Goal: Information Seeking & Learning: Find specific fact

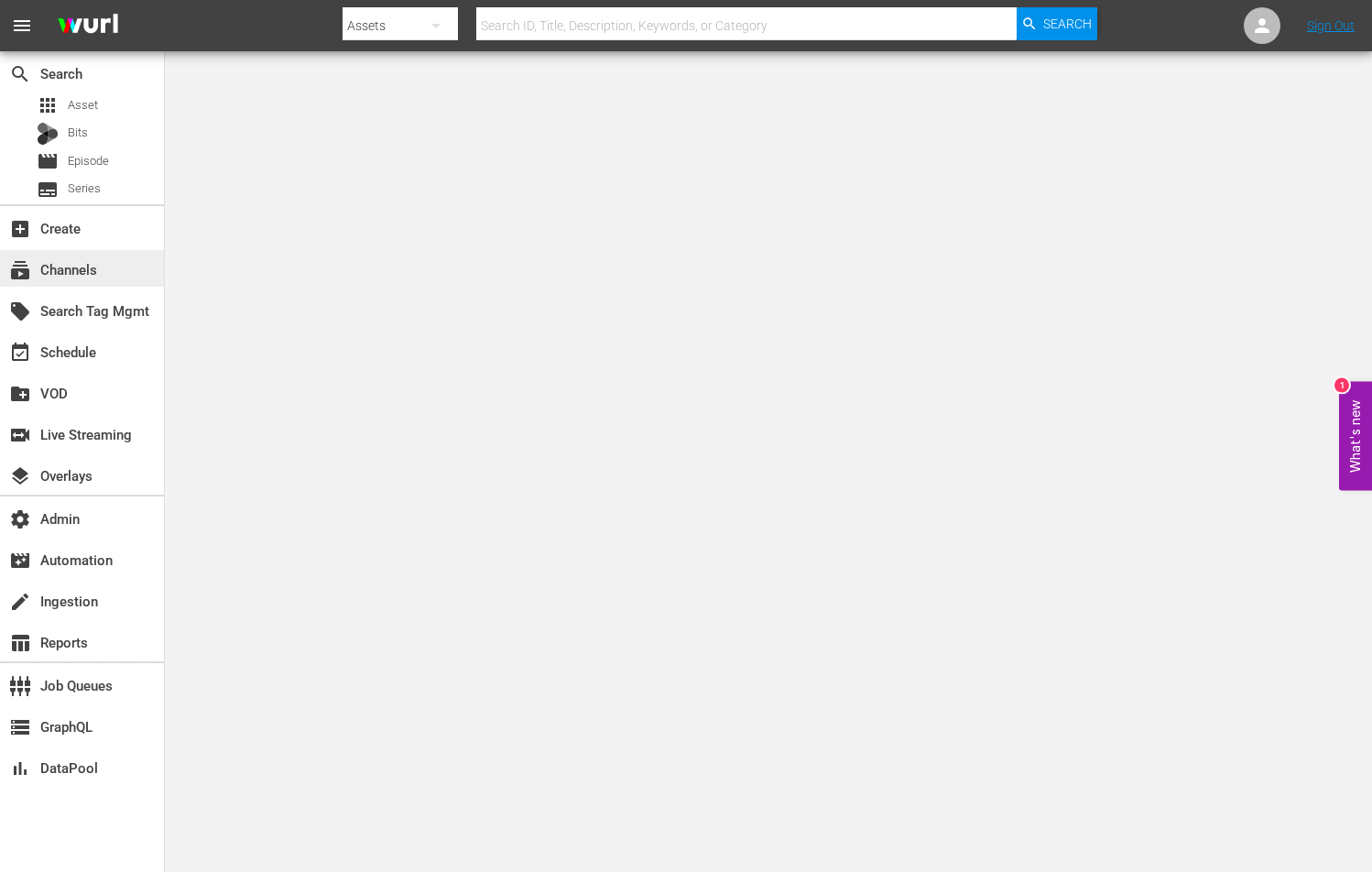
click at [119, 260] on div "subscriptions Channels" at bounding box center [82, 268] width 164 height 36
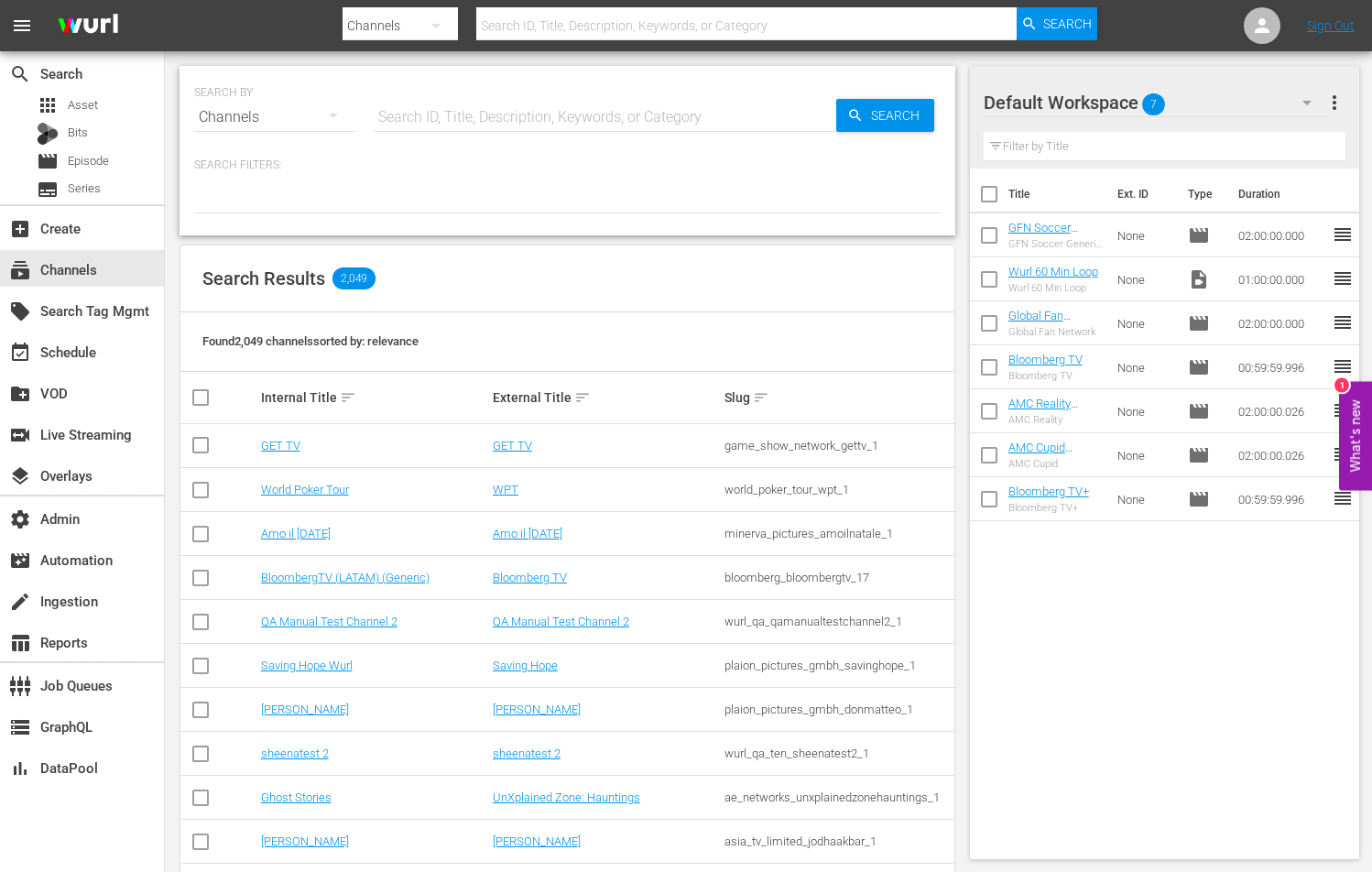
click at [422, 114] on input "text" at bounding box center [605, 116] width 462 height 44
paste input "gsn_cinevault_80s_2"
type input "gsn_cinevault_80s_2"
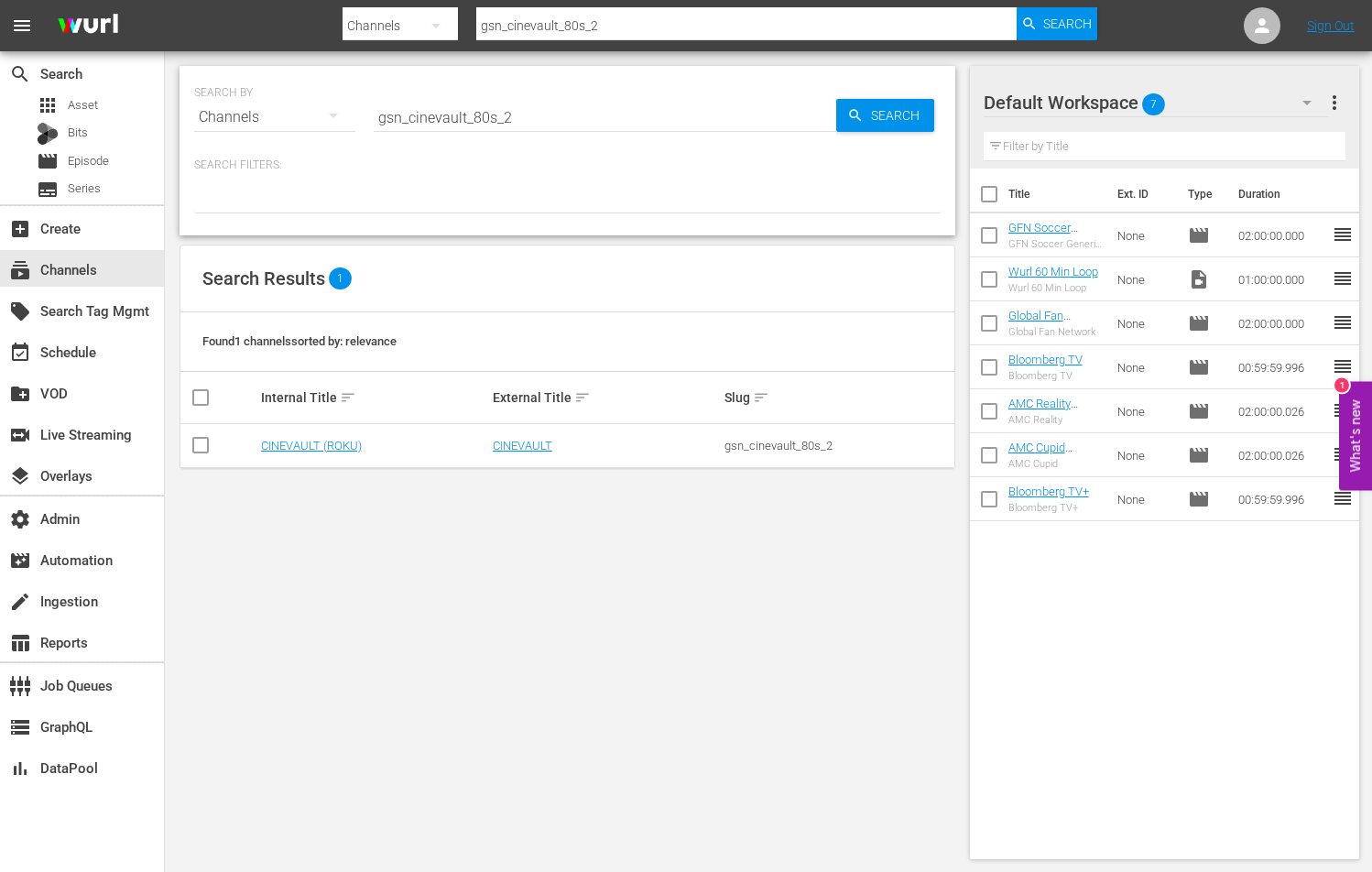
click at [533, 427] on td "CINEVAULT" at bounding box center [606, 446] width 232 height 44
click at [533, 445] on link "CINEVAULT" at bounding box center [523, 446] width 60 height 14
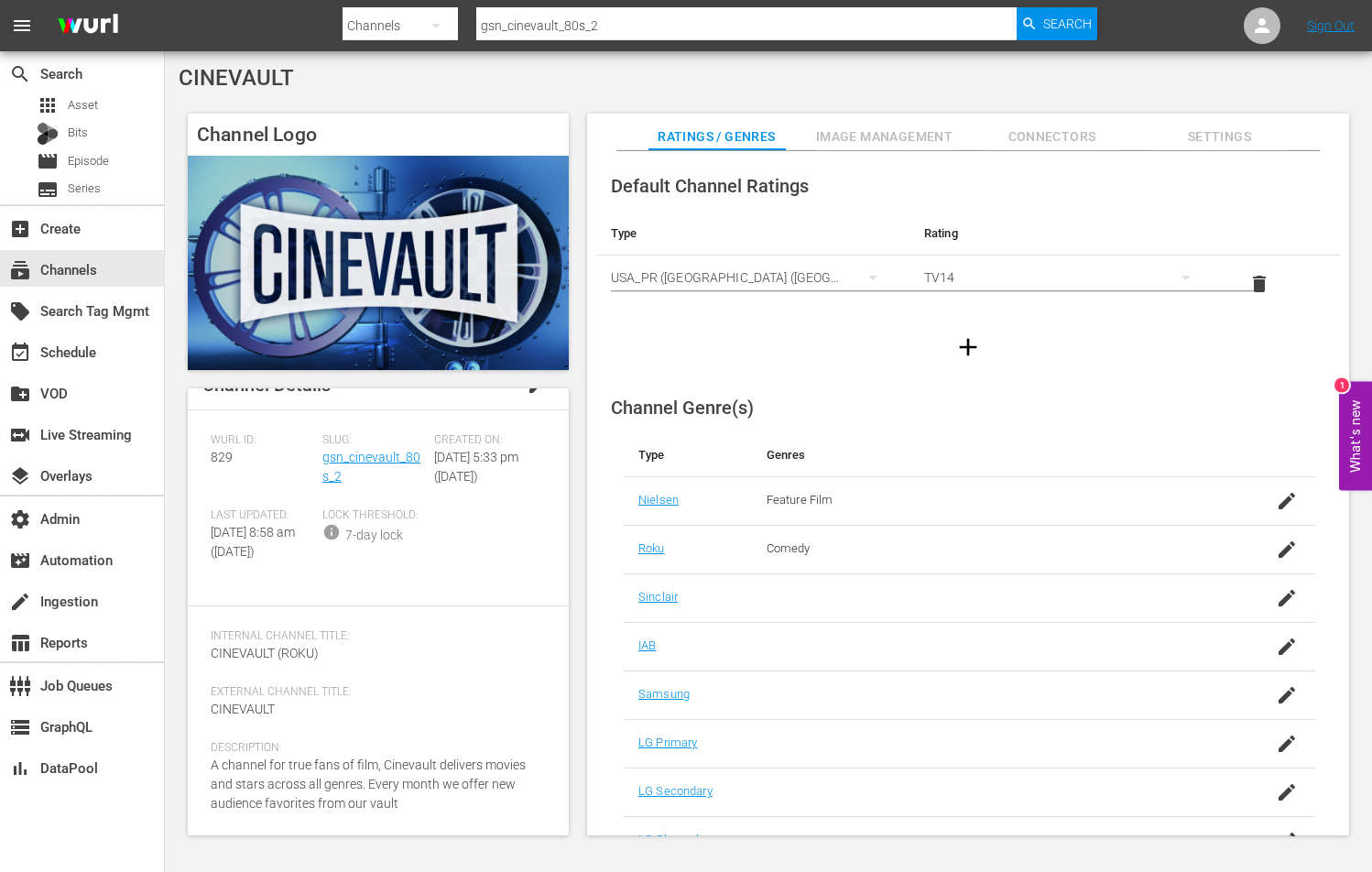
scroll to position [87, 0]
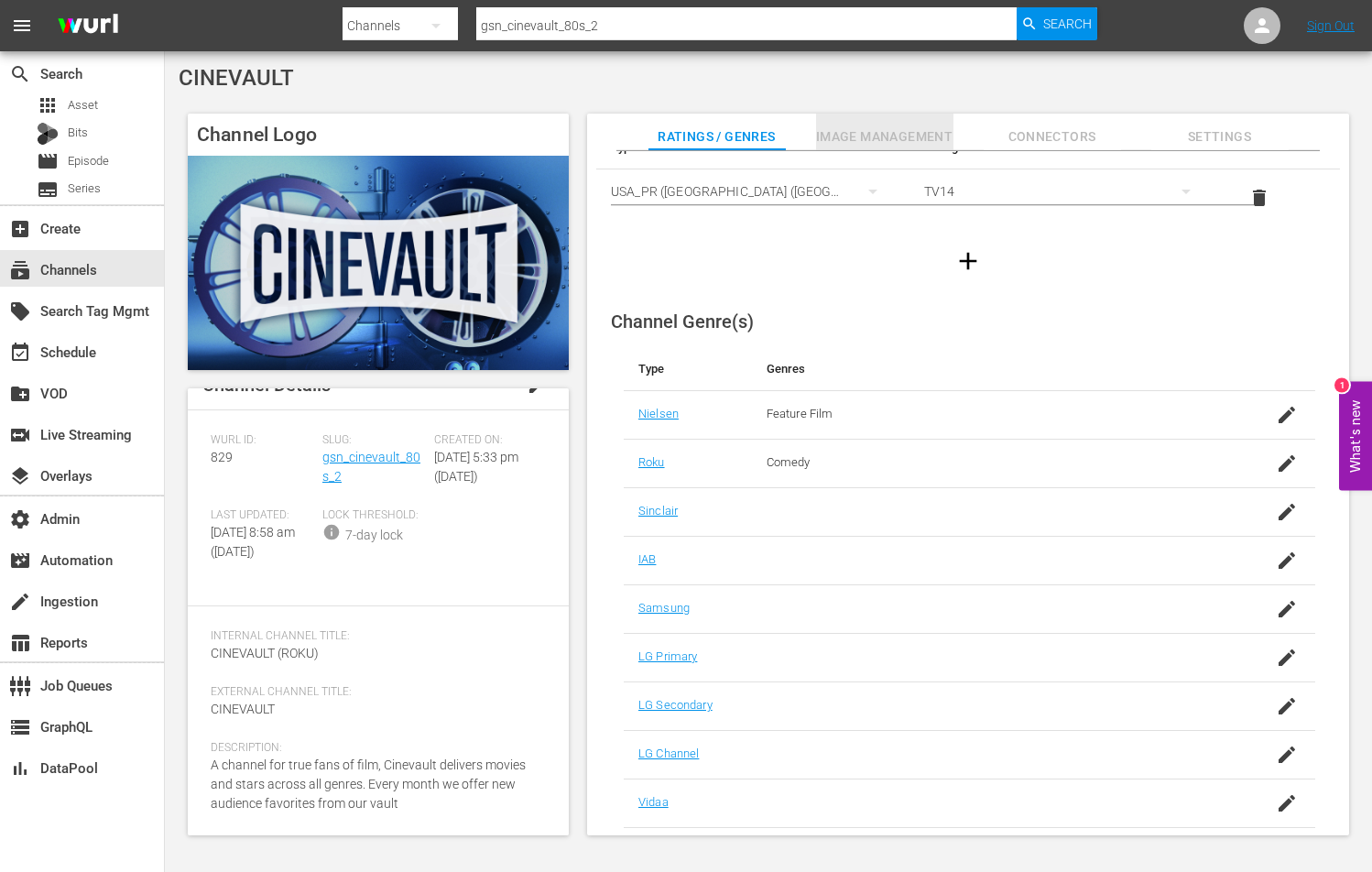
click at [862, 141] on span "Image Management" at bounding box center [885, 137] width 138 height 23
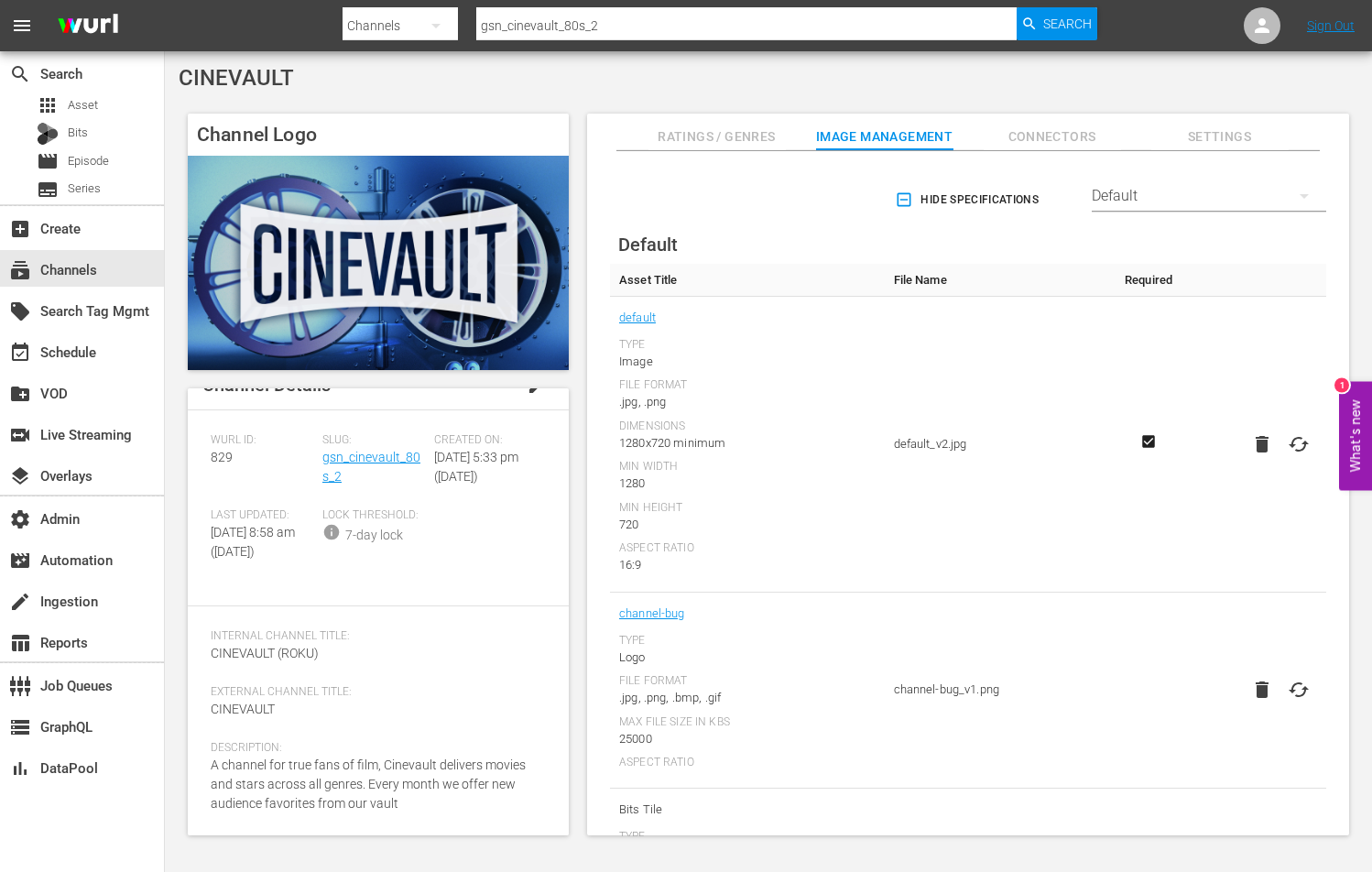
scroll to position [0, 0]
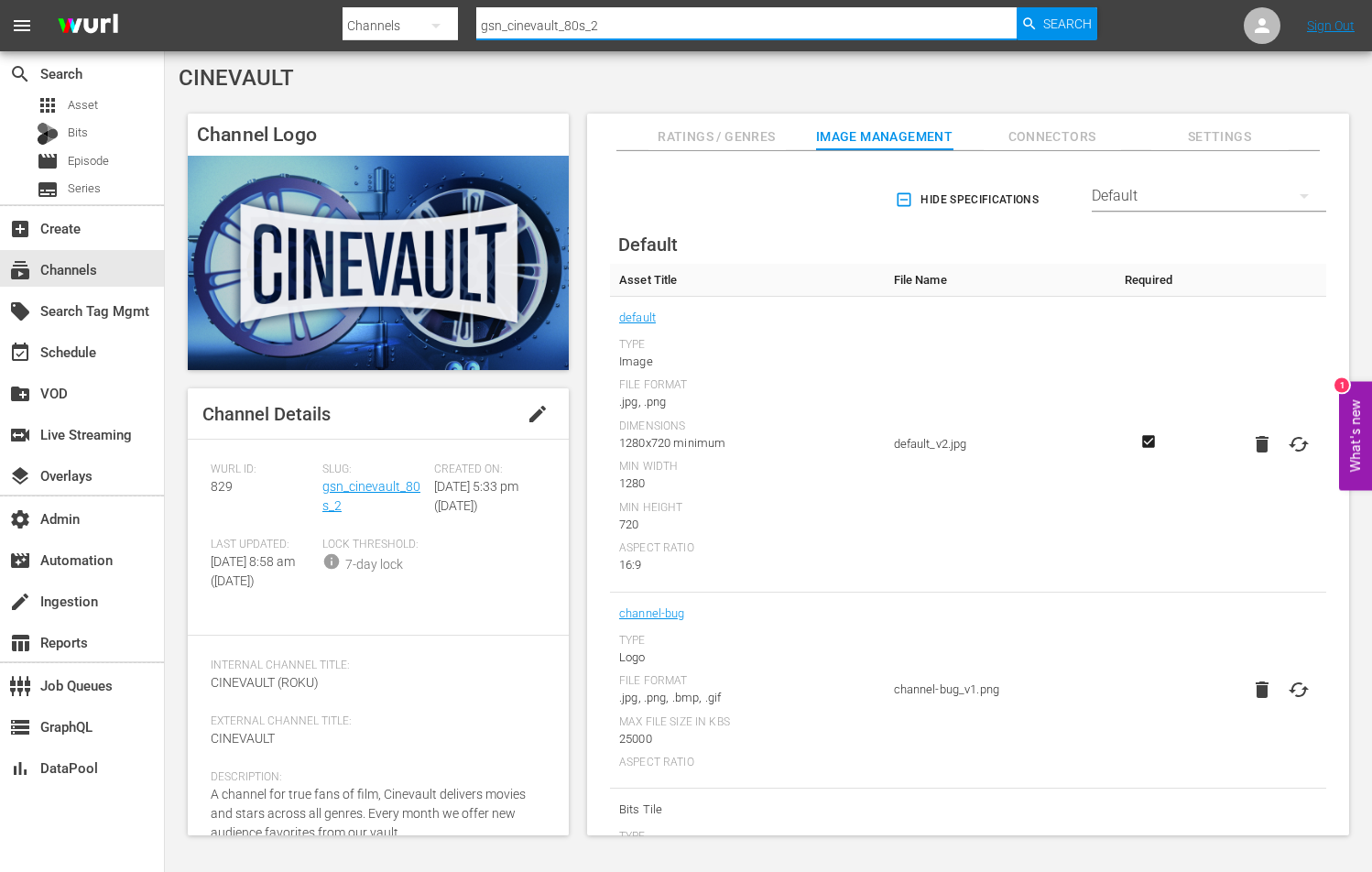
click at [681, 20] on input "gsn_cinevault_80s_2" at bounding box center [746, 25] width 540 height 44
paste input "gsn_gameshowchannnel_2"
paste input "text"
type input "gsn_gameshowchannnel_2"
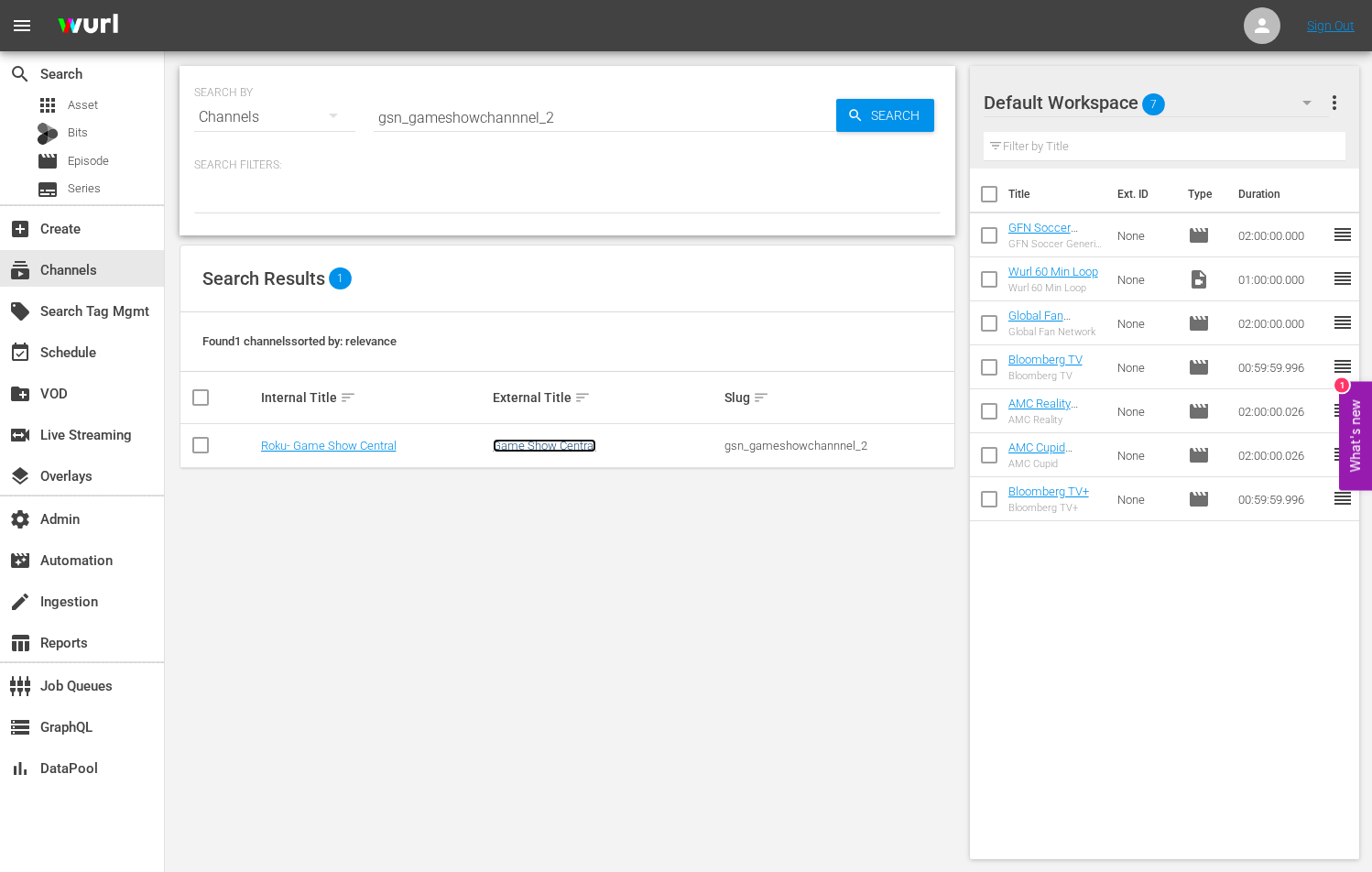
click at [526, 449] on link "Game Show Central" at bounding box center [544, 446] width 103 height 14
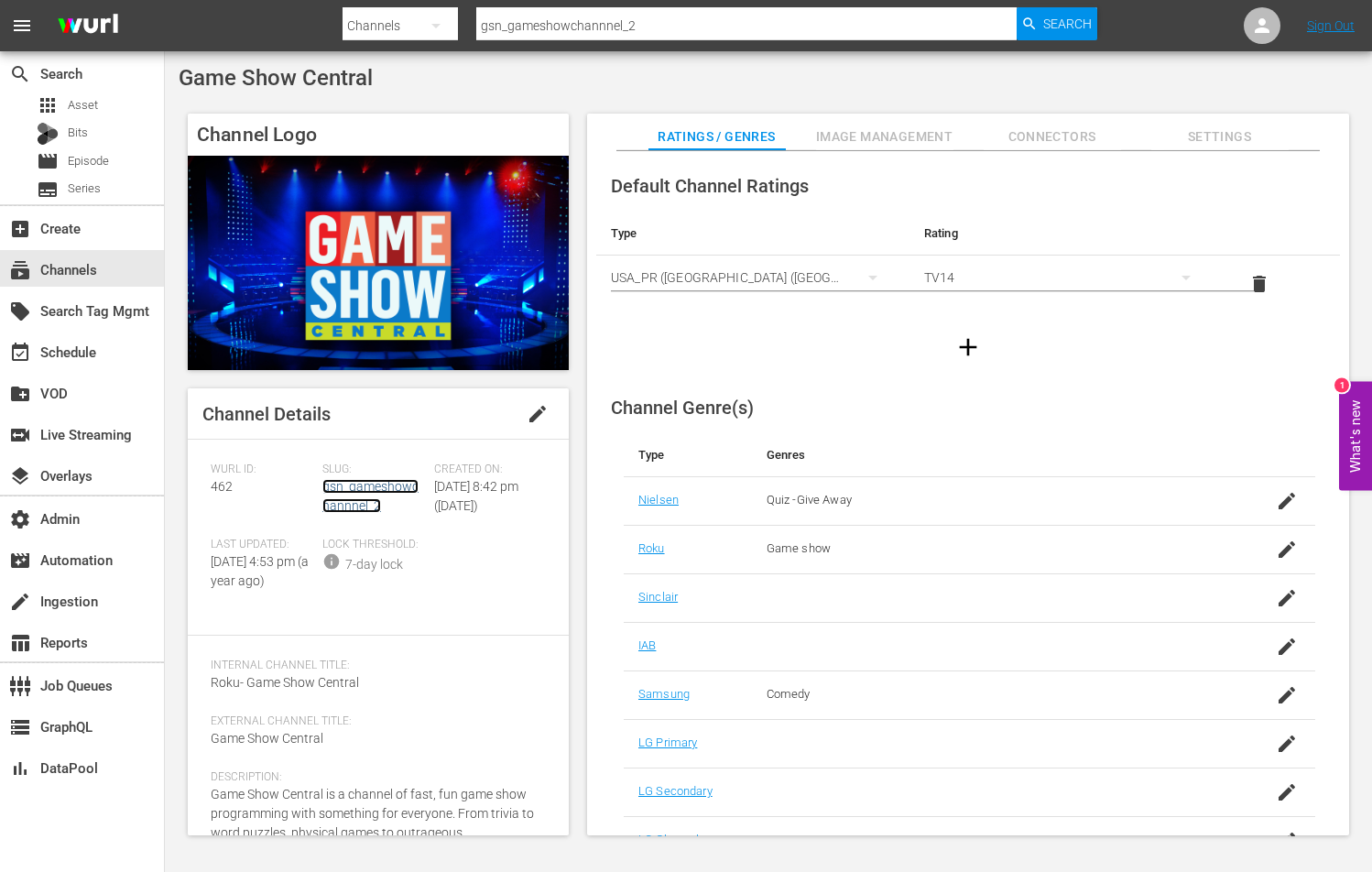
click at [363, 490] on link "gsn_gameshowchannnel_2" at bounding box center [370, 496] width 96 height 34
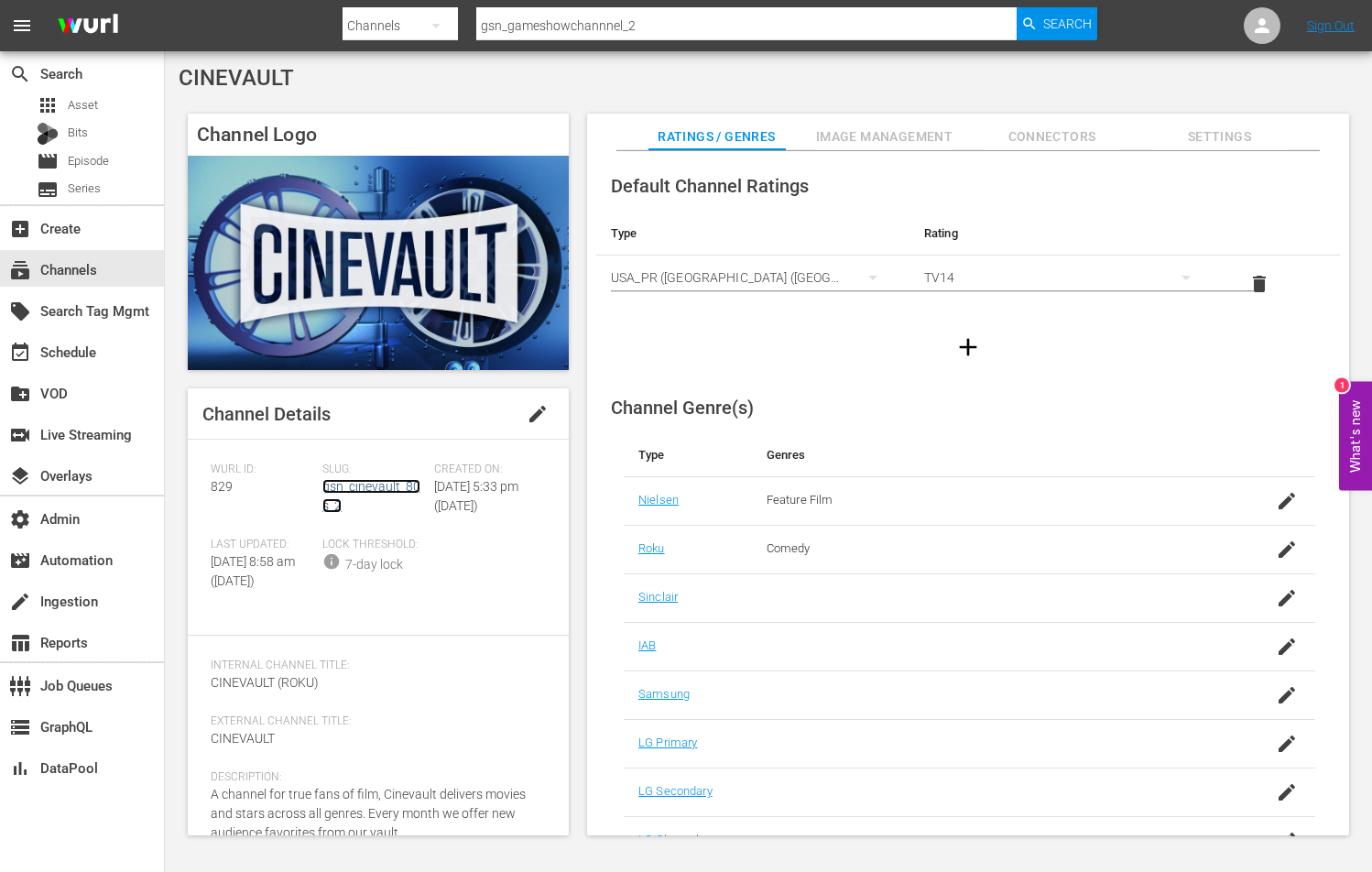
click at [380, 491] on link "gsn_cinevault_80s_2" at bounding box center [371, 496] width 98 height 34
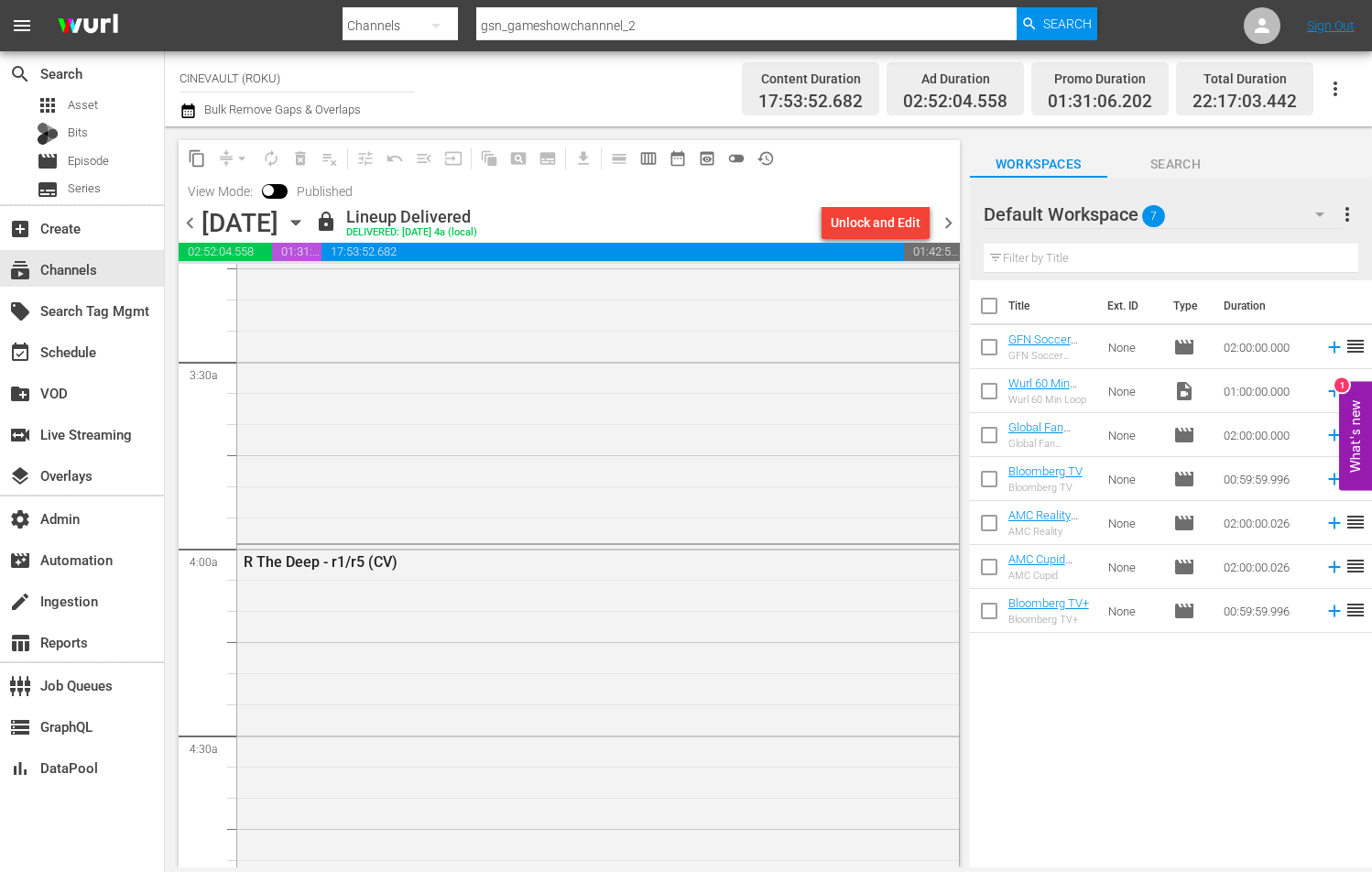
scroll to position [1218, 0]
click at [463, 337] on div "R The Body - R1 (CV)" at bounding box center [598, 111] width 722 height 842
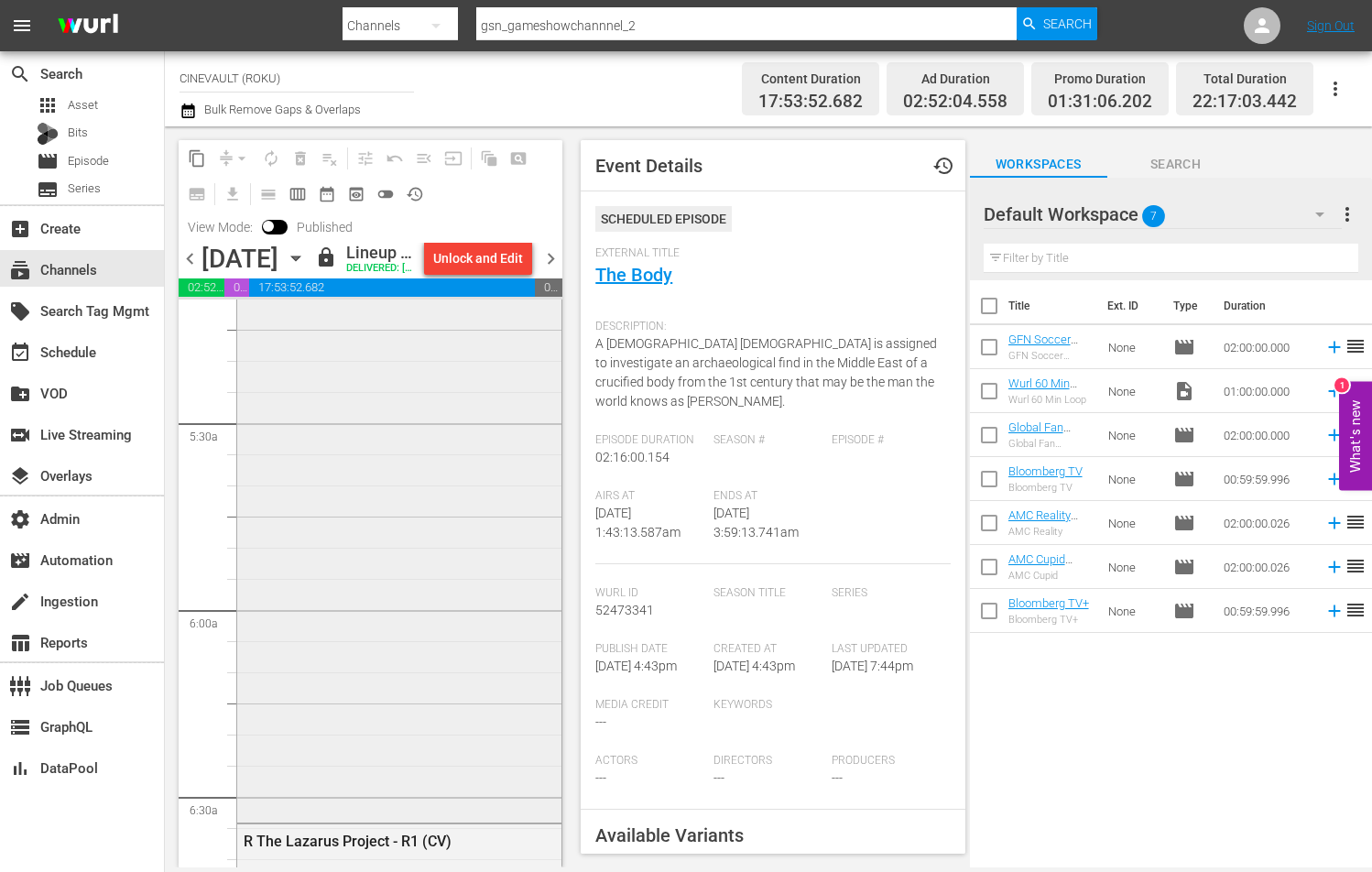
scroll to position [2064, 0]
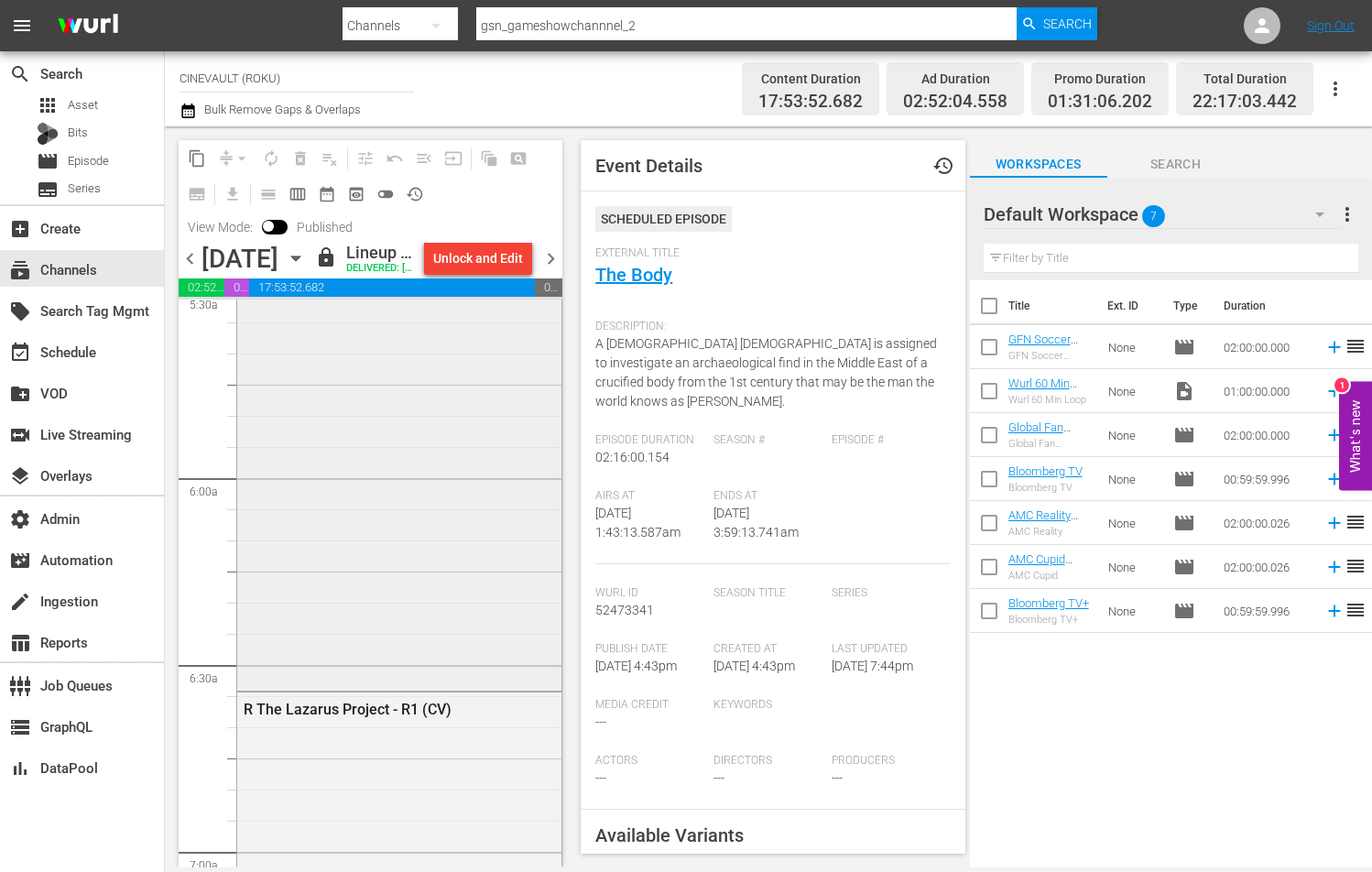
click at [403, 668] on div "R The Deep - r1/r5 (CV)" at bounding box center [399, 208] width 325 height 960
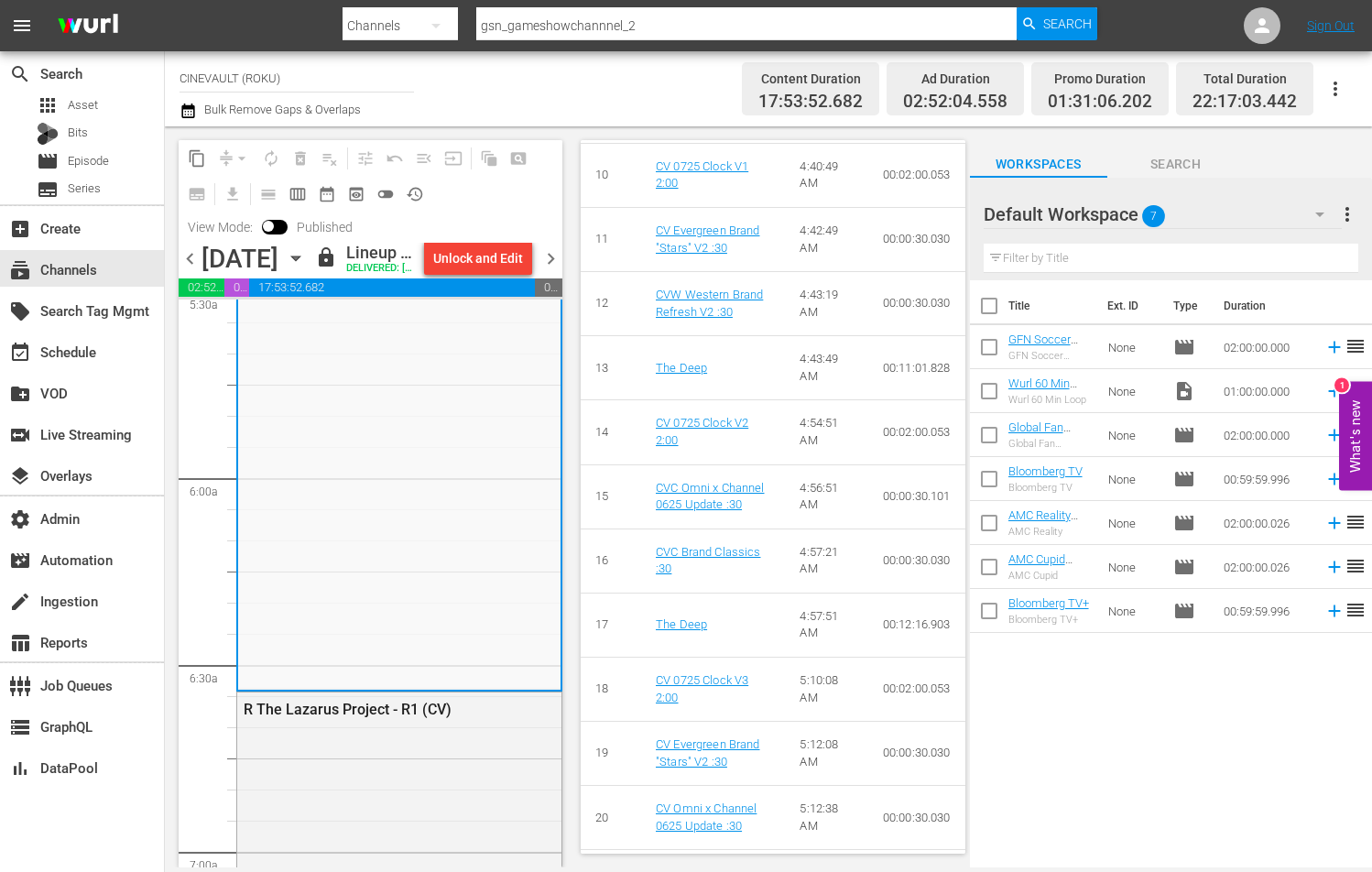
scroll to position [1456, 0]
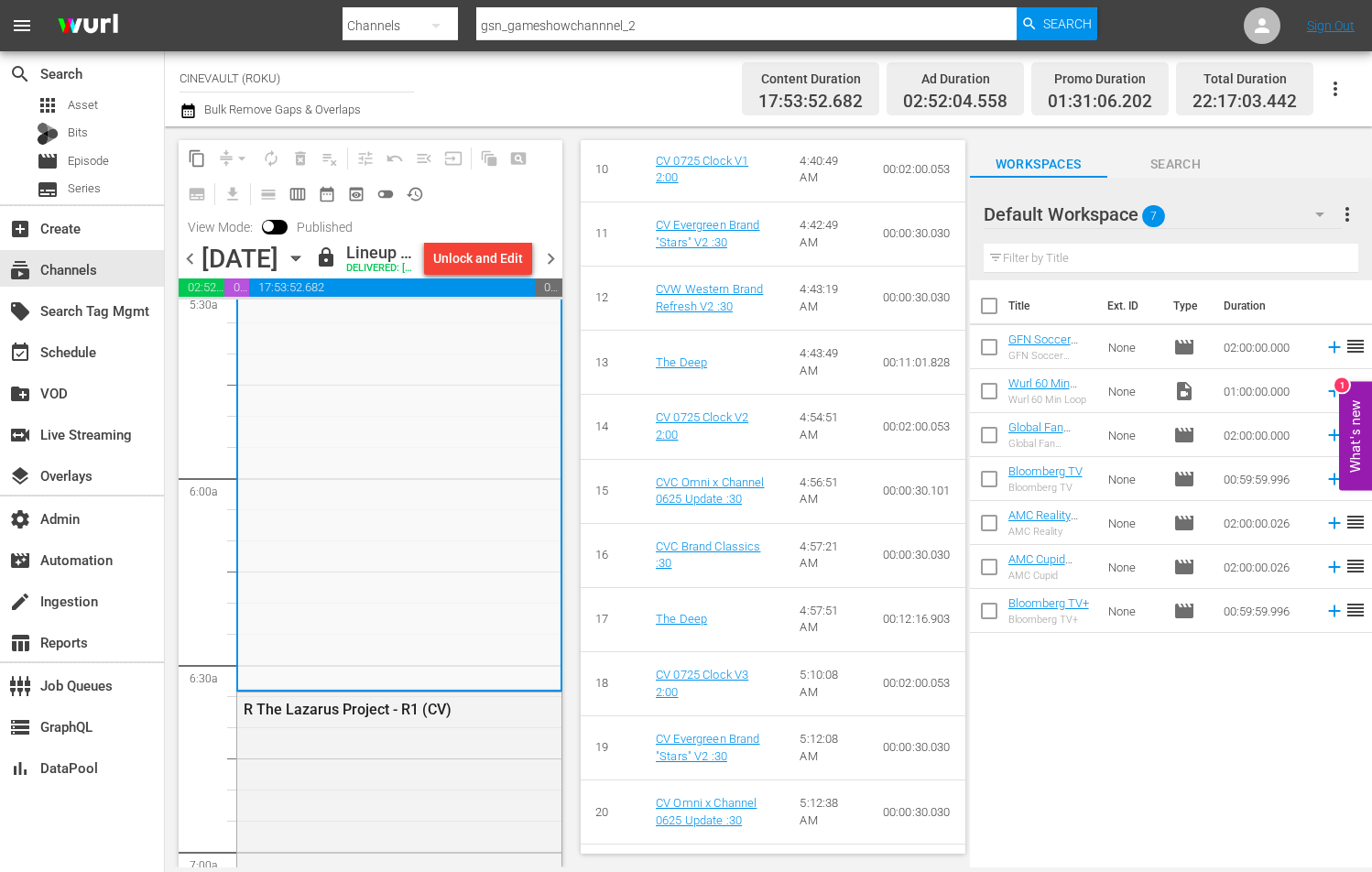
click at [572, 39] on hr at bounding box center [746, 39] width 540 height 1
click at [571, 33] on input "gsn_gameshowchannnel_2" at bounding box center [746, 25] width 540 height 44
paste input "crunchyrol"
type input "gsn_crunchyroll_2"
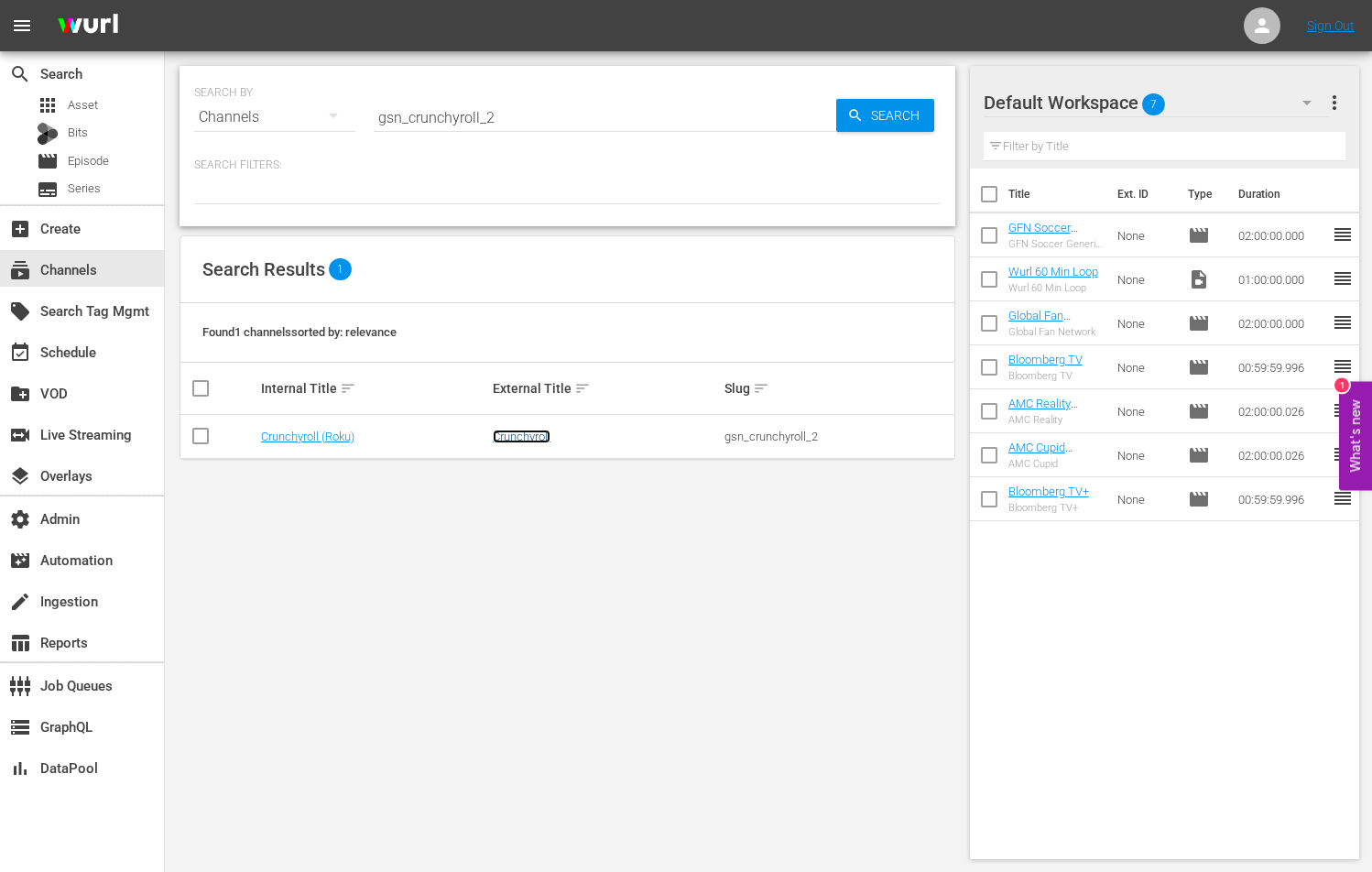
click at [503, 438] on link "Crunchyroll" at bounding box center [522, 436] width 58 height 14
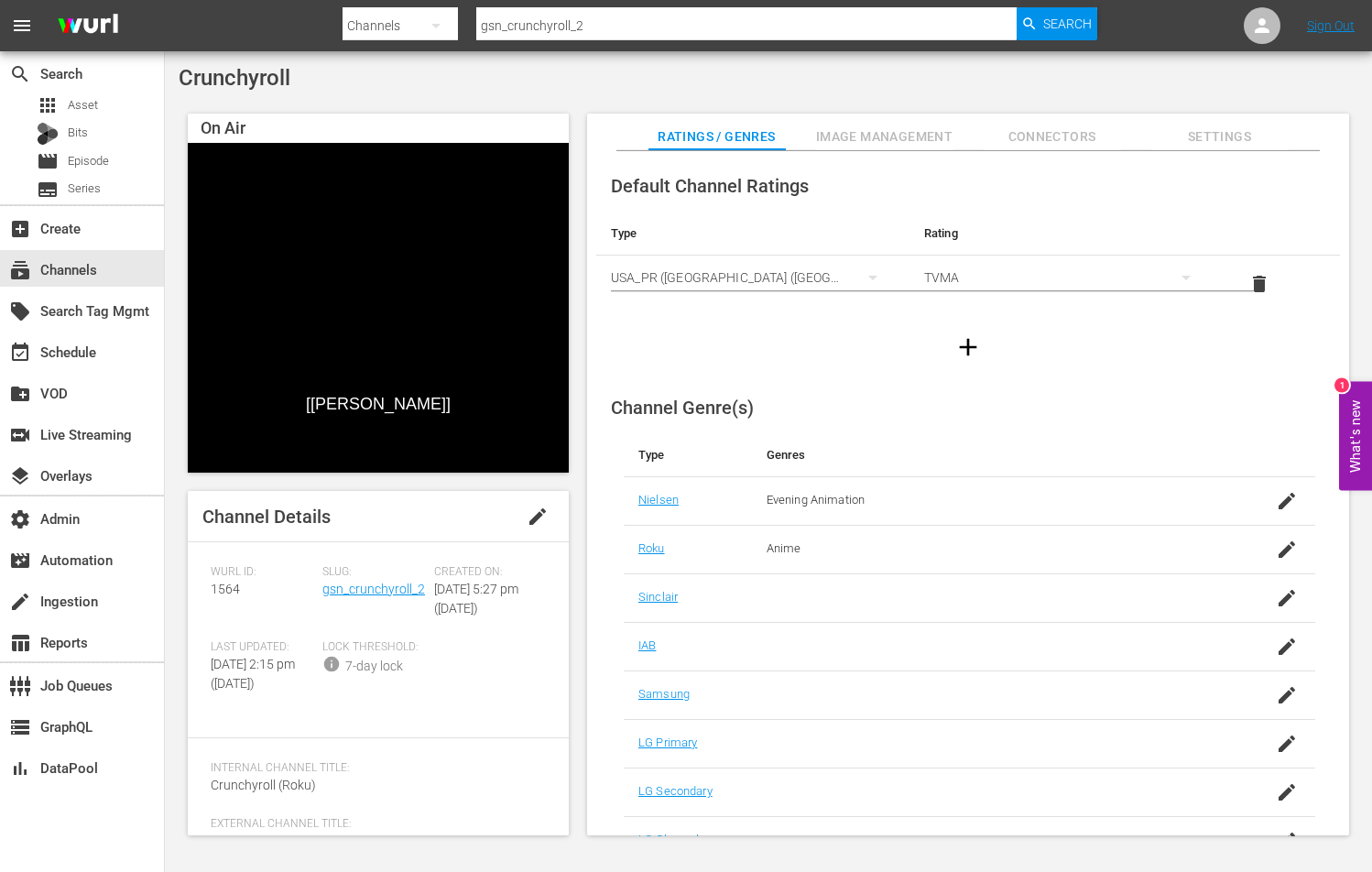
click at [604, 27] on input "gsn_crunchyroll_2" at bounding box center [746, 25] width 540 height 44
paste input "gameshowchannne"
type input "gsn_gameshowchannnel_2"
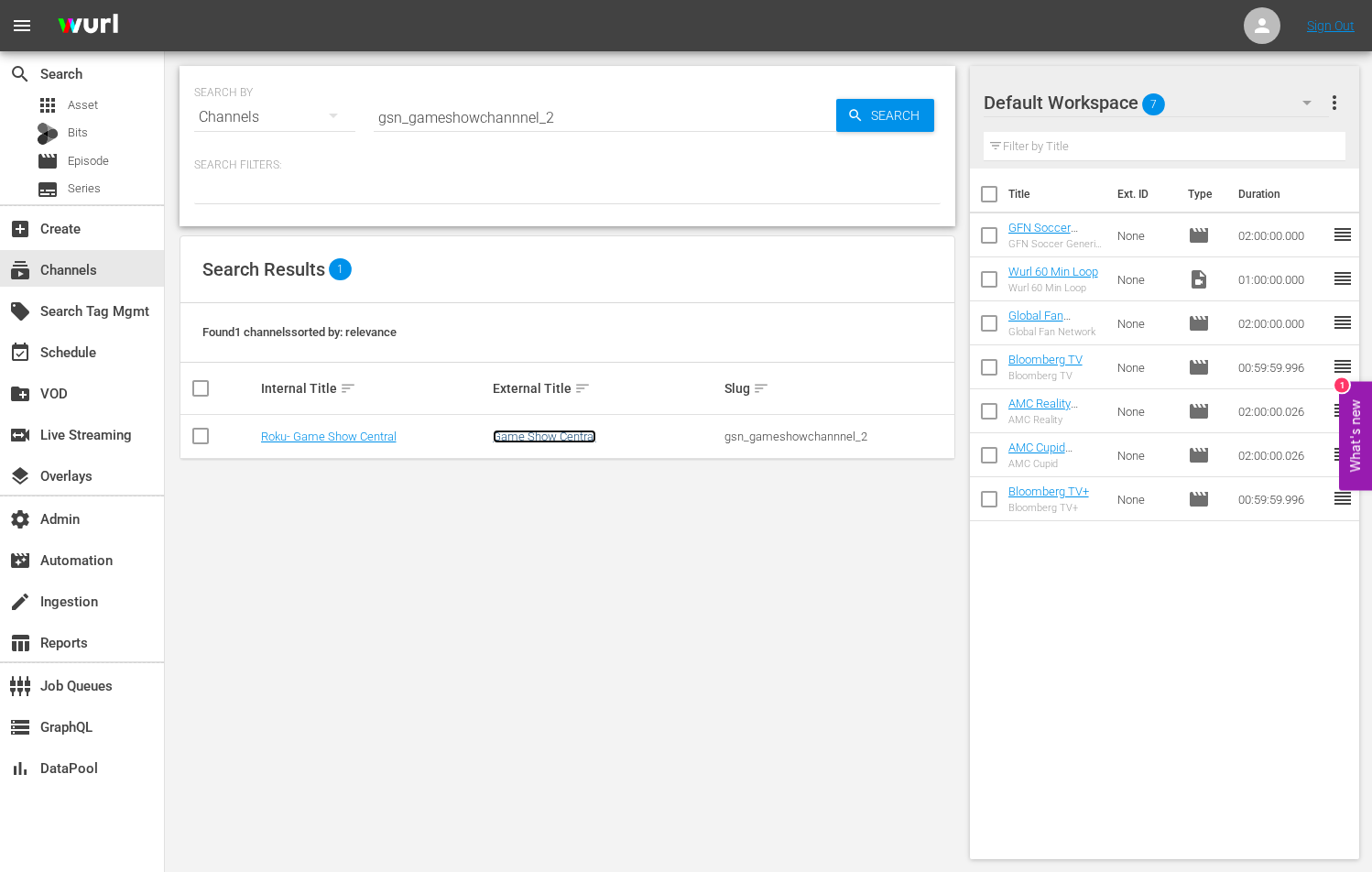
click at [559, 434] on link "Game Show Central" at bounding box center [544, 436] width 103 height 14
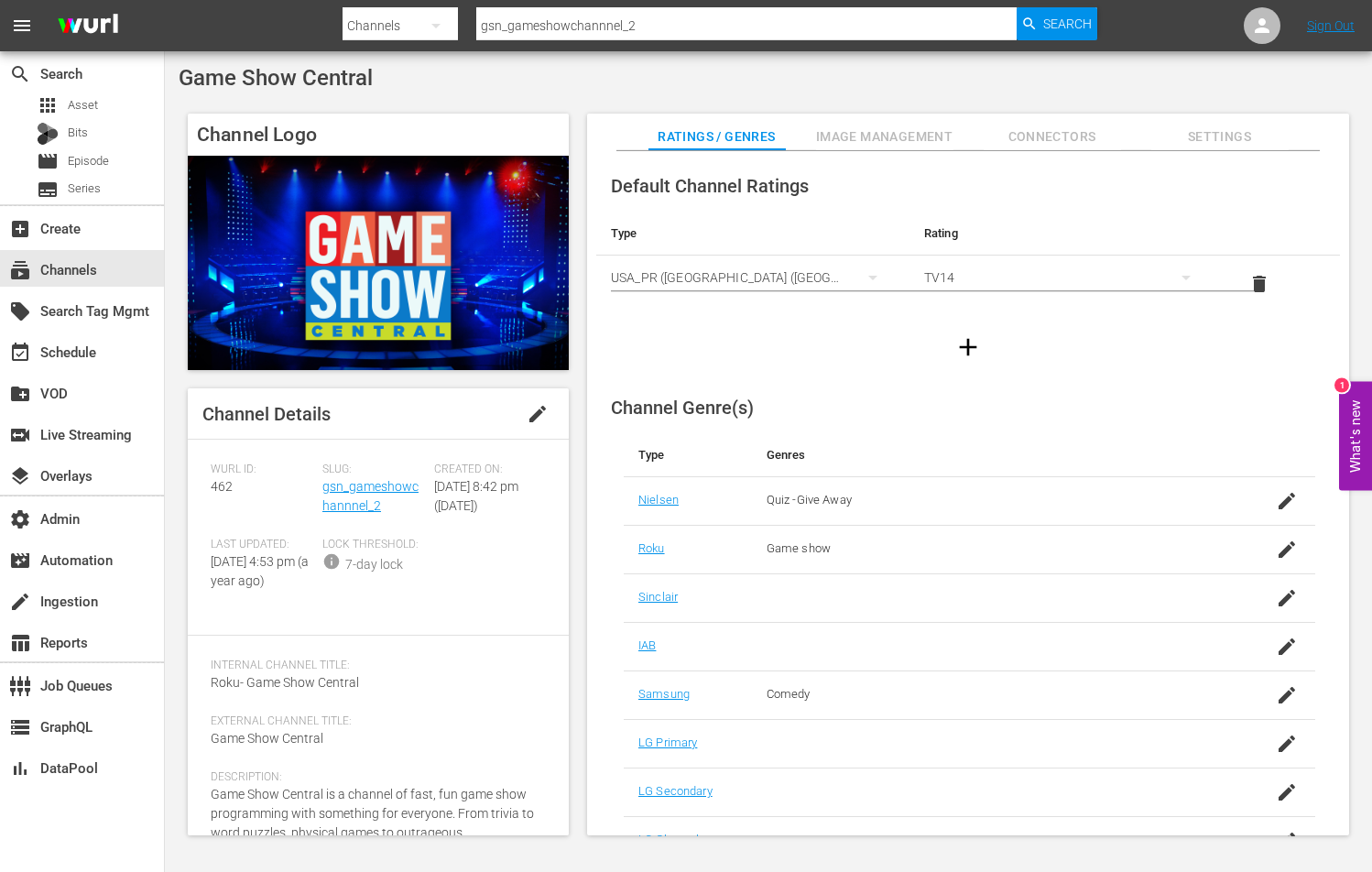
click at [575, 20] on input "gsn_gameshowchannnel_2" at bounding box center [746, 25] width 540 height 44
paste input "cinevault_70s"
type input "gsn_cinevault_70s_2"
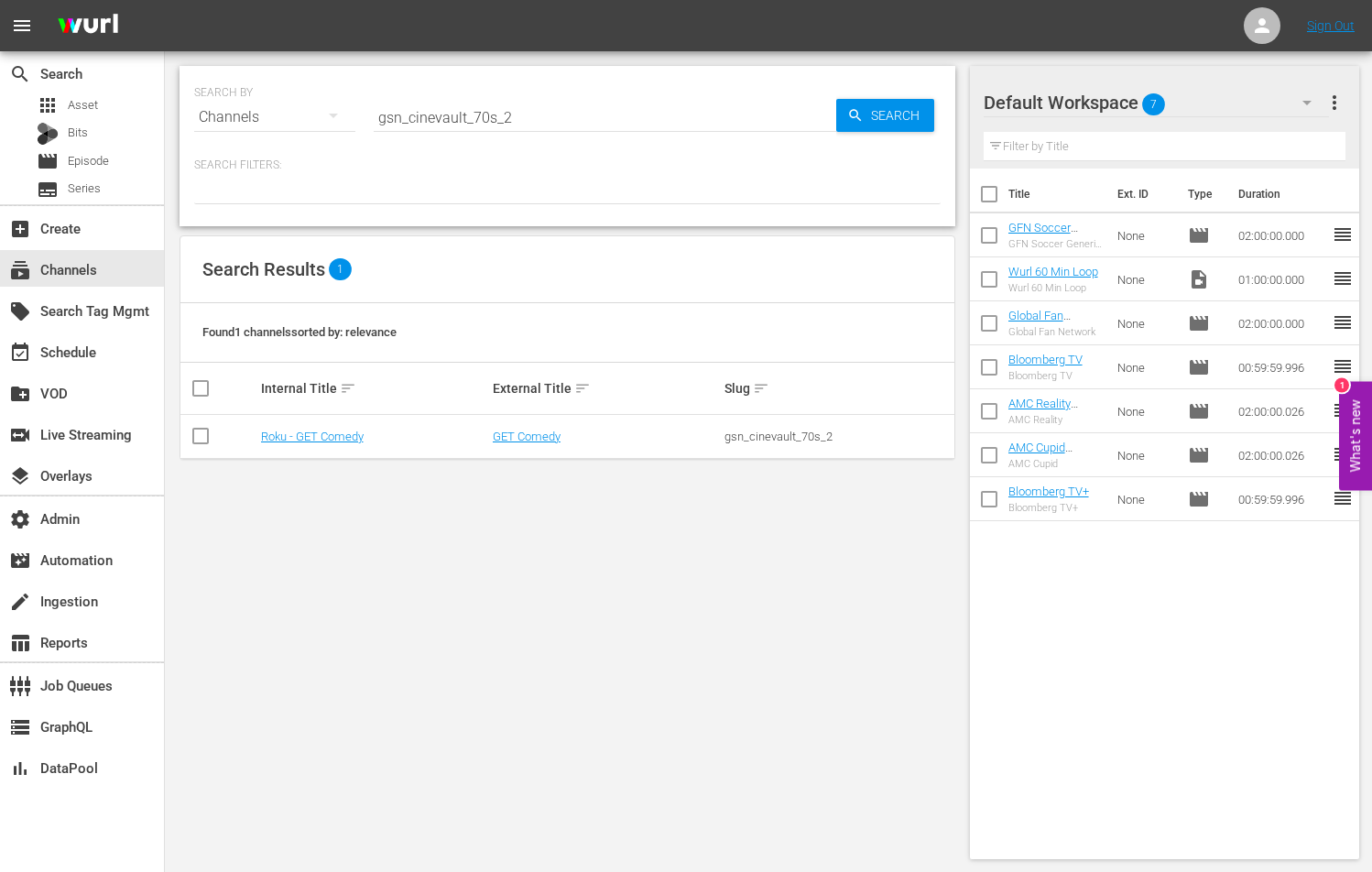
click at [528, 426] on td "GET Comedy" at bounding box center [606, 436] width 232 height 44
click at [528, 431] on link "GET Comedy" at bounding box center [526, 436] width 68 height 14
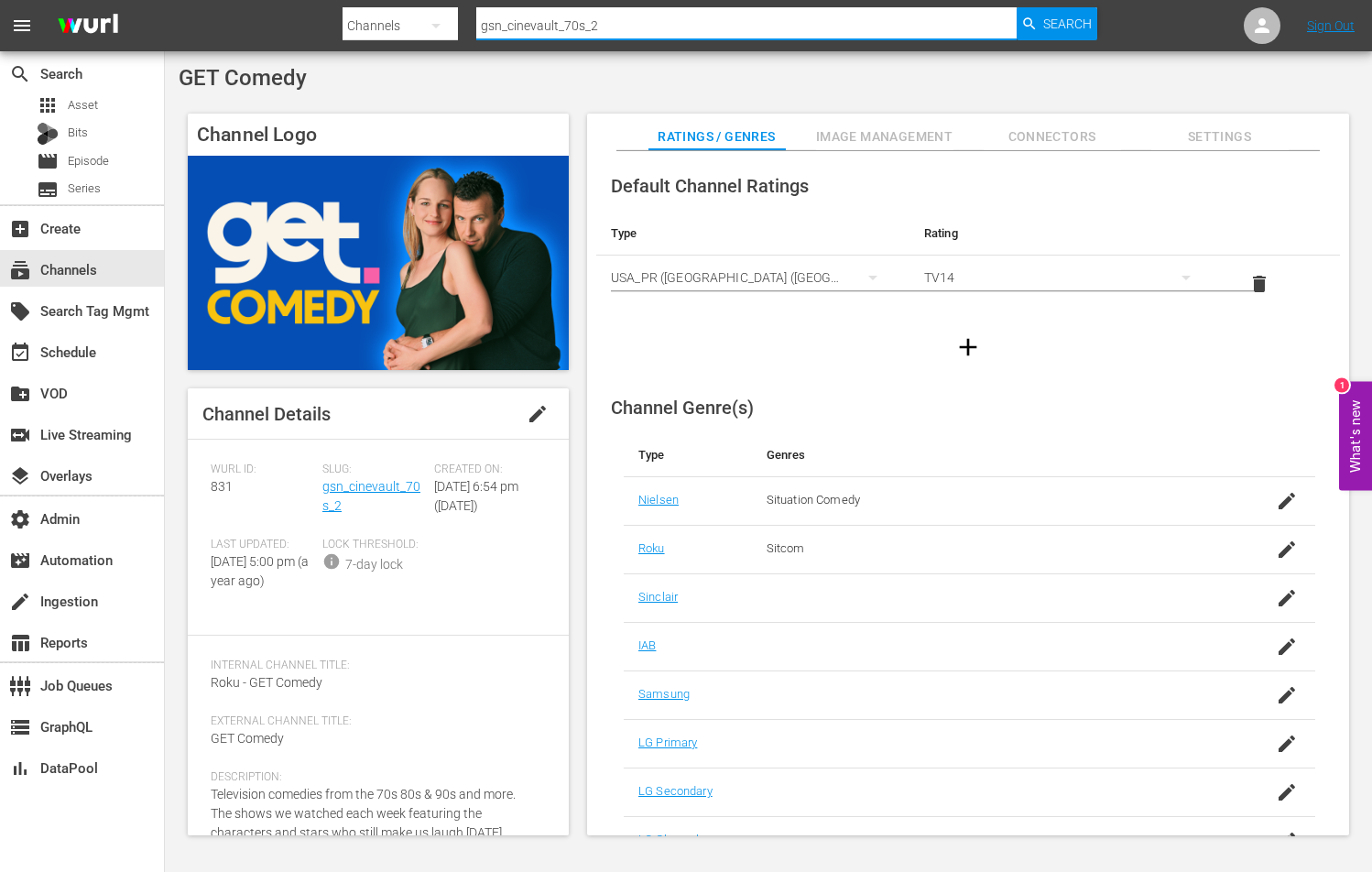
click at [520, 20] on input "gsn_cinevault_70s_2" at bounding box center [746, 25] width 540 height 44
paste input "https://platform.wurl.com/main/channel/831"
type input "https://platform.wurl.com/main/channel/831"
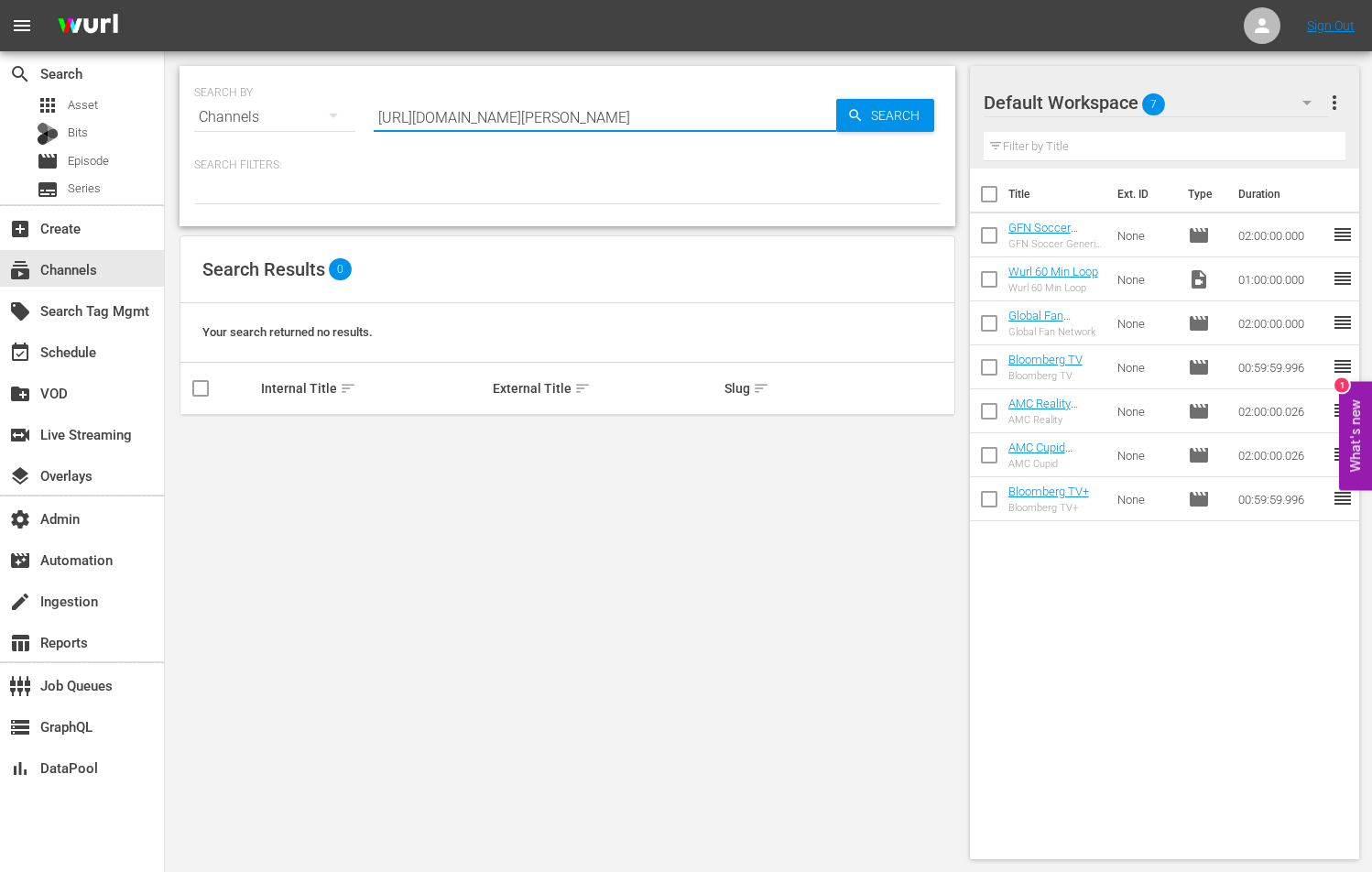
click at [461, 121] on input "https://platform.wurl.com/main/channel/831" at bounding box center [605, 116] width 462 height 44
paste input "gsn_cinevault_westerns_2"
type input "gsn_cinevault_westerns_2"
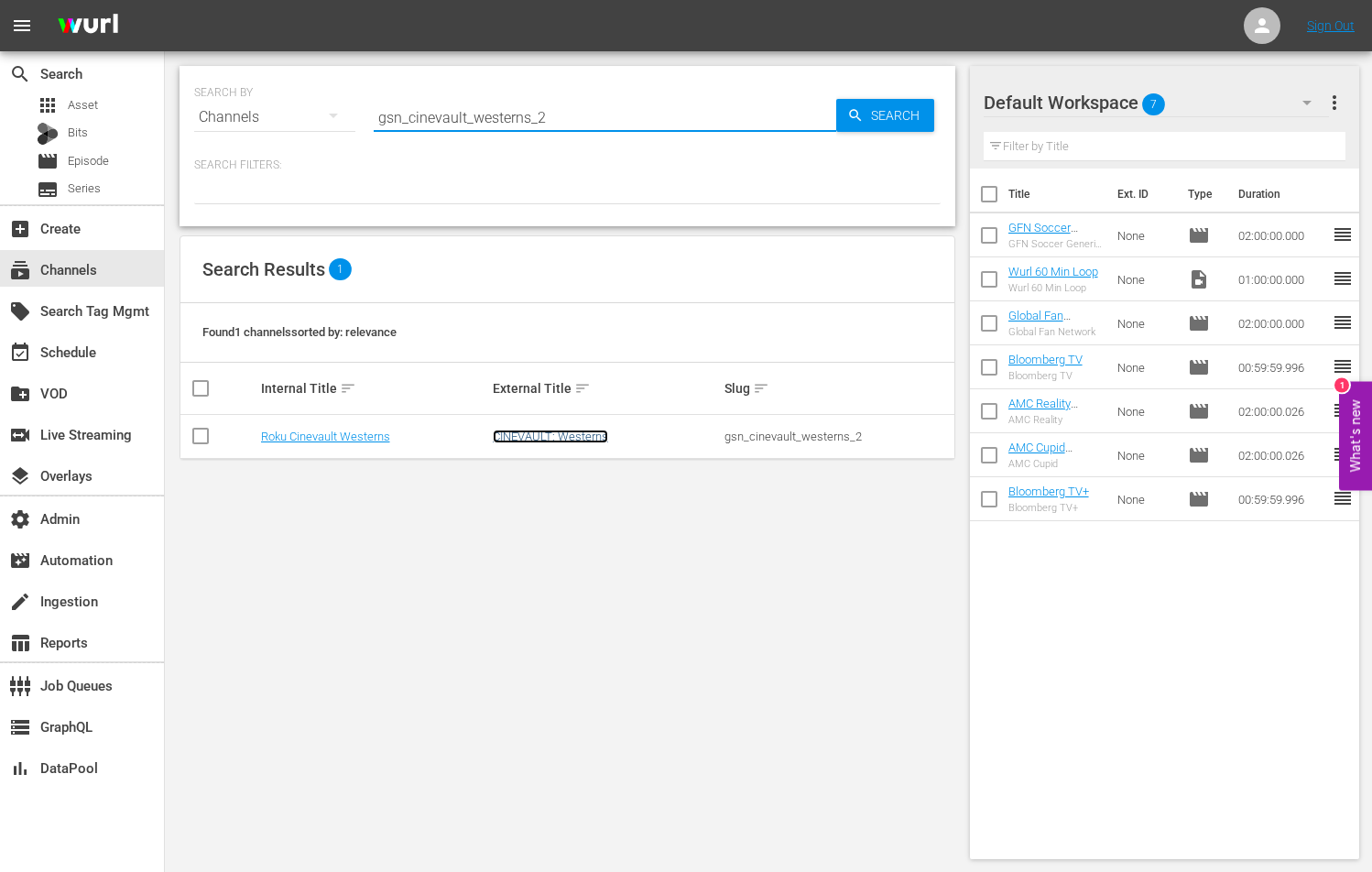
click at [553, 436] on link "CINEVAULT: Westerns" at bounding box center [551, 436] width 115 height 14
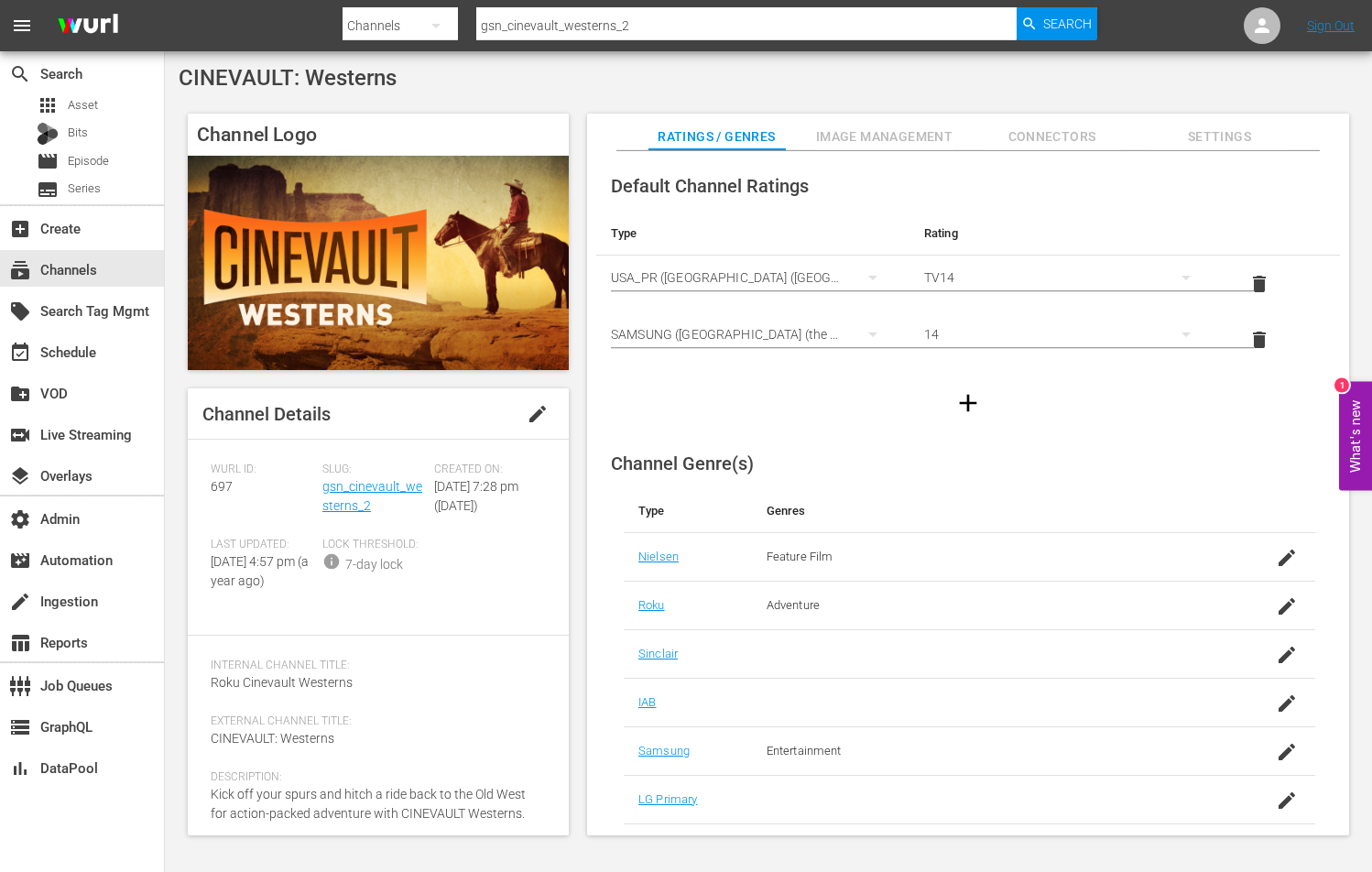
click at [539, 42] on div at bounding box center [719, 44] width 754 height 7
click at [539, 30] on input "gsn_cinevault_westerns_2" at bounding box center [746, 25] width 540 height 44
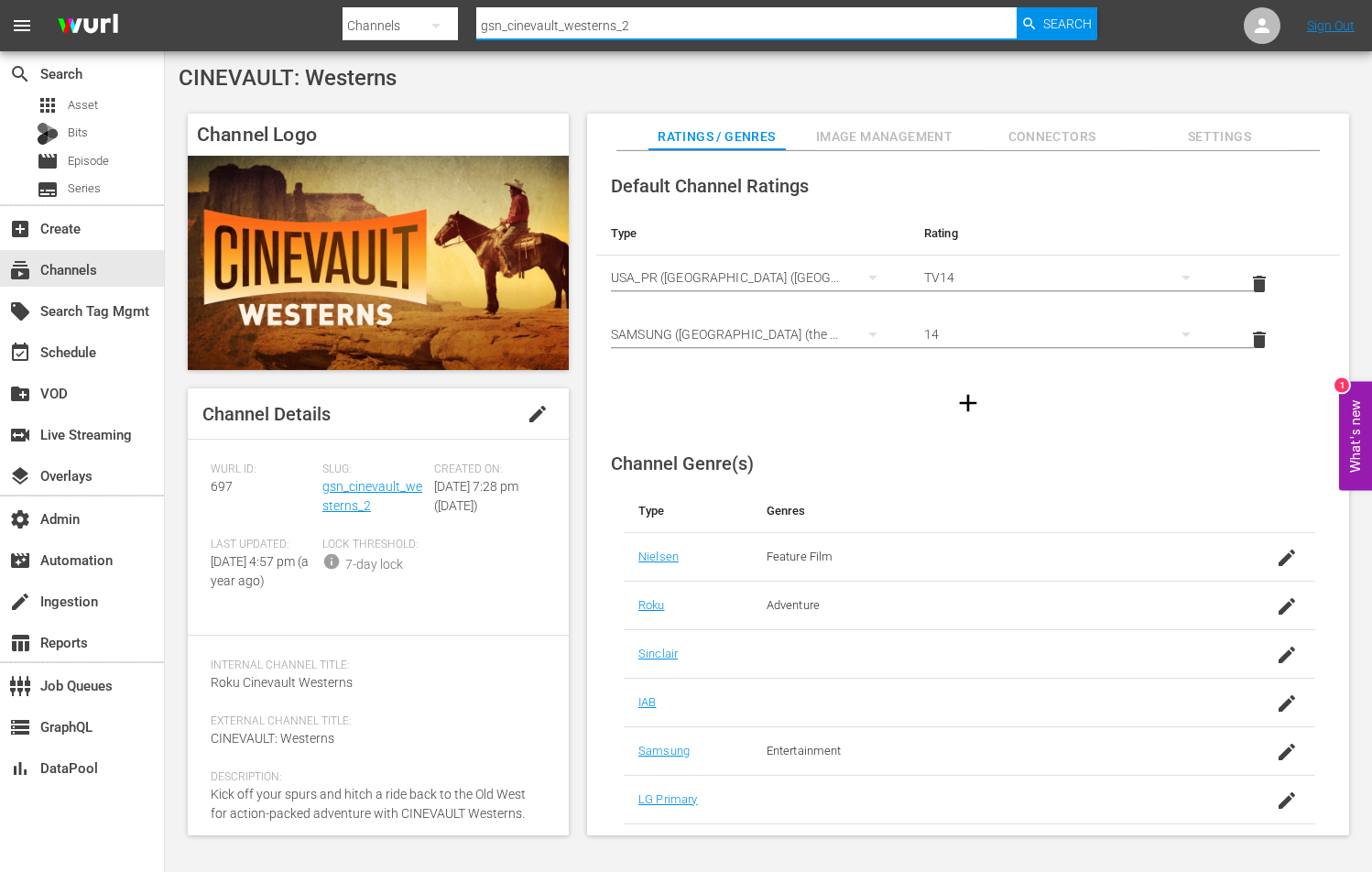
paste input "classics_1"
type input "gsn_cinevault_classics_1"
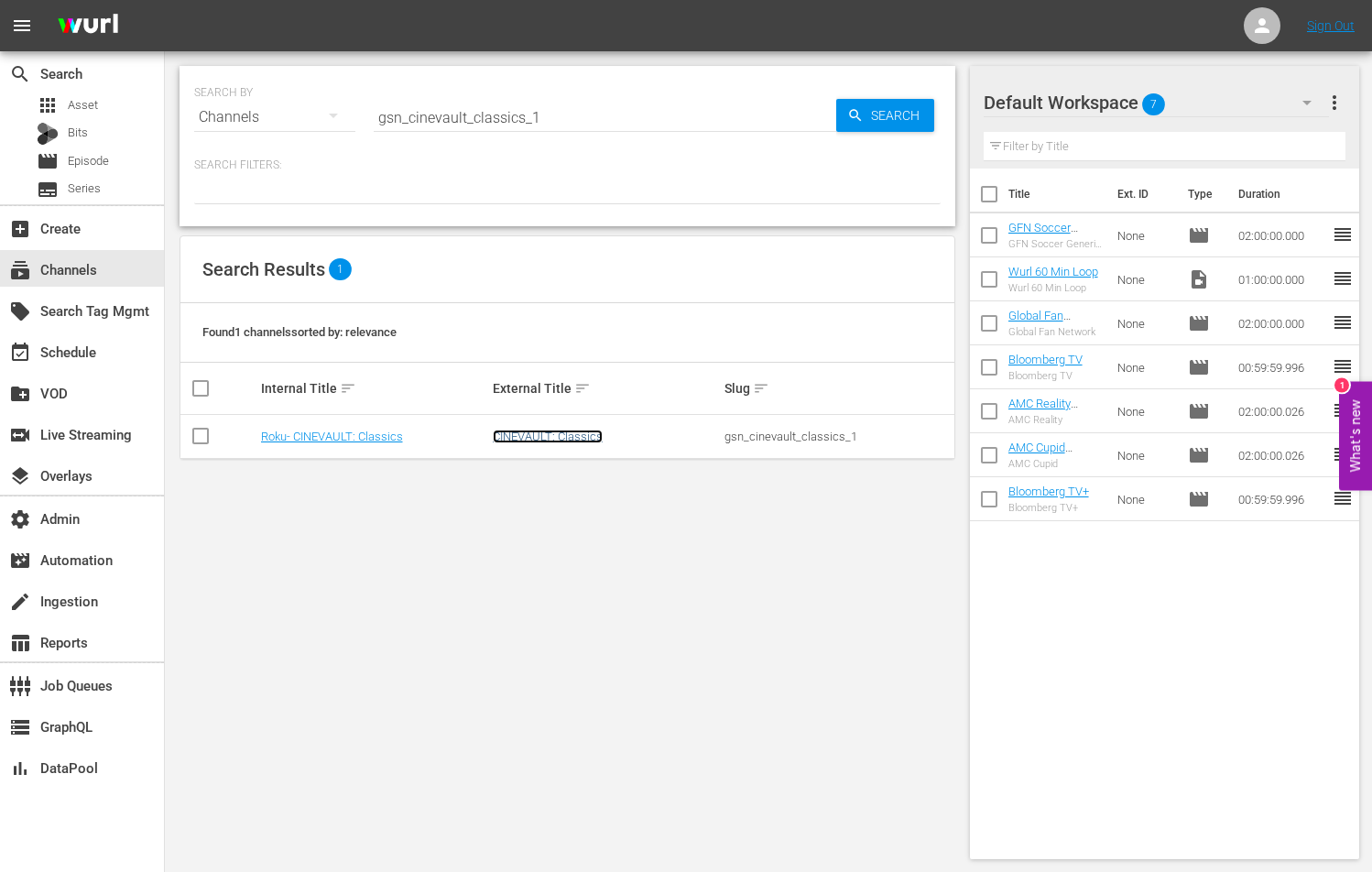
click at [526, 431] on link "CINEVAULT: Classics" at bounding box center [548, 436] width 110 height 14
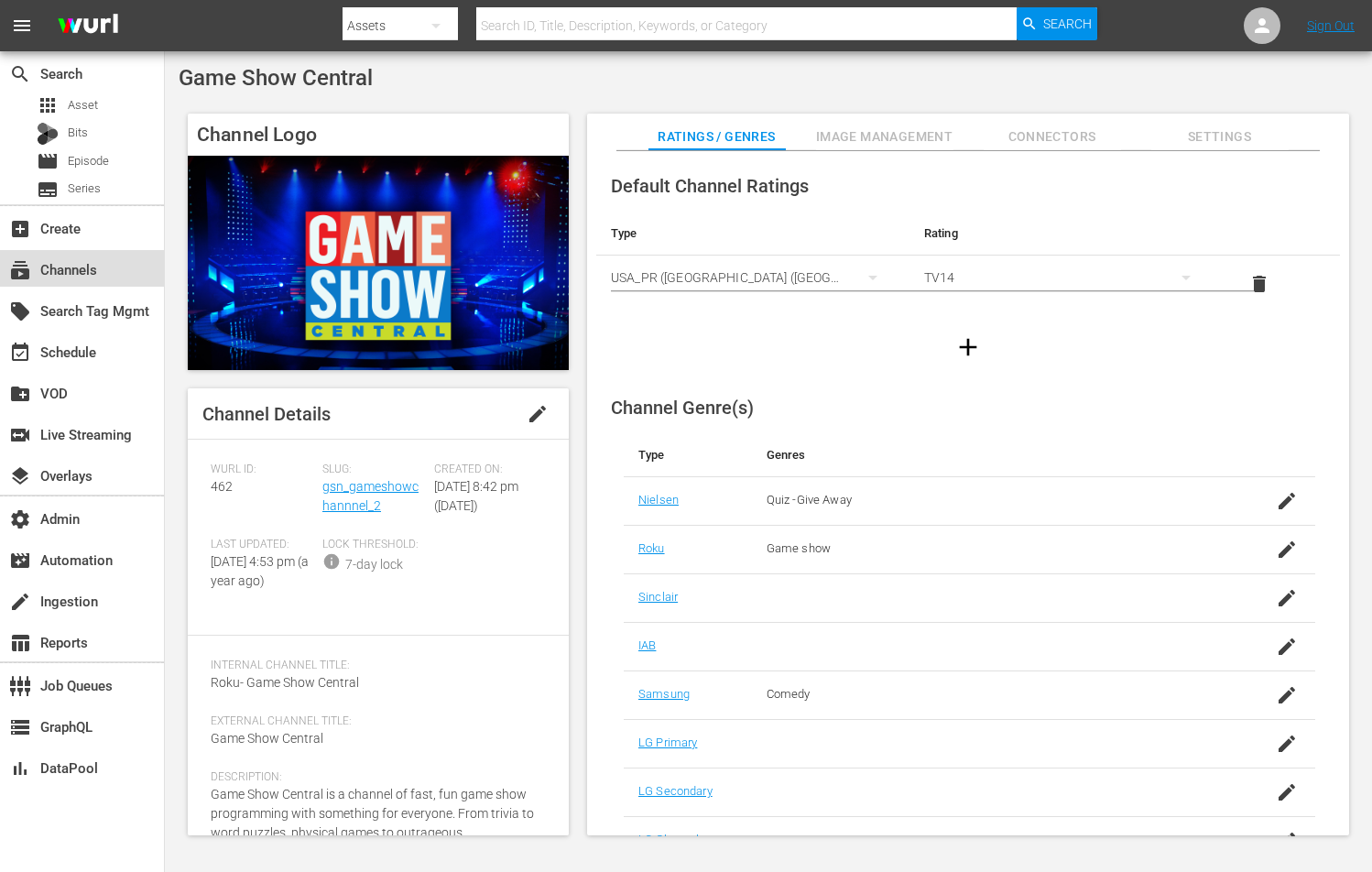
click at [73, 271] on div "subscriptions Channels" at bounding box center [51, 267] width 102 height 17
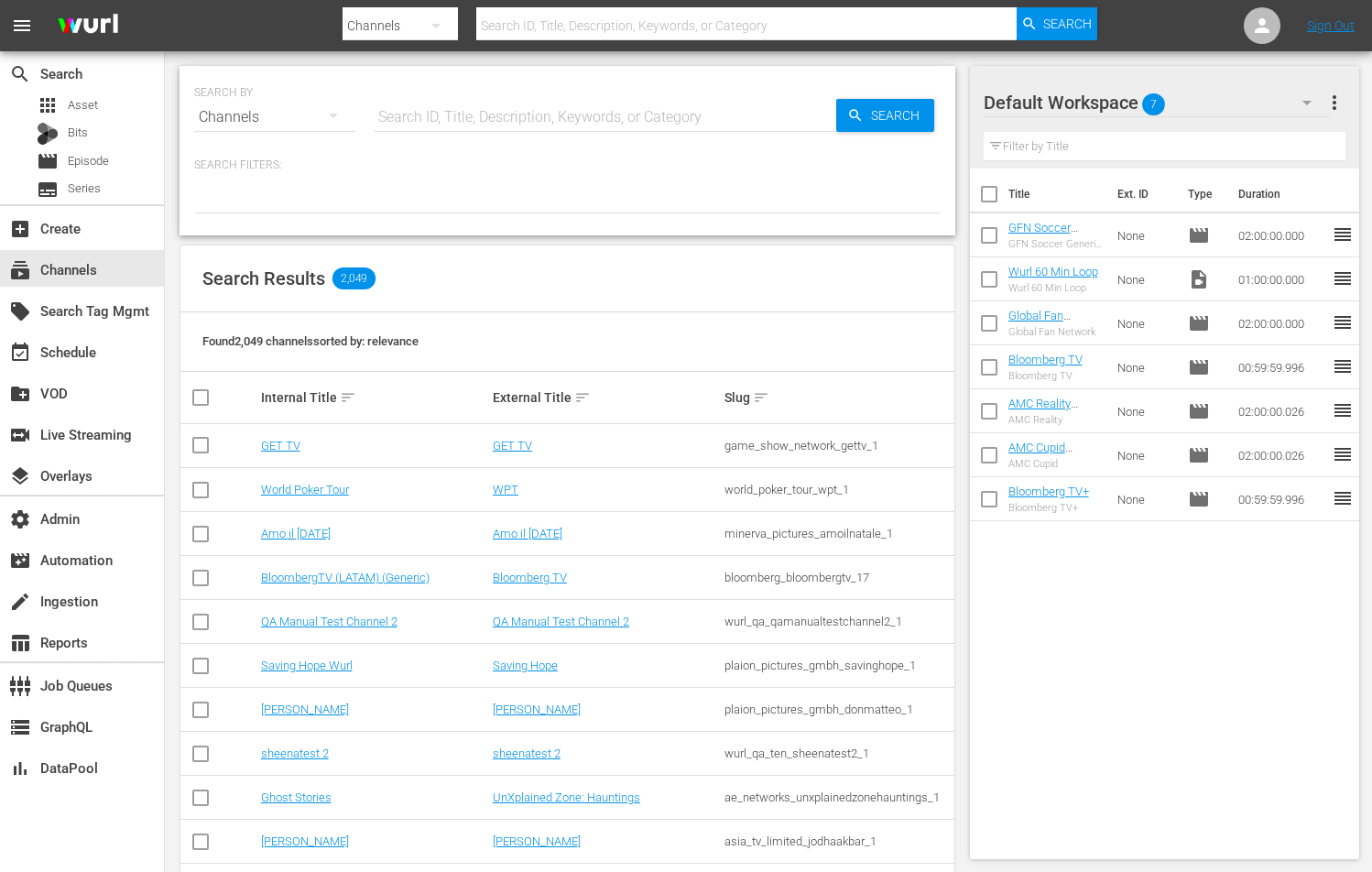
click at [620, 4] on div at bounding box center [719, 6] width 754 height 4
click at [619, 17] on input "text" at bounding box center [746, 25] width 540 height 44
paste input "gsn_cinevault_80s_2"
type input "gsn_cinevault_80s_2"
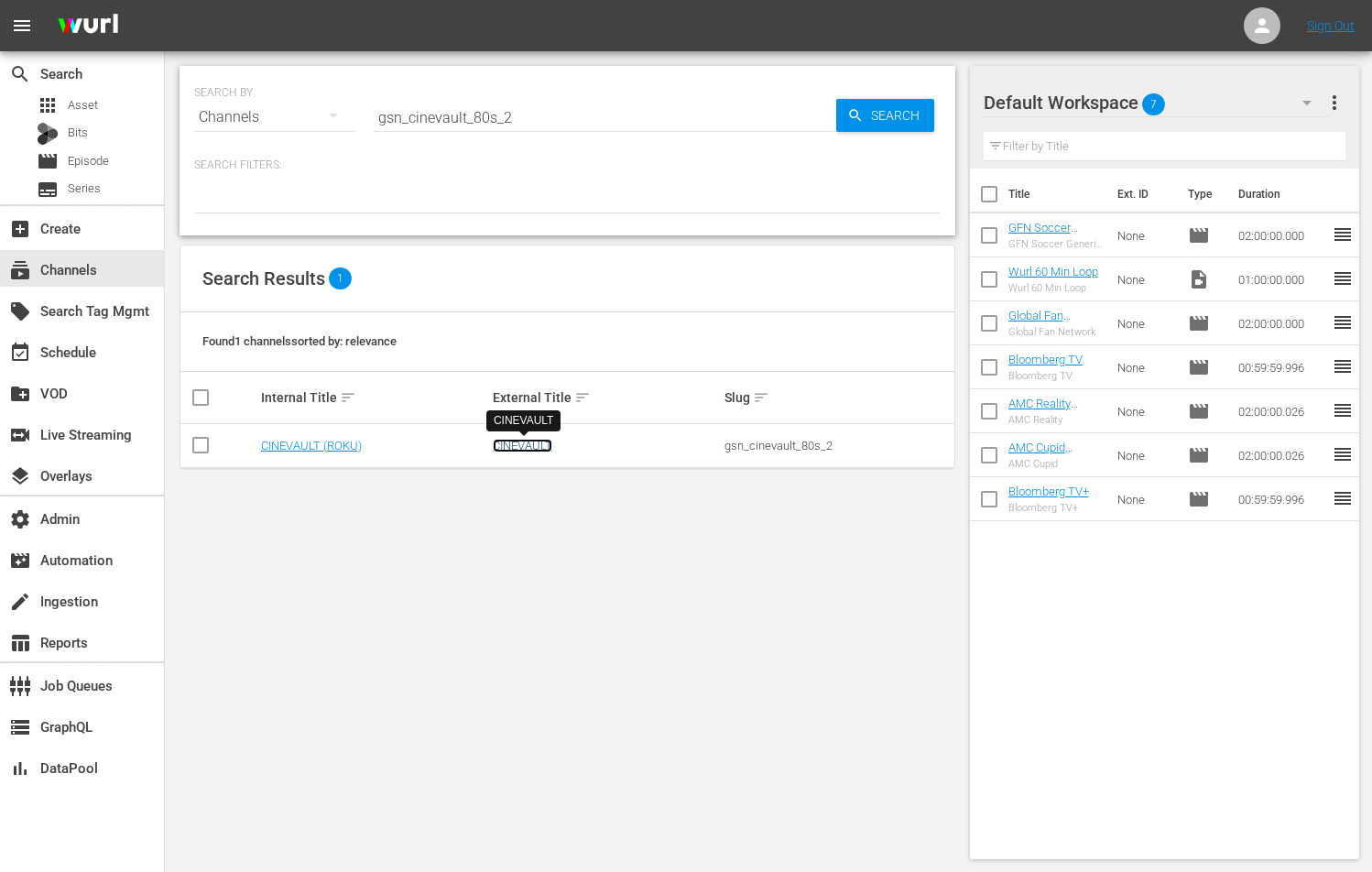
click at [526, 447] on link "CINEVAULT" at bounding box center [523, 446] width 60 height 14
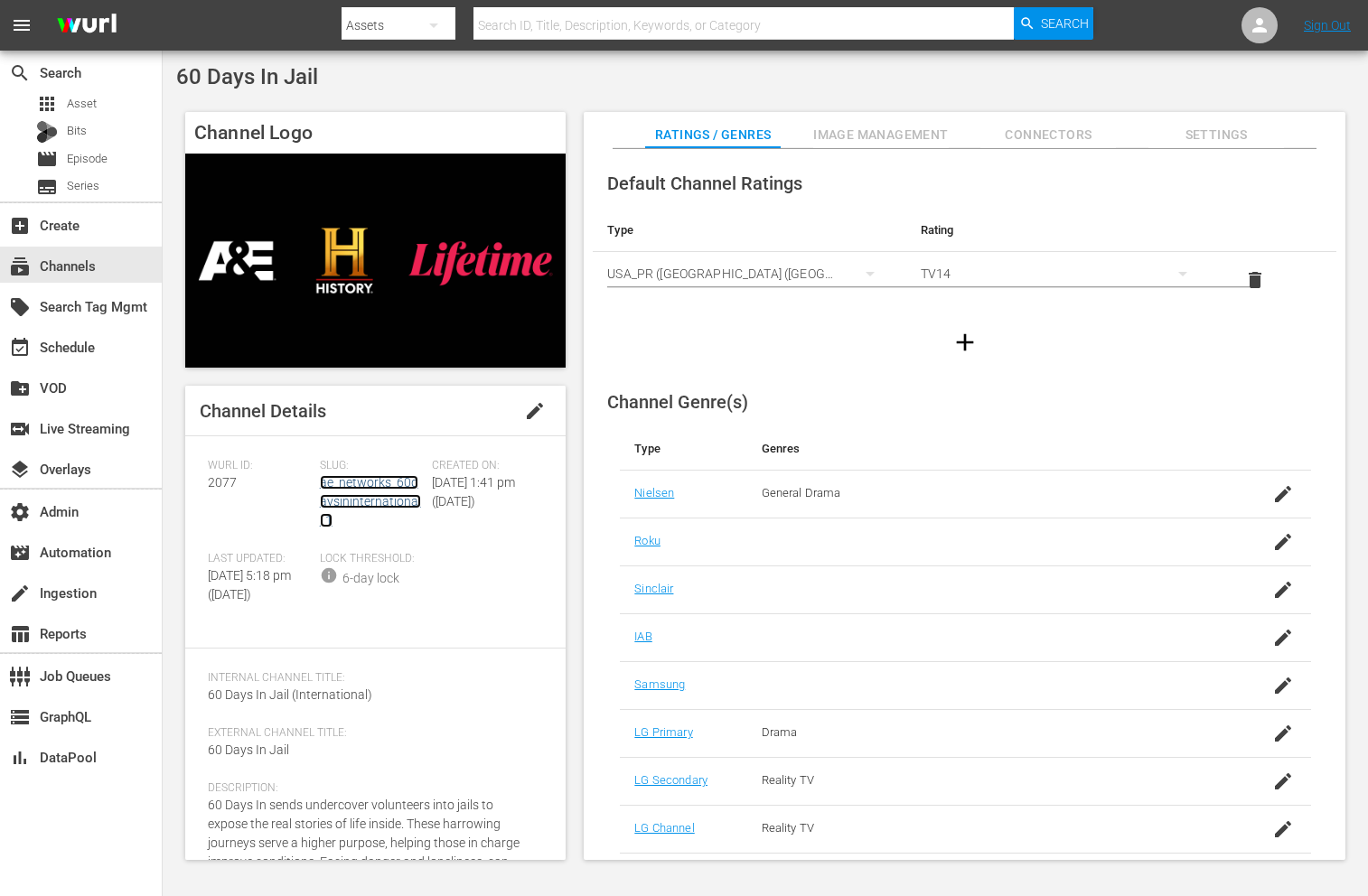
click at [349, 482] on link "ae_networks_60daysininternational_1" at bounding box center [371, 501] width 101 height 52
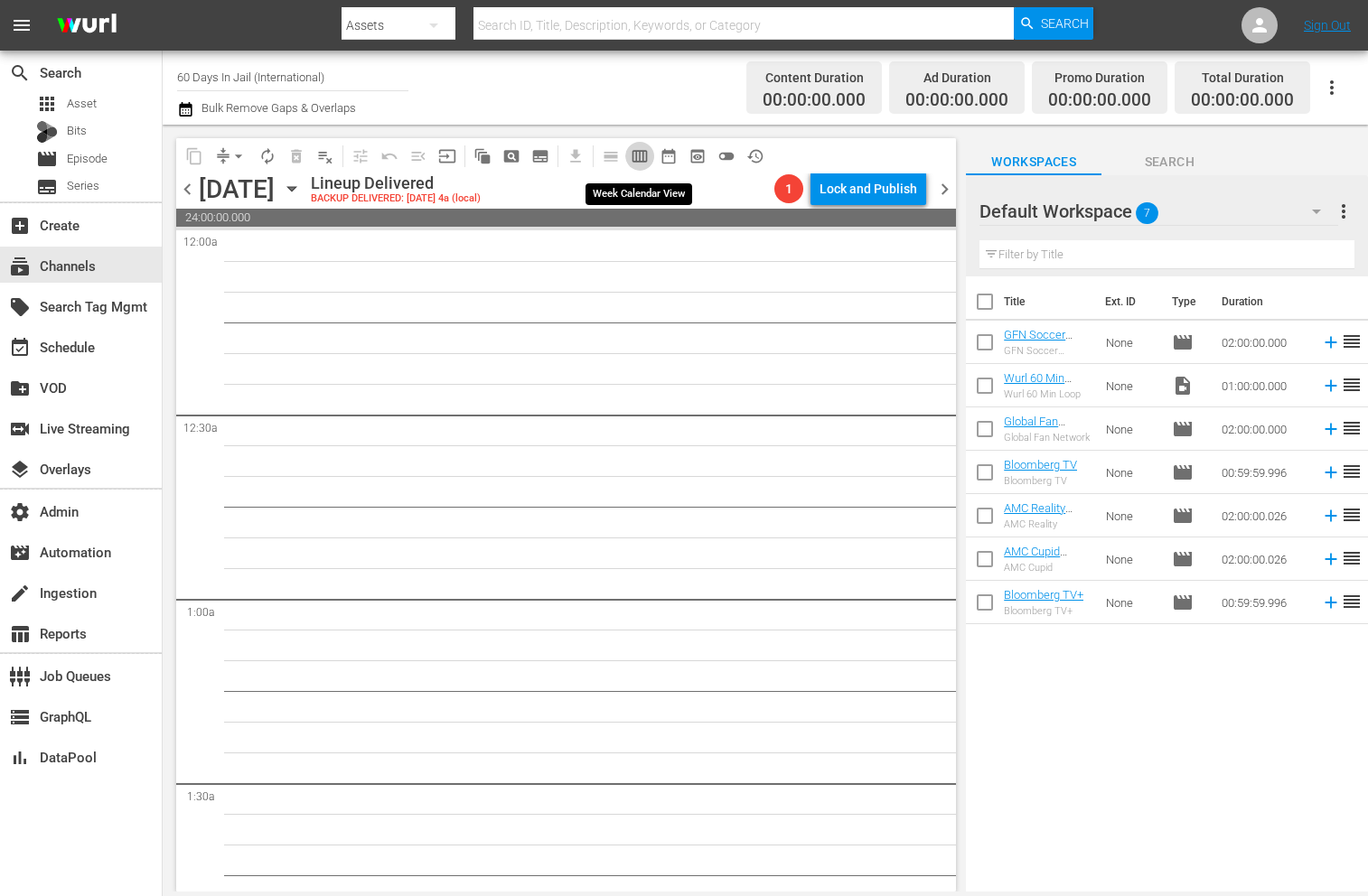
click at [644, 159] on span "calendar_view_week_outlined" at bounding box center [640, 156] width 18 height 18
click at [662, 159] on span "date_range_outlined" at bounding box center [669, 156] width 18 height 18
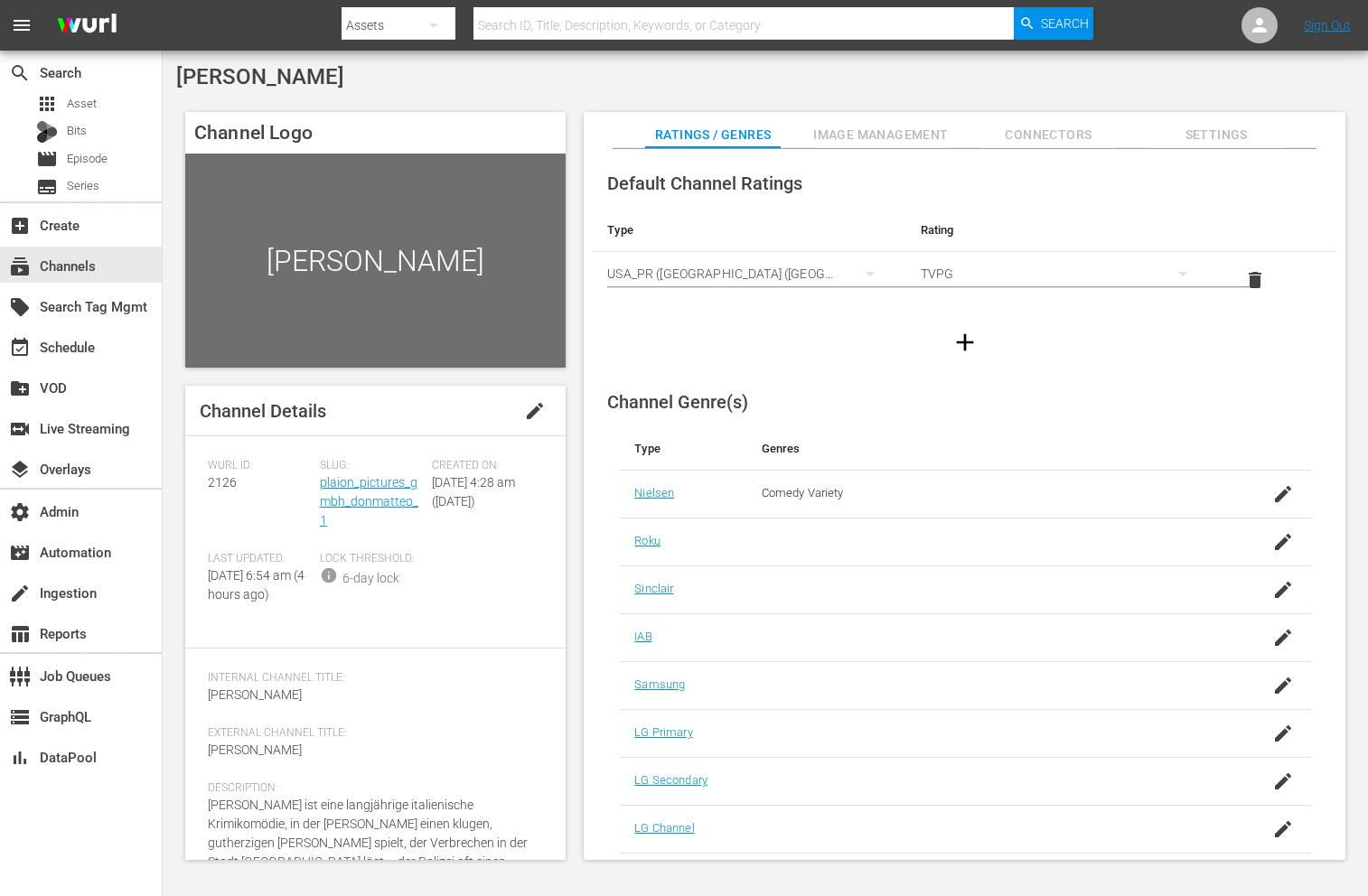
scroll to position [52, 0]
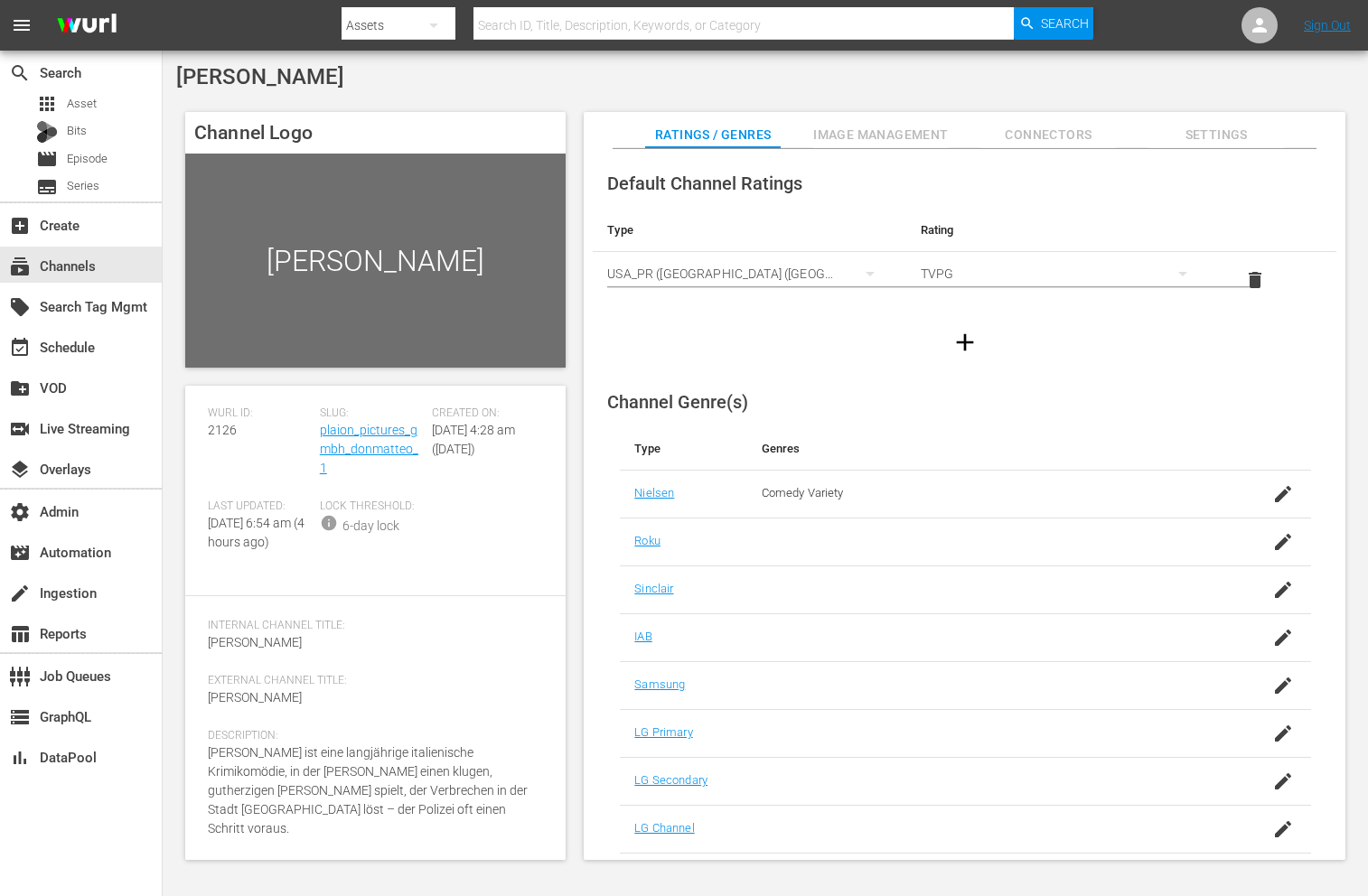
click at [863, 125] on span "Image Management" at bounding box center [881, 135] width 136 height 23
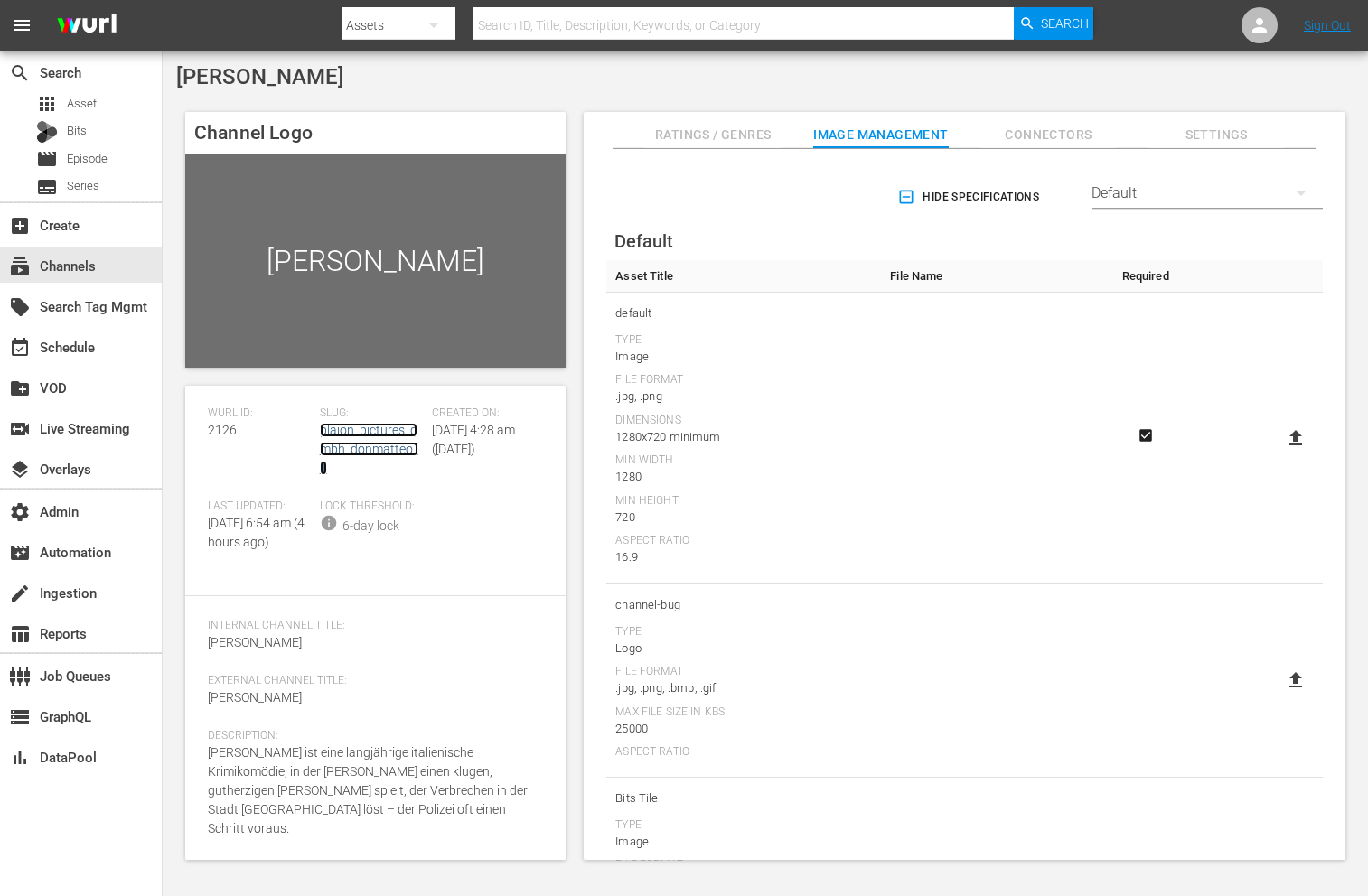
click at [329, 430] on link "plaion_pictures_gmbh_donmatteo_1" at bounding box center [369, 448] width 98 height 52
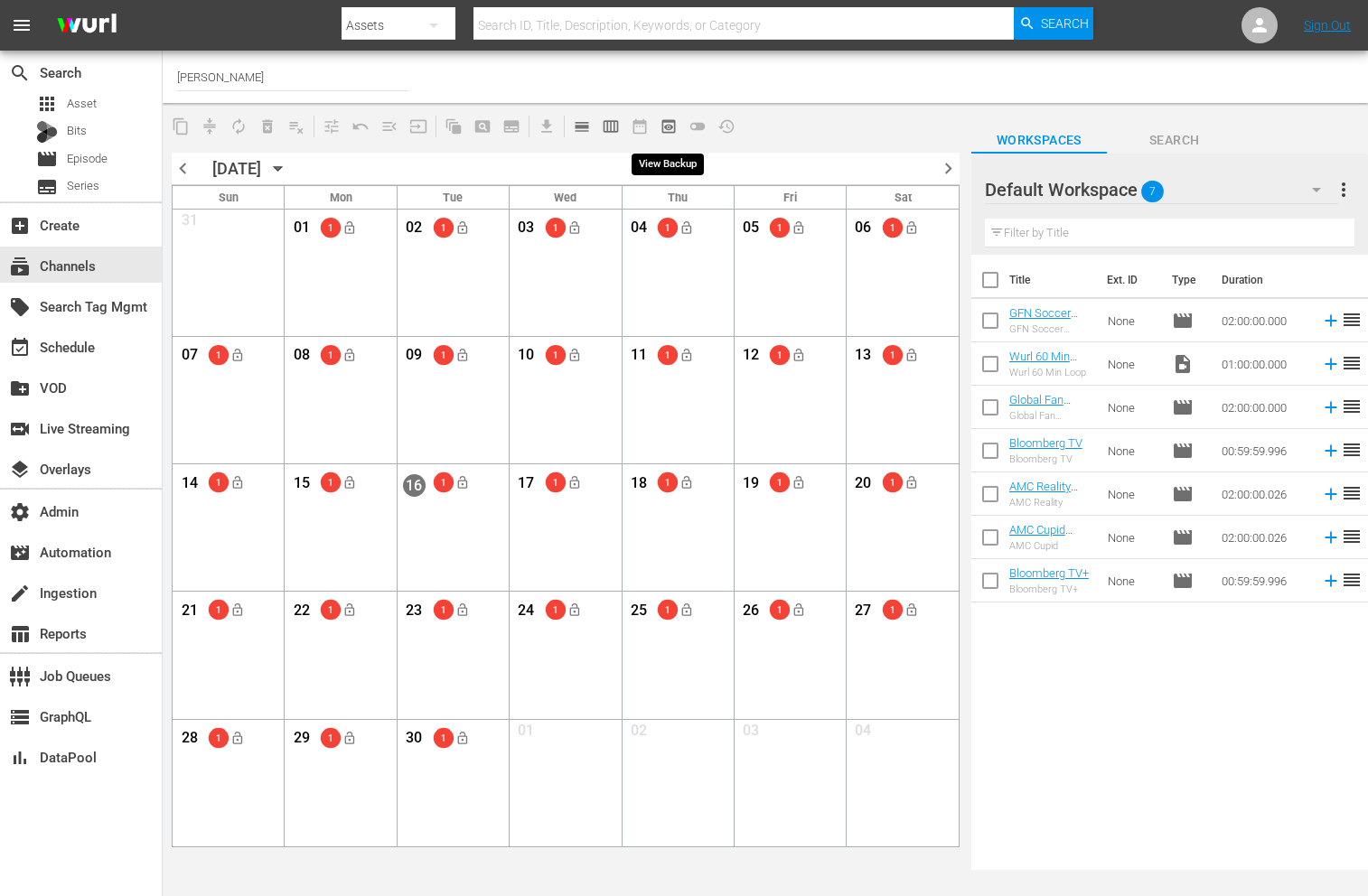
click at [666, 135] on span "preview_outlined" at bounding box center [669, 127] width 18 height 18
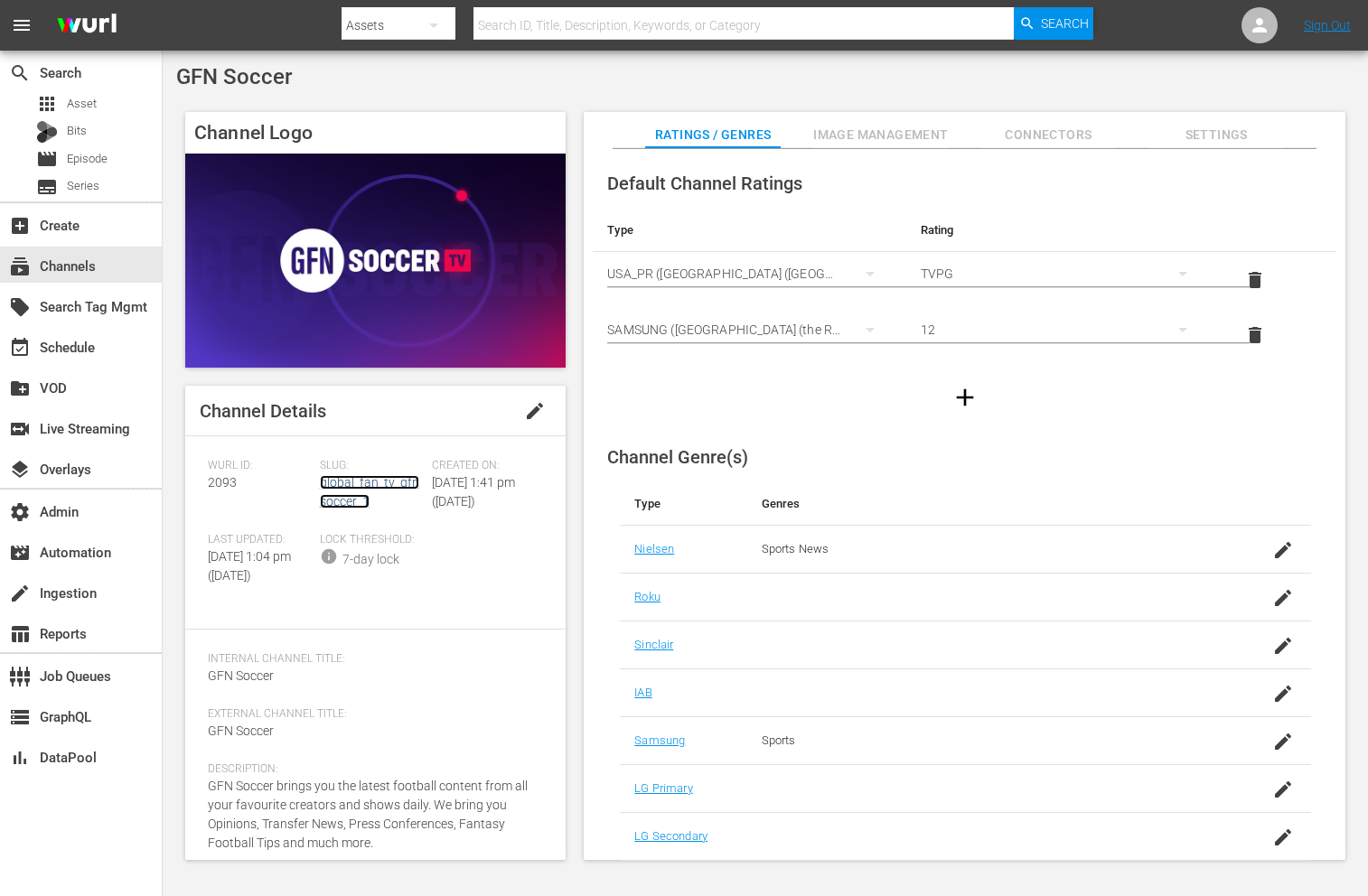
click at [331, 494] on link "global_fan_tv_gfnsoccer_1" at bounding box center [370, 492] width 99 height 33
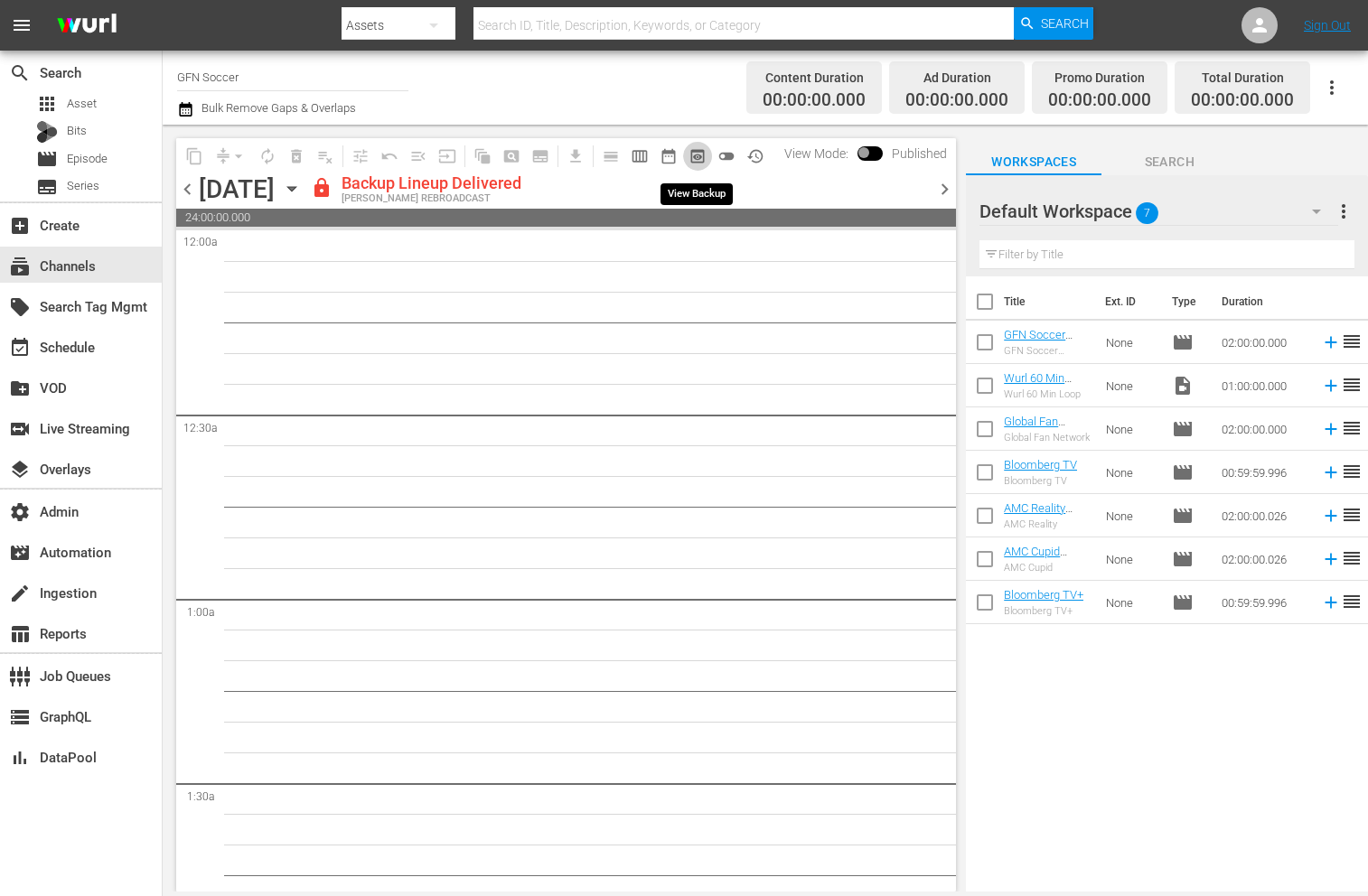
click at [692, 154] on span "preview_outlined" at bounding box center [697, 156] width 18 height 18
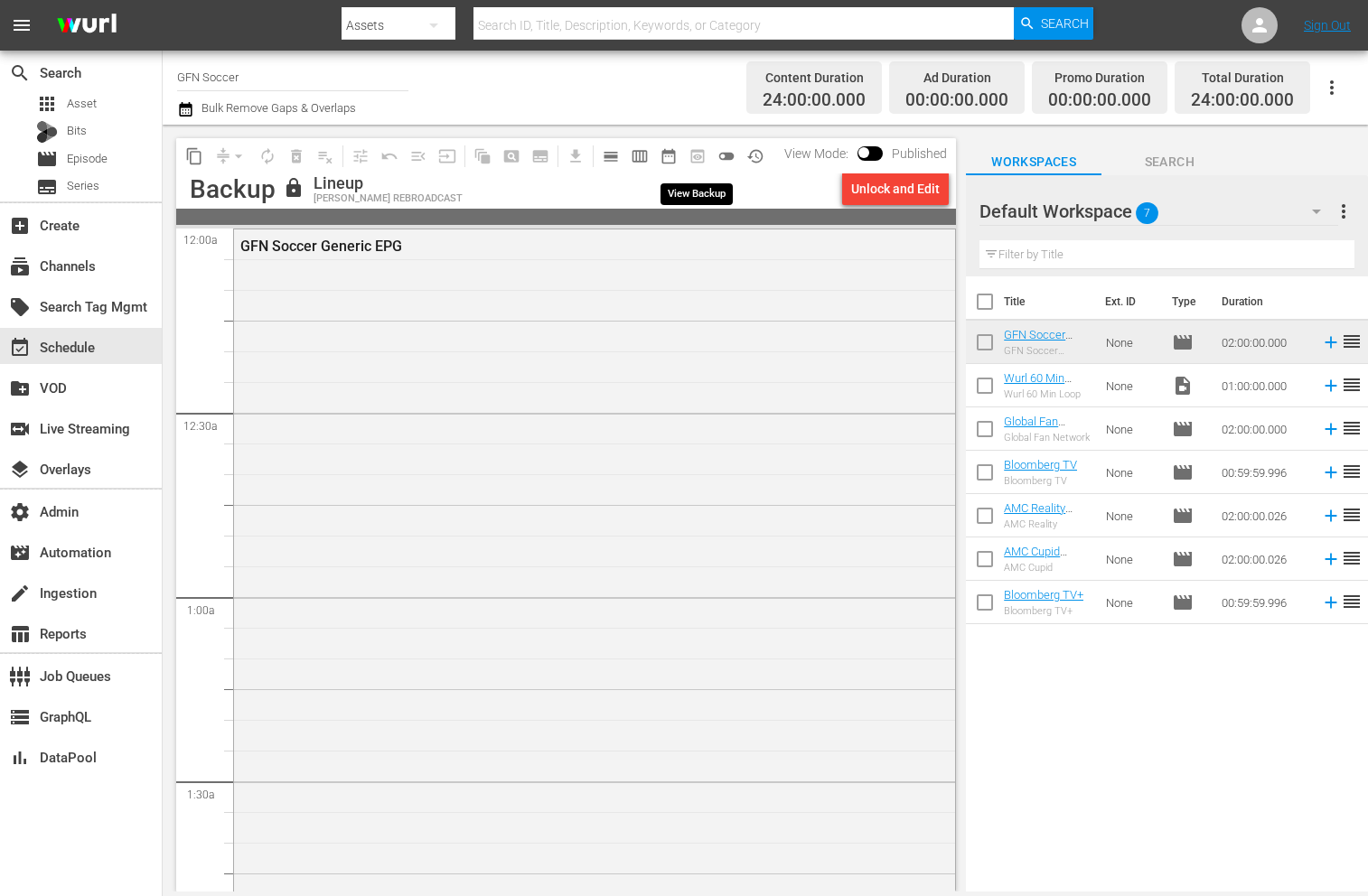
click at [683, 156] on span "preview_outlined" at bounding box center [697, 157] width 29 height 29
click at [673, 156] on span "date_range_outlined" at bounding box center [669, 156] width 18 height 18
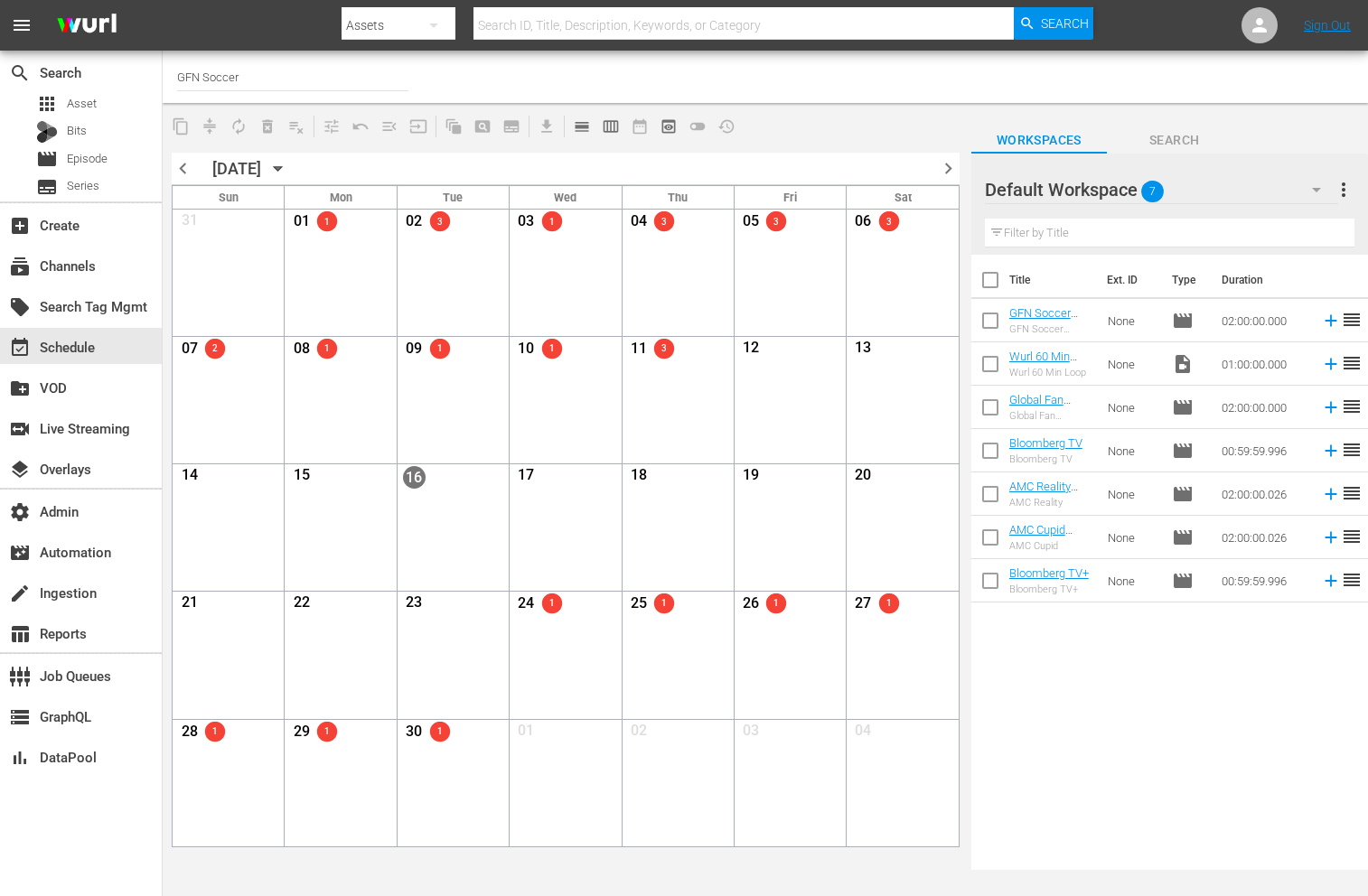
click at [449, 602] on div "23" at bounding box center [453, 604] width 101 height 23
click at [417, 605] on span "23" at bounding box center [414, 604] width 23 height 23
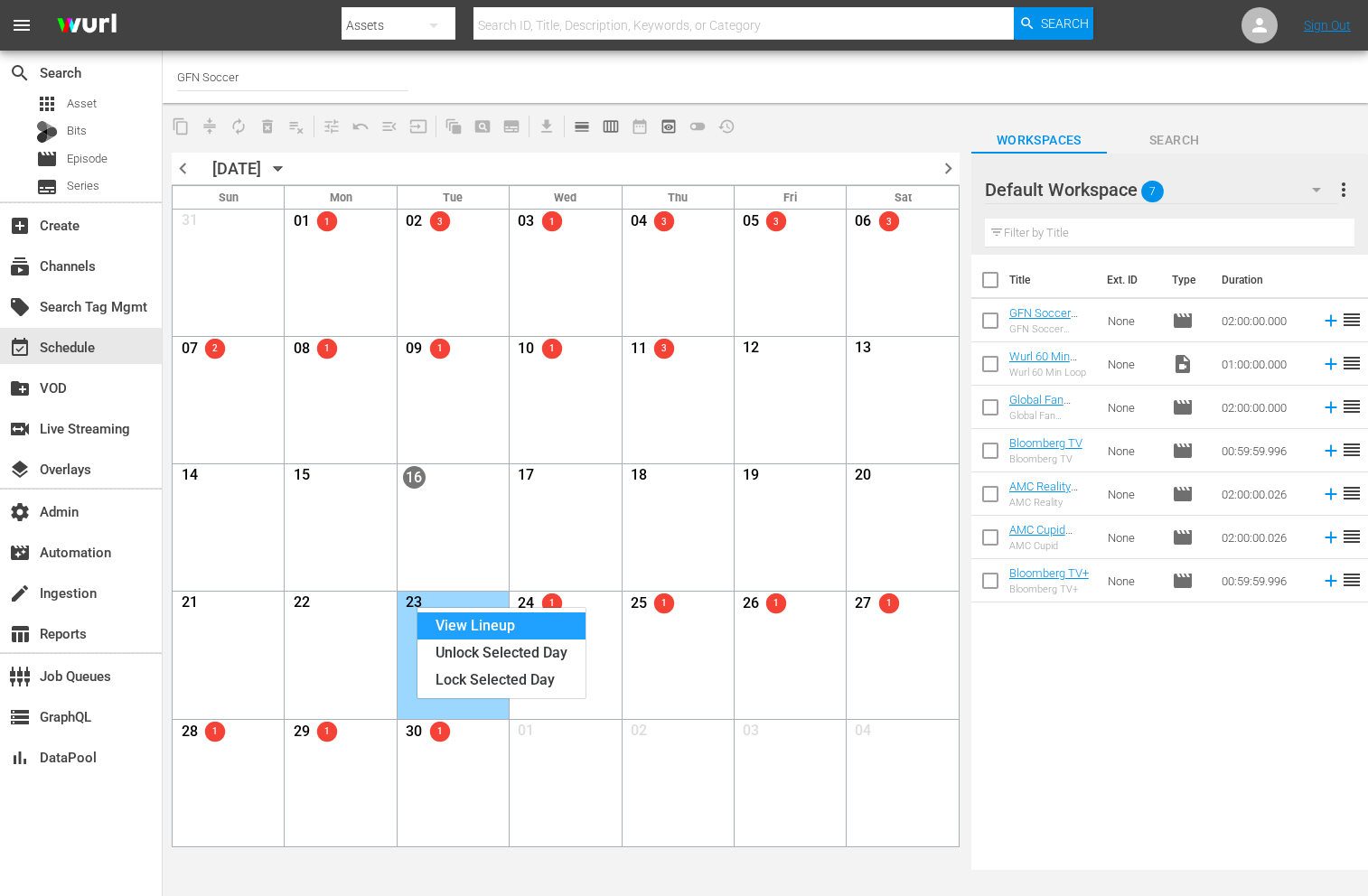
click at [440, 626] on div "View Lineup" at bounding box center [501, 626] width 168 height 28
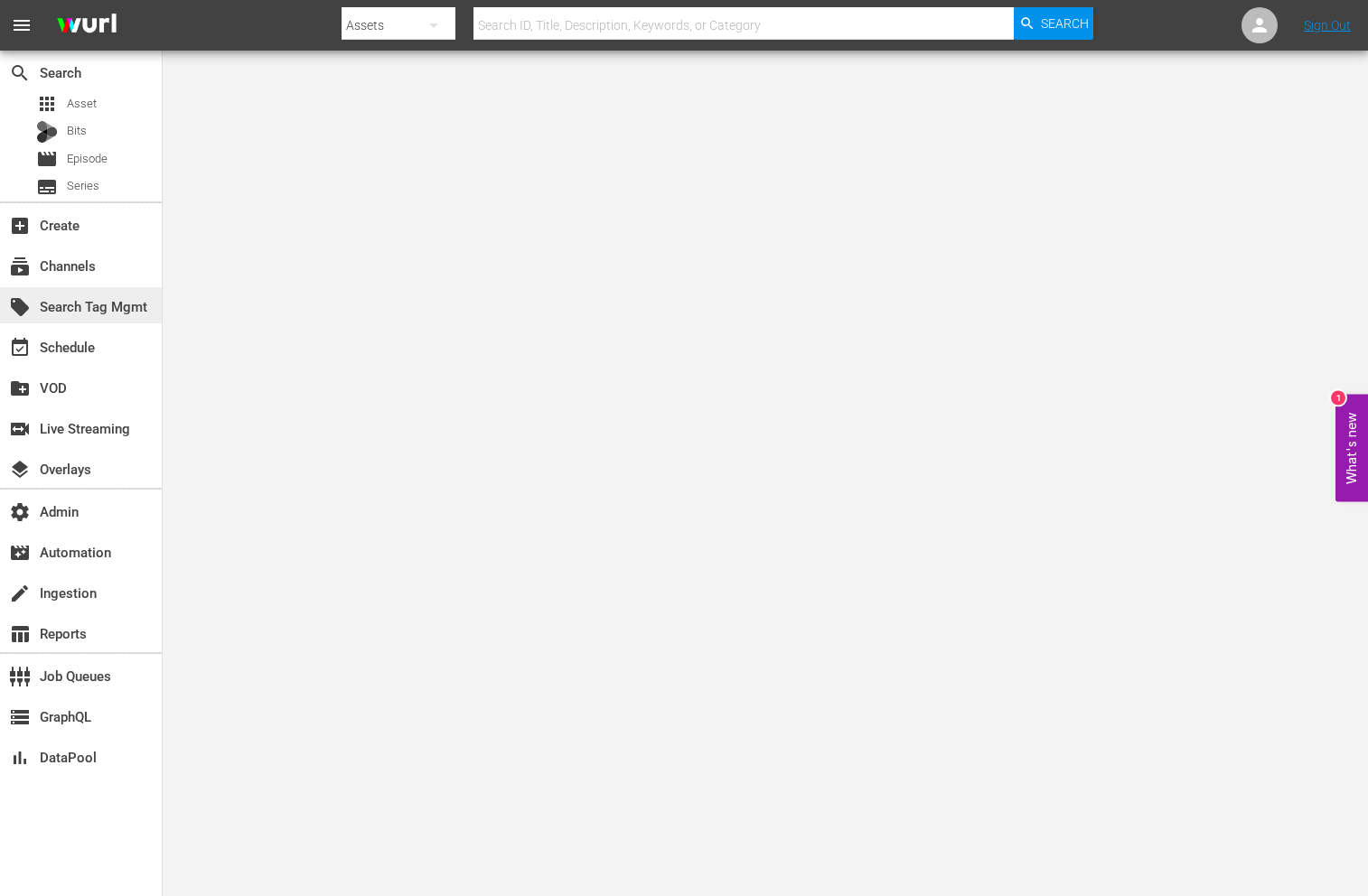
click at [82, 287] on div "local_offer Search Tag Mgmt" at bounding box center [81, 304] width 161 height 36
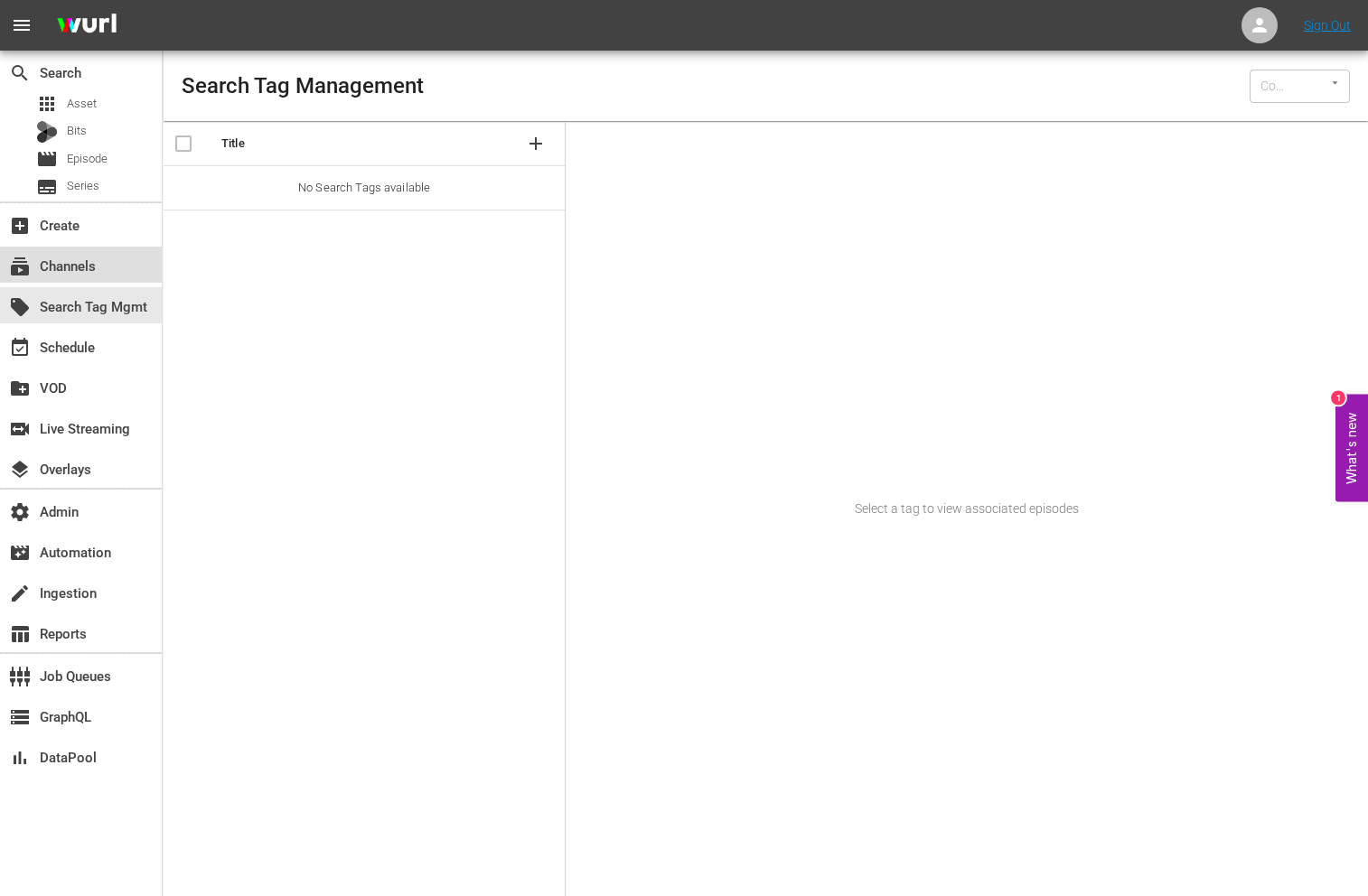
click at [82, 278] on div "subscriptions Channels" at bounding box center [81, 264] width 161 height 36
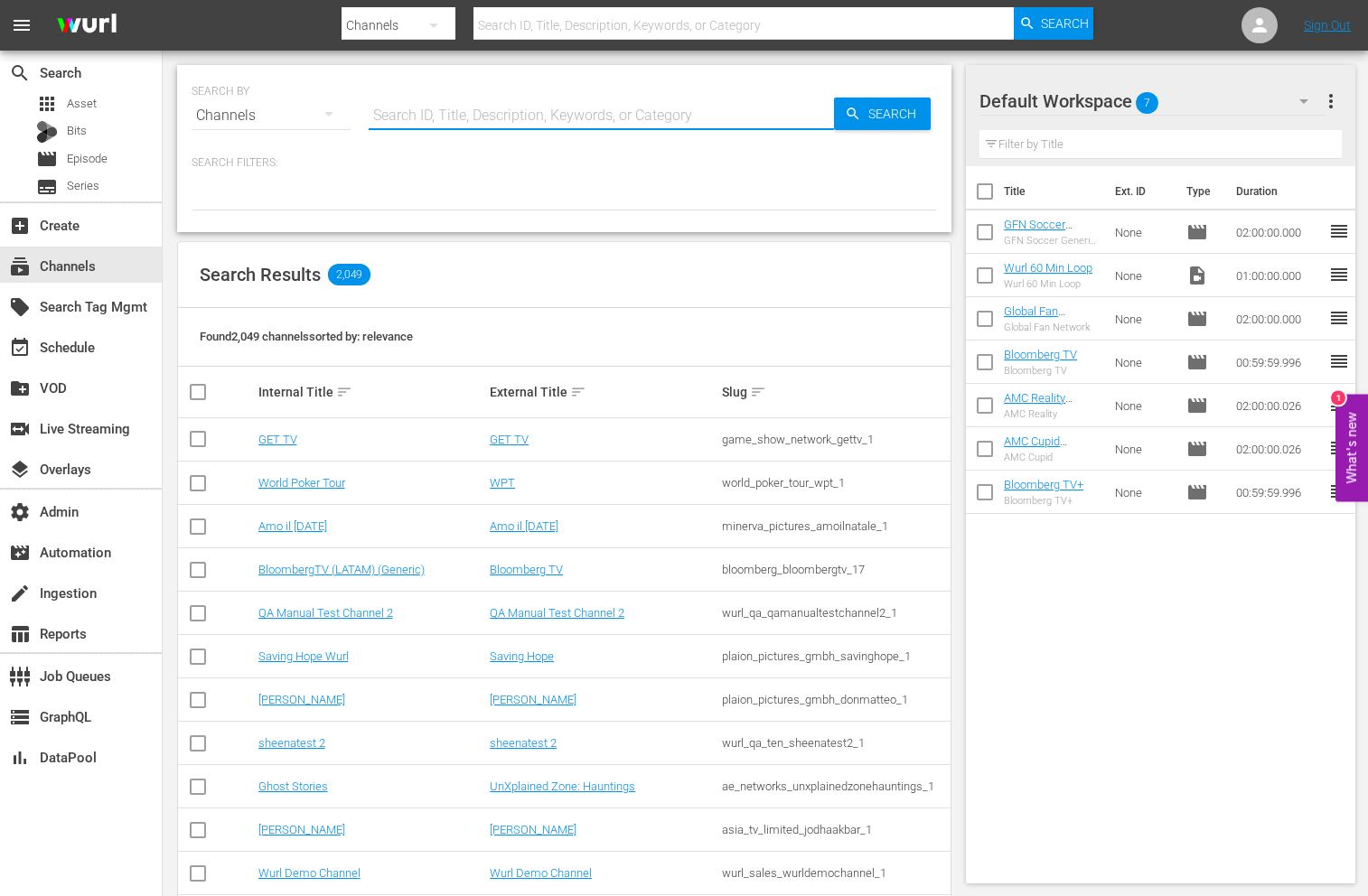
click at [435, 103] on input "text" at bounding box center [601, 115] width 465 height 43
type input "gsn"
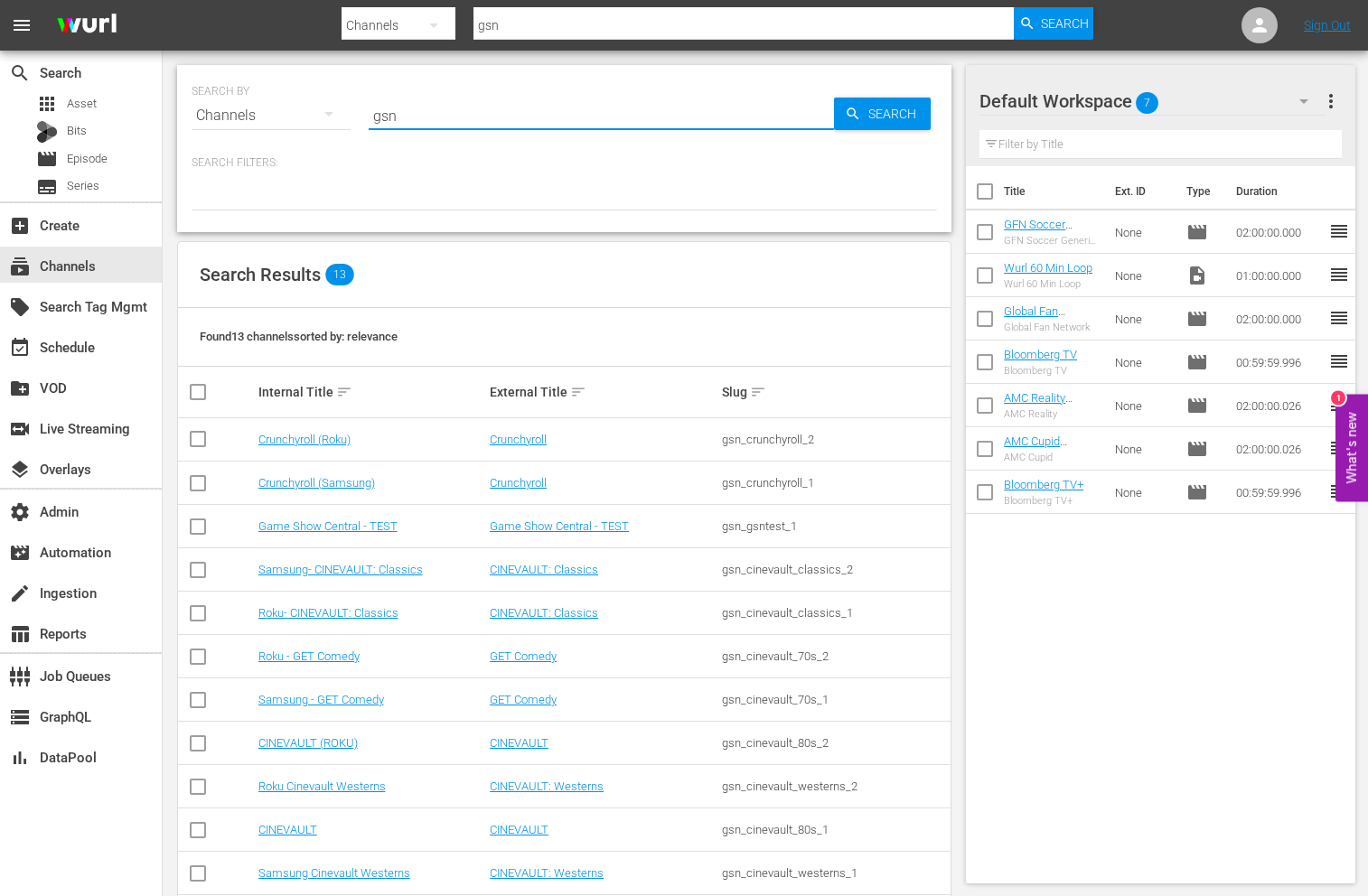
click at [402, 416] on th "Internal Title sort" at bounding box center [372, 392] width 232 height 50
click at [451, 115] on input "gsn" at bounding box center [601, 115] width 465 height 43
type input "gsn roku"
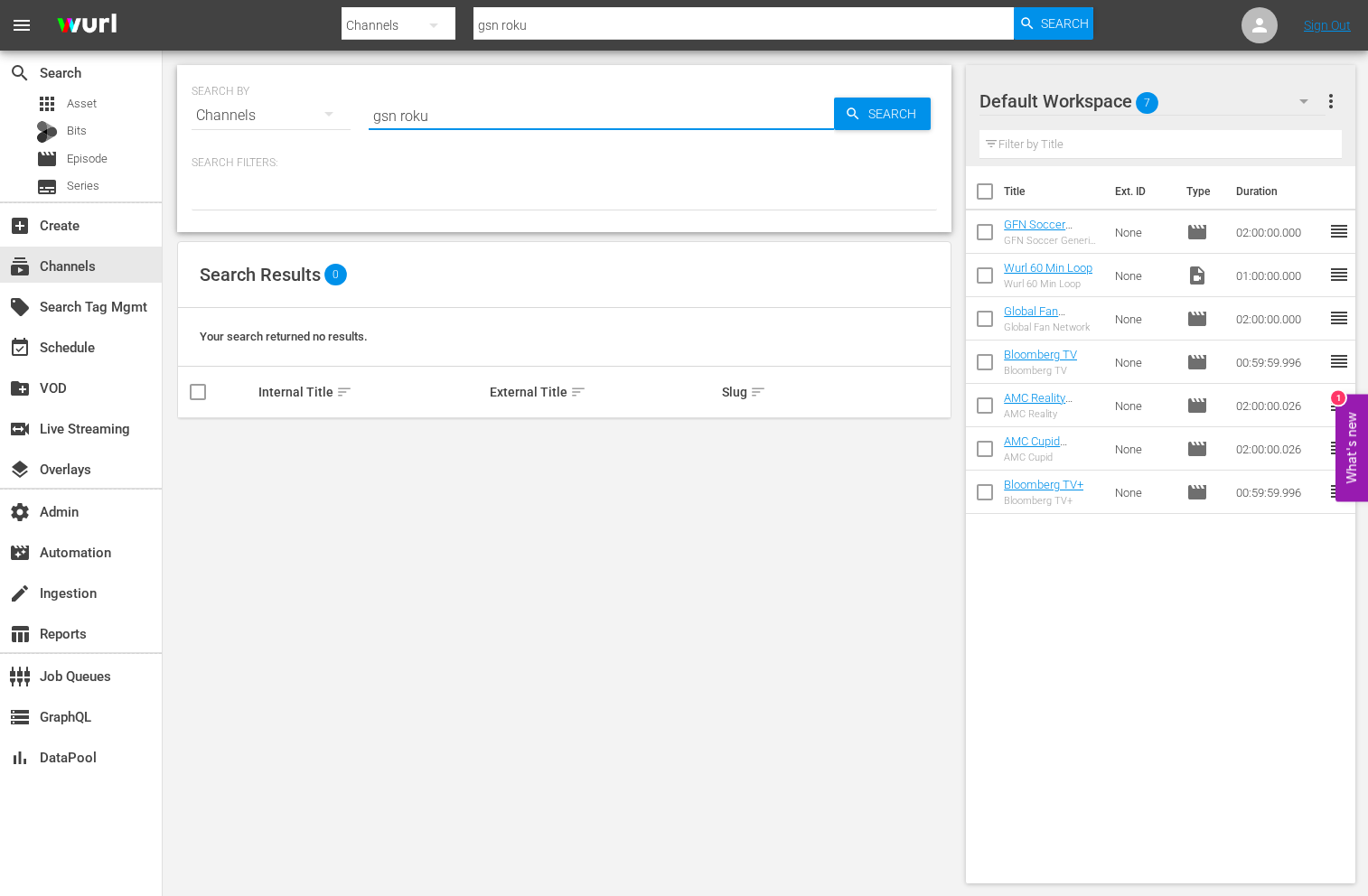
click at [451, 115] on input "gsn roku" at bounding box center [601, 115] width 465 height 43
click at [409, 115] on input "gsn roku" at bounding box center [601, 115] width 465 height 43
type input "gsn"
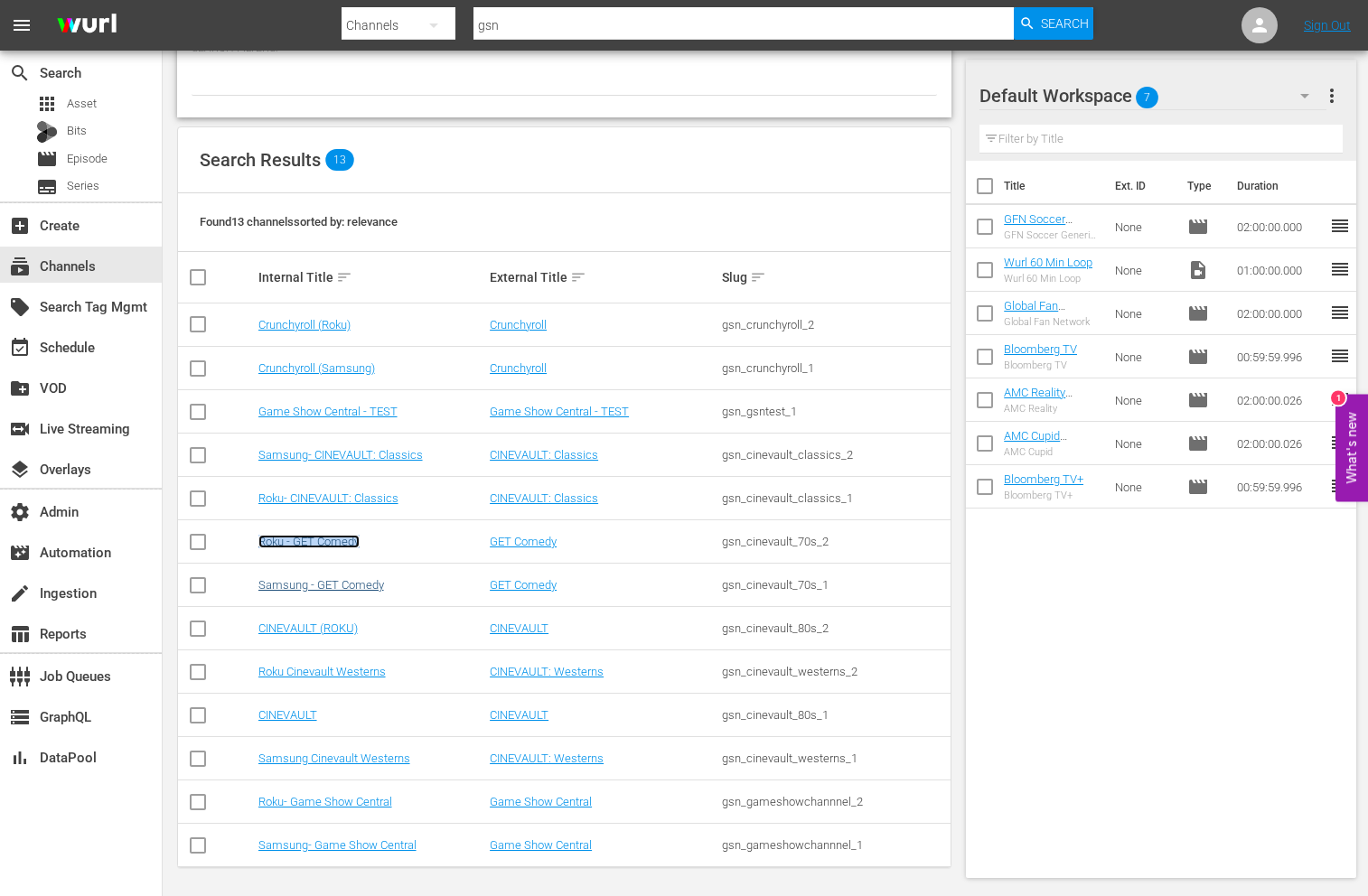
scroll to position [119, 0]
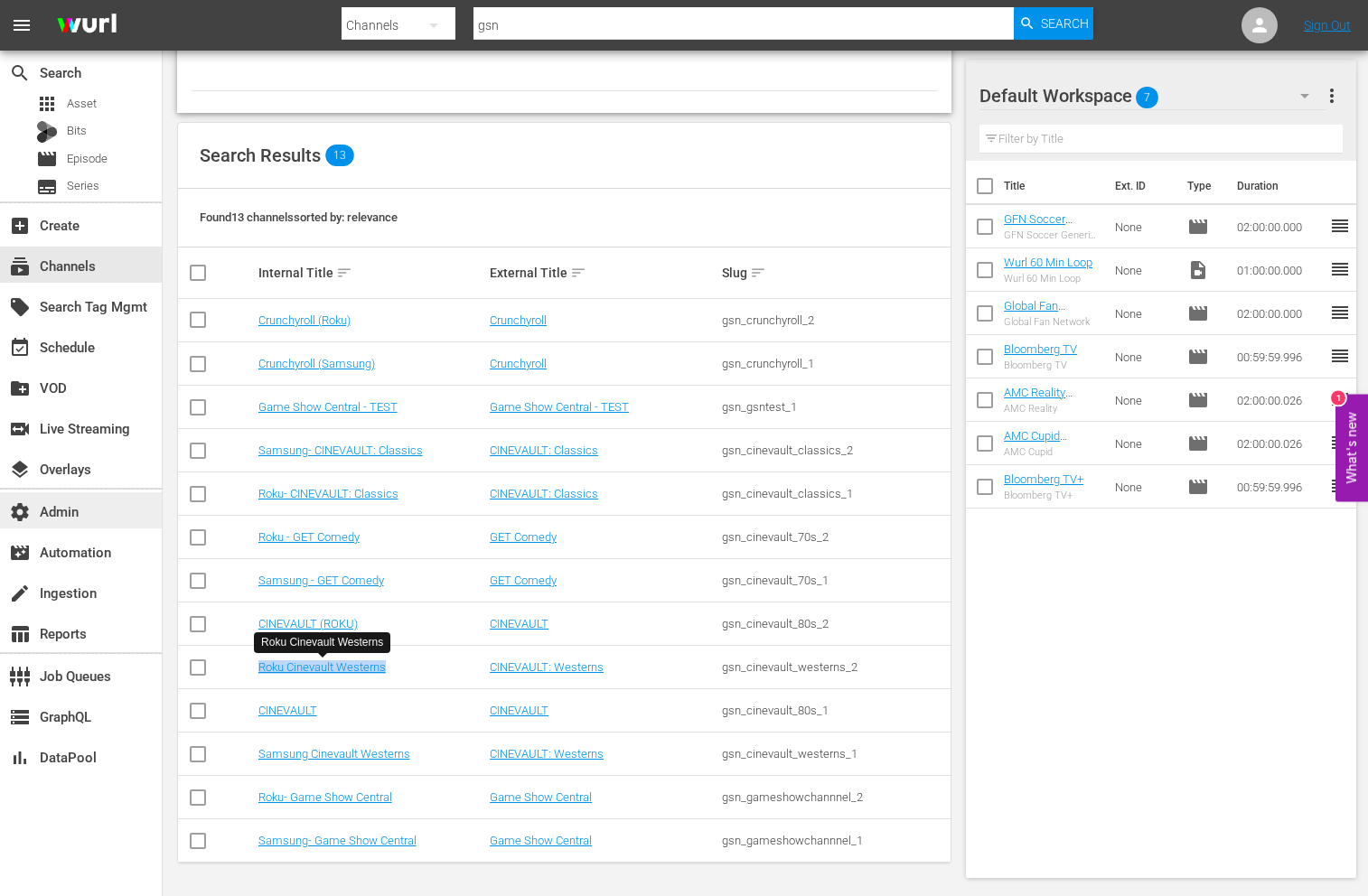
click at [83, 526] on div "settings Admin" at bounding box center [81, 510] width 161 height 36
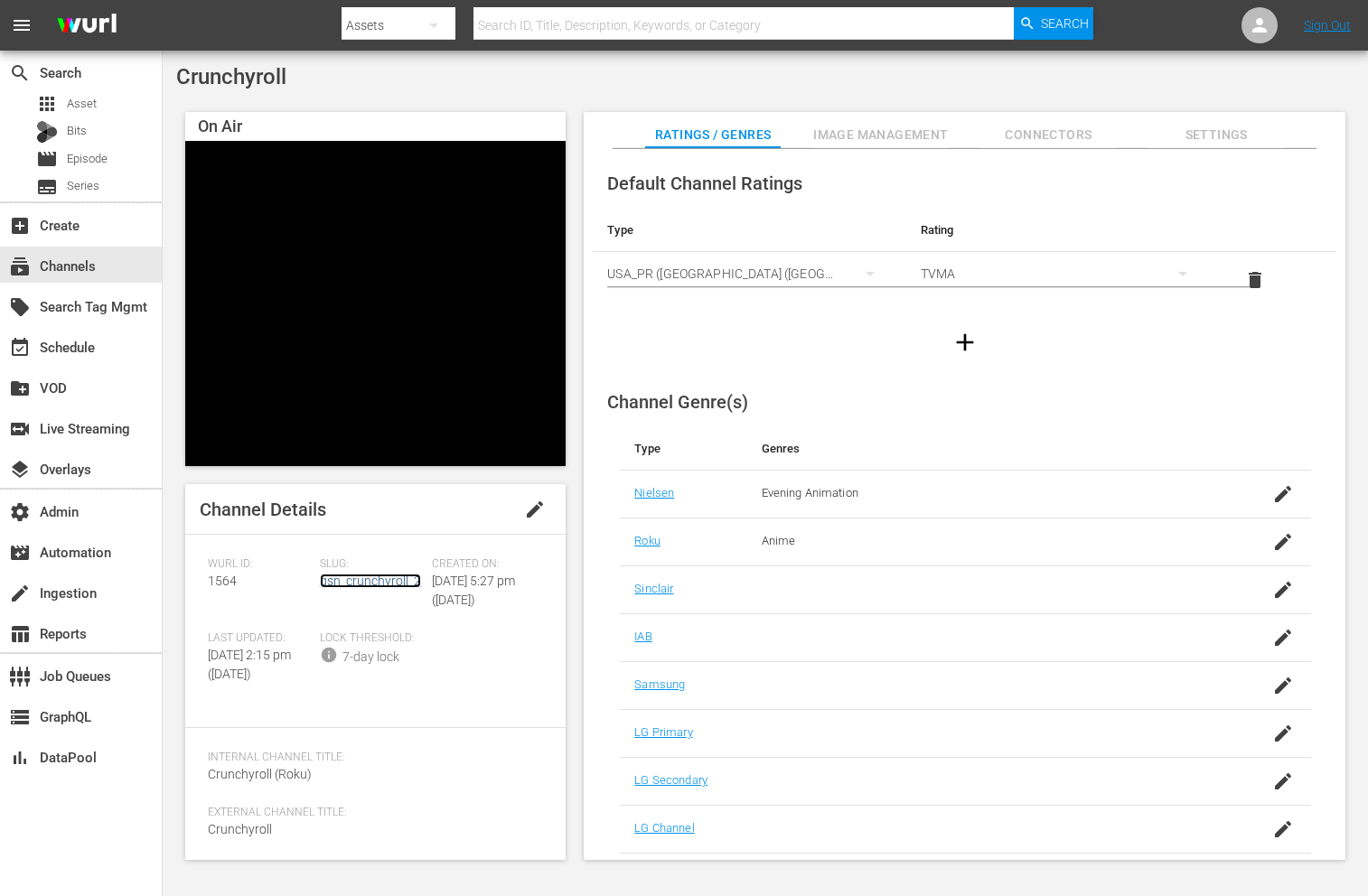
click at [402, 580] on link "gsn_crunchyroll_2" at bounding box center [371, 581] width 101 height 15
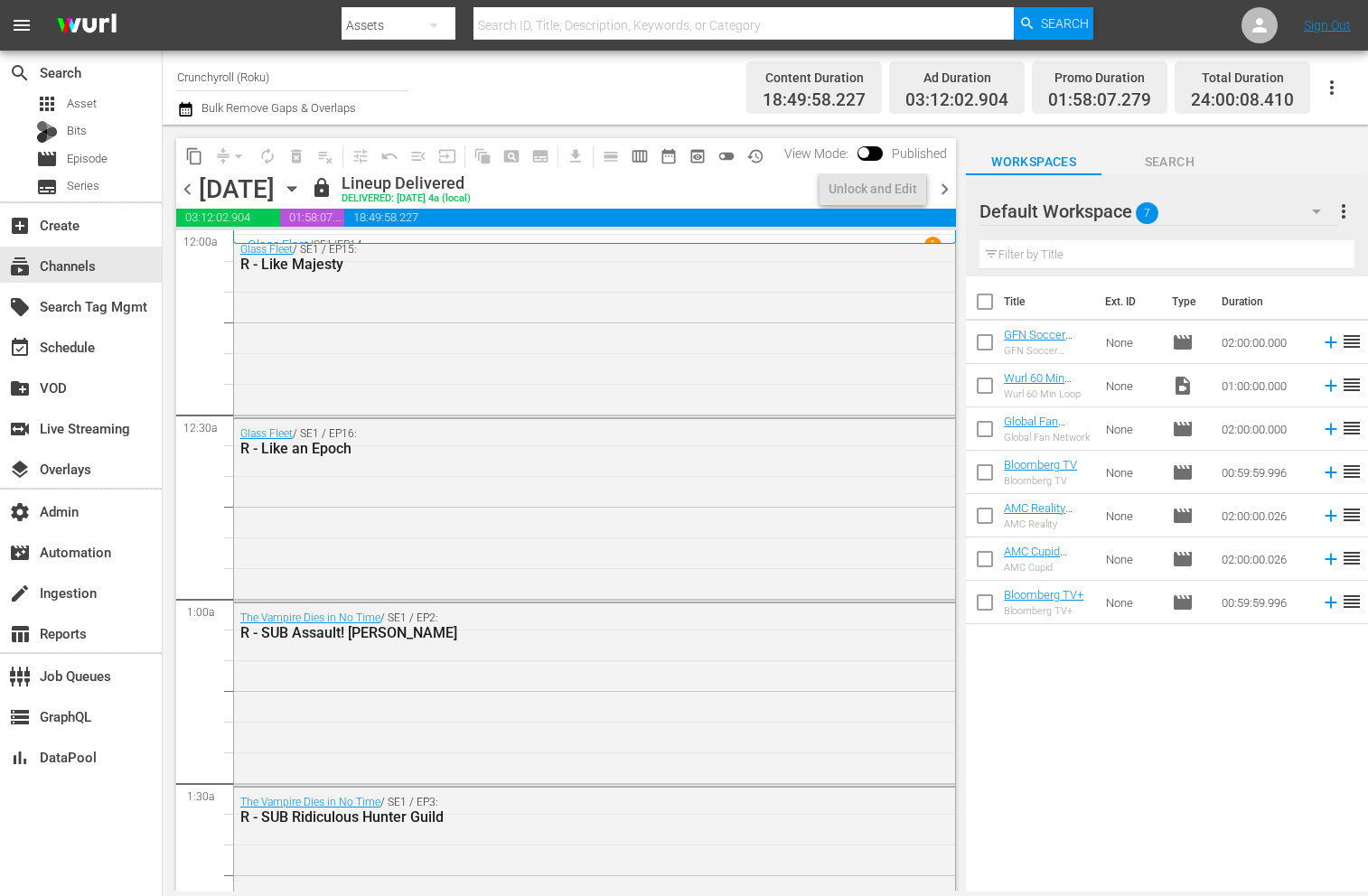
click at [466, 307] on div "Glass Fleet / SE1 / EP15: R - Like Majesty" at bounding box center [595, 324] width 721 height 179
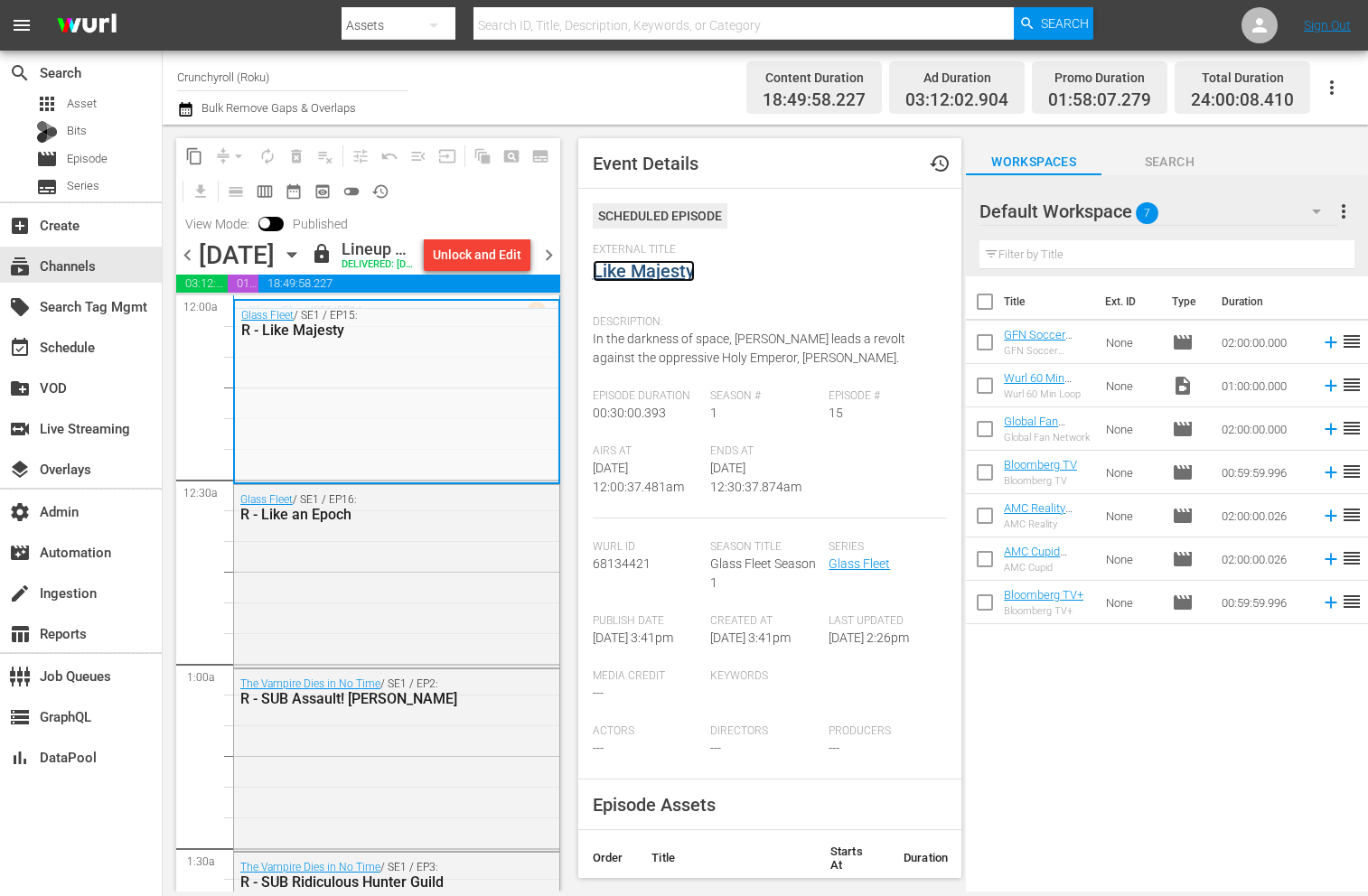
click at [686, 273] on link "Like Majesty" at bounding box center [643, 271] width 102 height 22
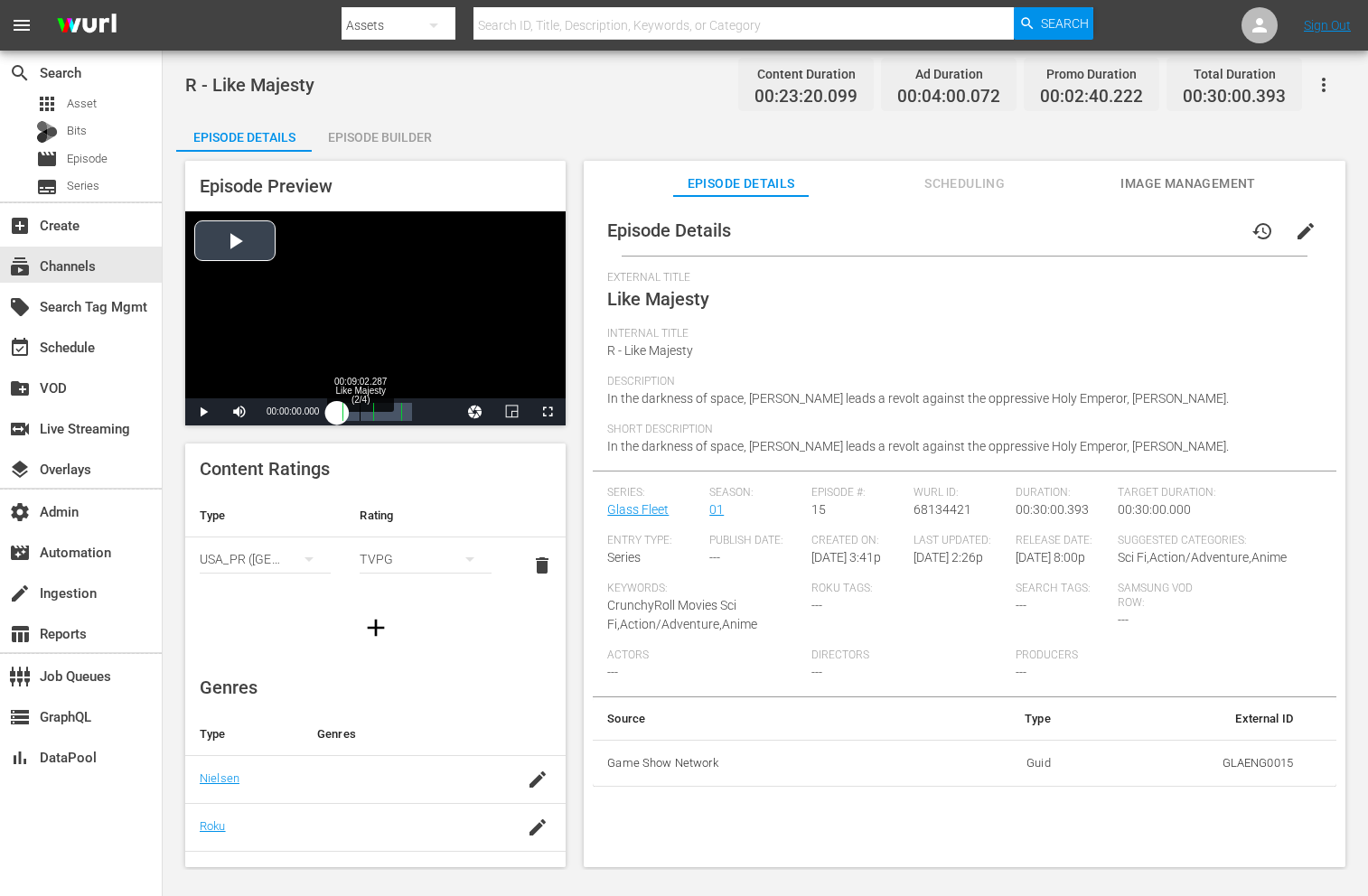
click at [354, 410] on div "Loaded : 0.42% 00:09:02.287 Like Majesty (2/4) 00:00:00.000 Cue Point 2: 00:14:…" at bounding box center [374, 412] width 75 height 18
click at [204, 412] on span "Video Player" at bounding box center [204, 412] width 0 height 0
click at [239, 412] on span "Video Player" at bounding box center [239, 412] width 0 height 0
click at [204, 412] on span "Video Player" at bounding box center [204, 412] width 0 height 0
click at [390, 409] on div "Loaded : 26.15% 00:19:43.115 Like Majesty (3/4) 00:05:05.148 Cue Point 2: 00:14…" at bounding box center [374, 412] width 75 height 18
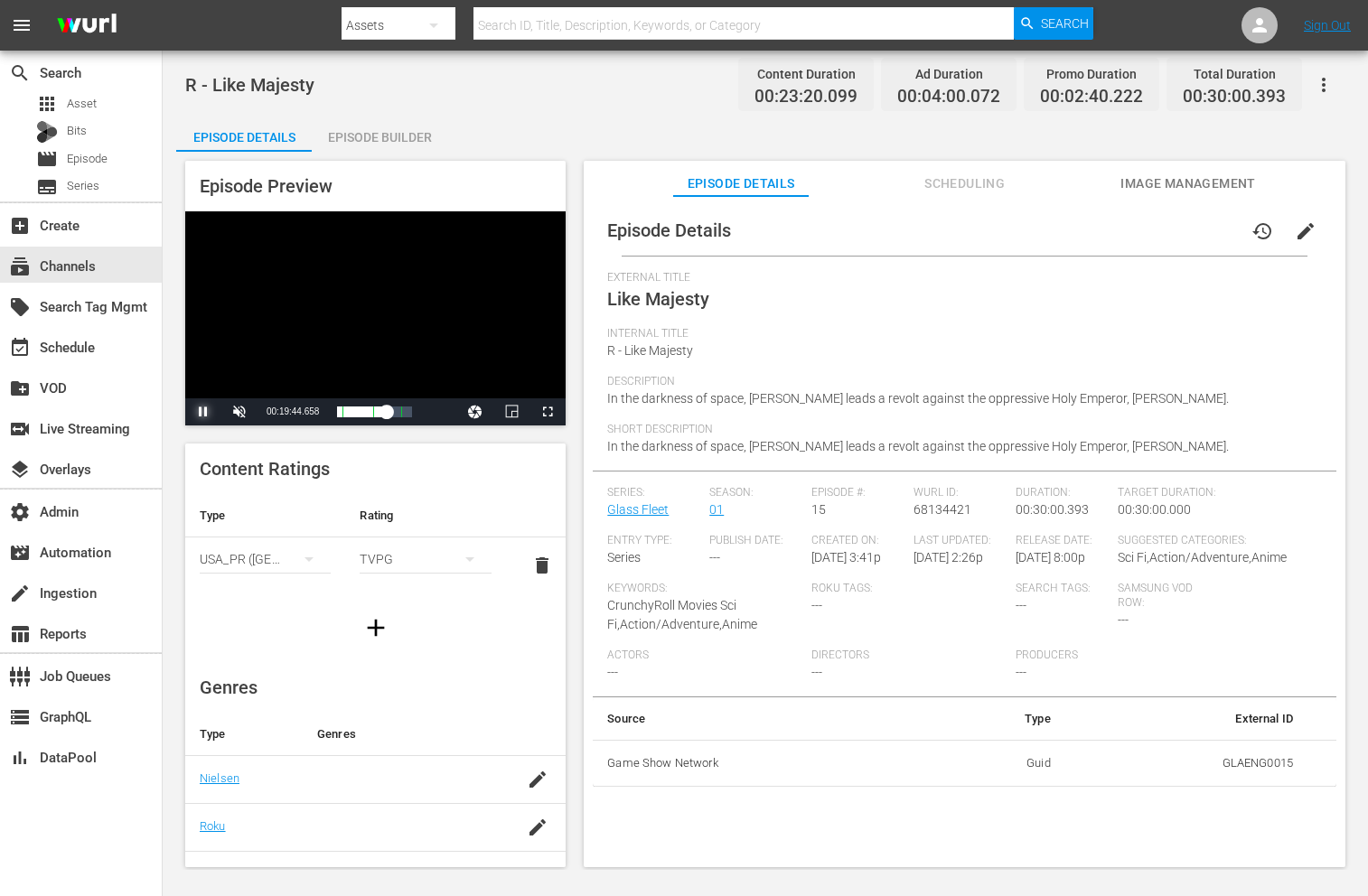
click at [204, 412] on span "Video Player" at bounding box center [204, 412] width 0 height 0
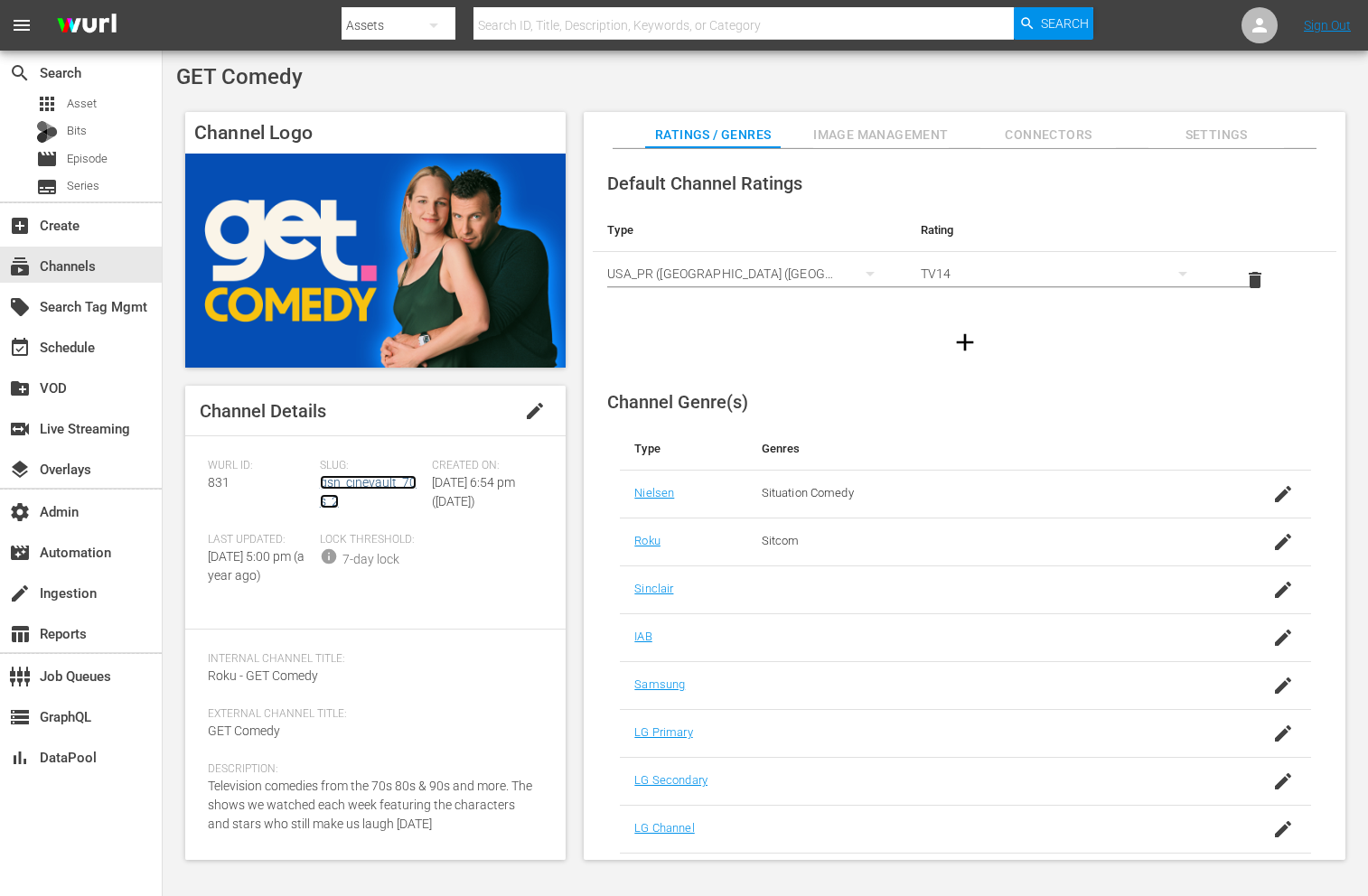
click at [337, 479] on link "gsn_cinevault_70s_2" at bounding box center [368, 492] width 96 height 33
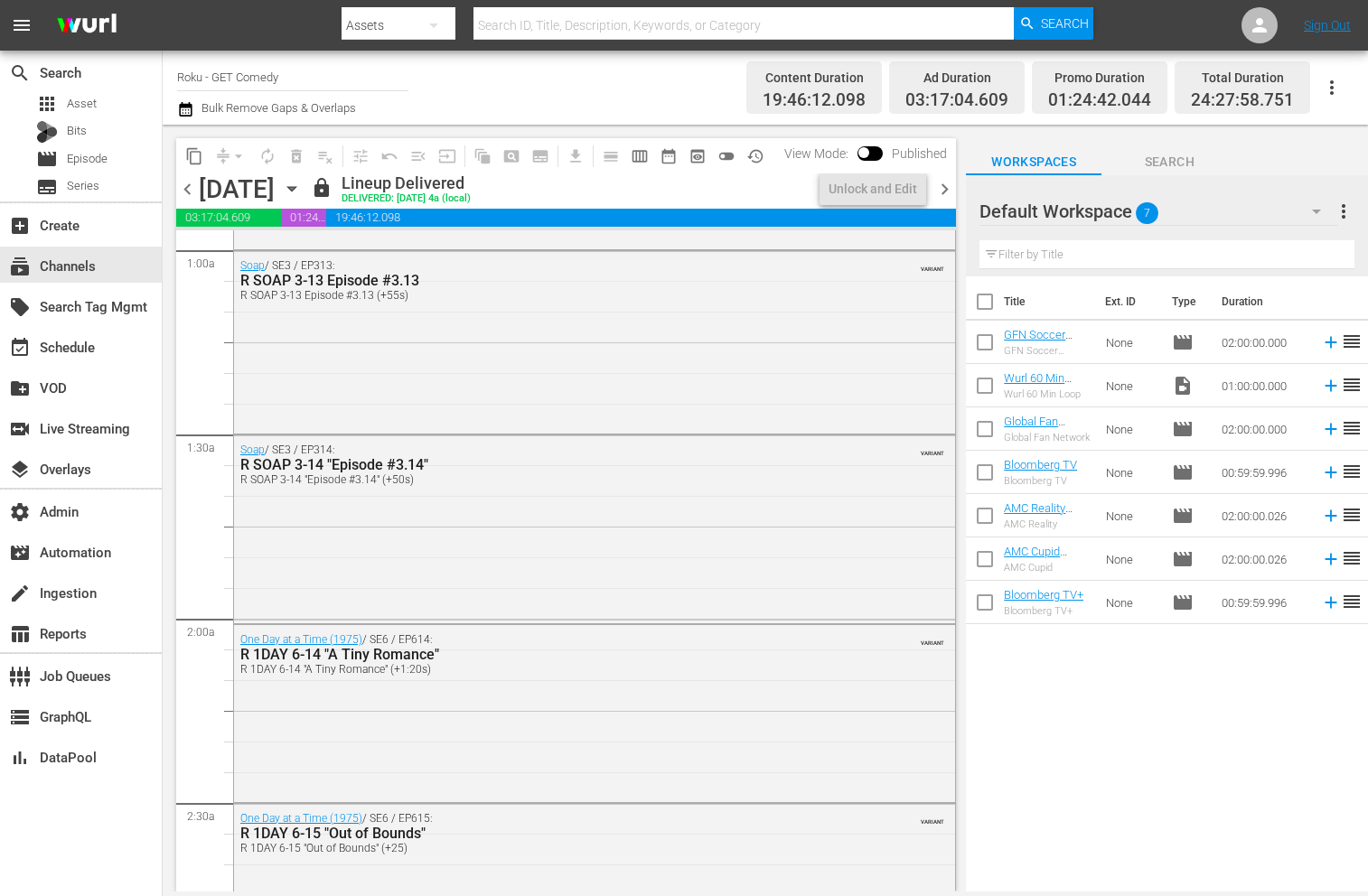
scroll to position [1541, 0]
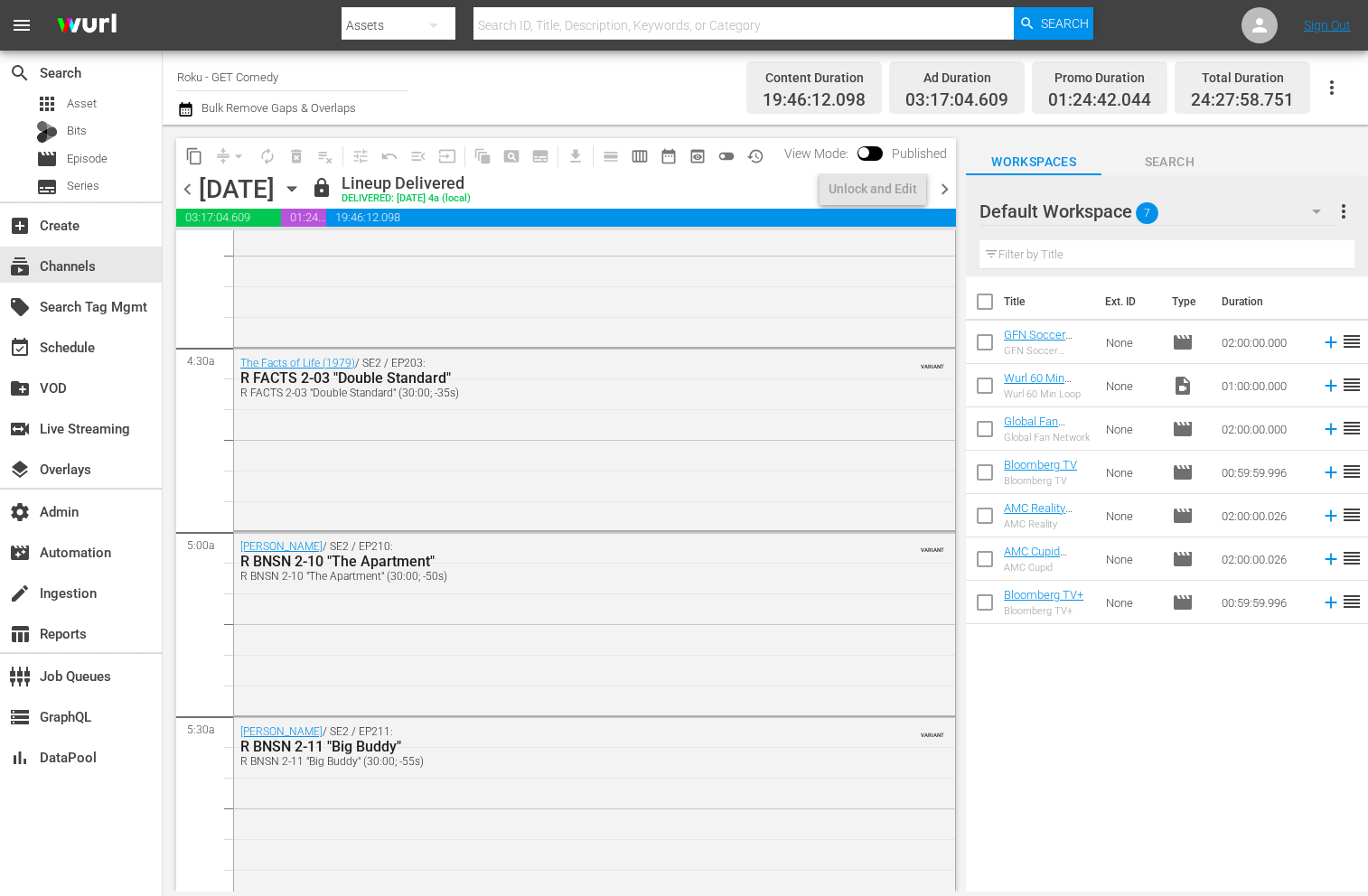
click at [445, 330] on div "The Facts of Life (1979) / SE2 / EP202: R FACTS 2-02 "The New Girl: Part 2" R F…" at bounding box center [595, 253] width 721 height 179
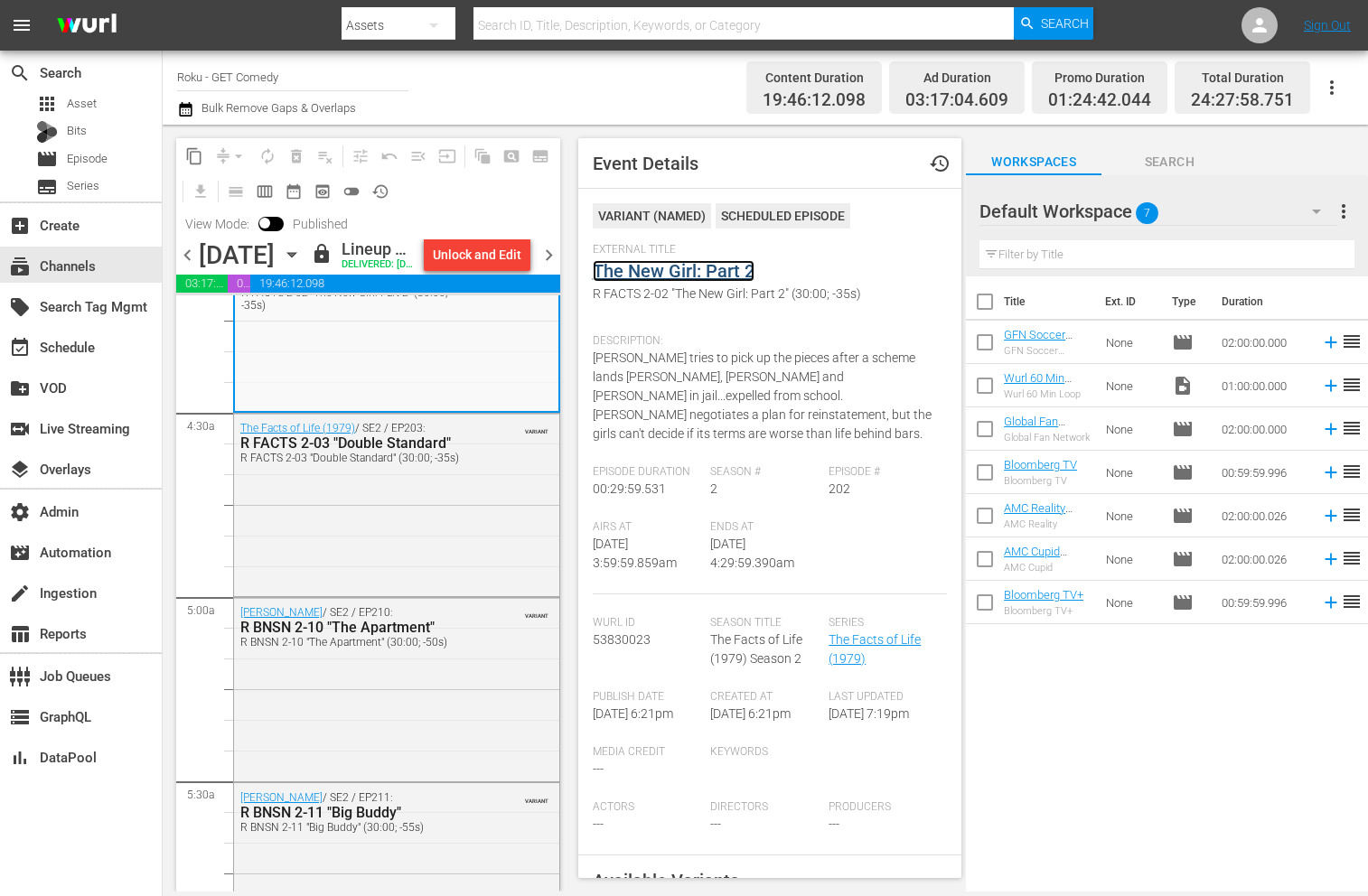
click at [651, 261] on link "The New Girl: Part 2" at bounding box center [673, 271] width 161 height 22
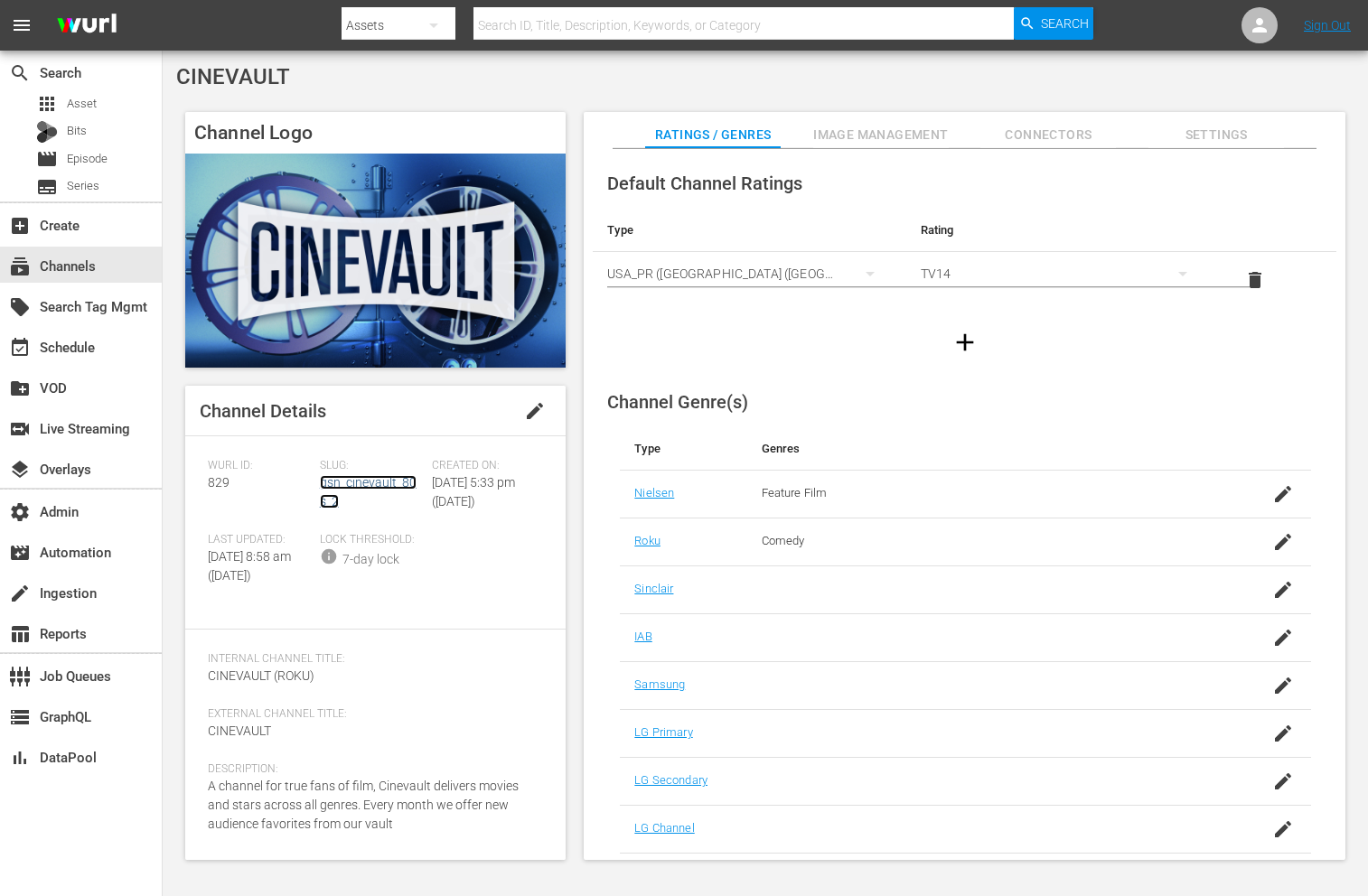
click at [354, 479] on link "gsn_cinevault_80s_2" at bounding box center [368, 492] width 96 height 33
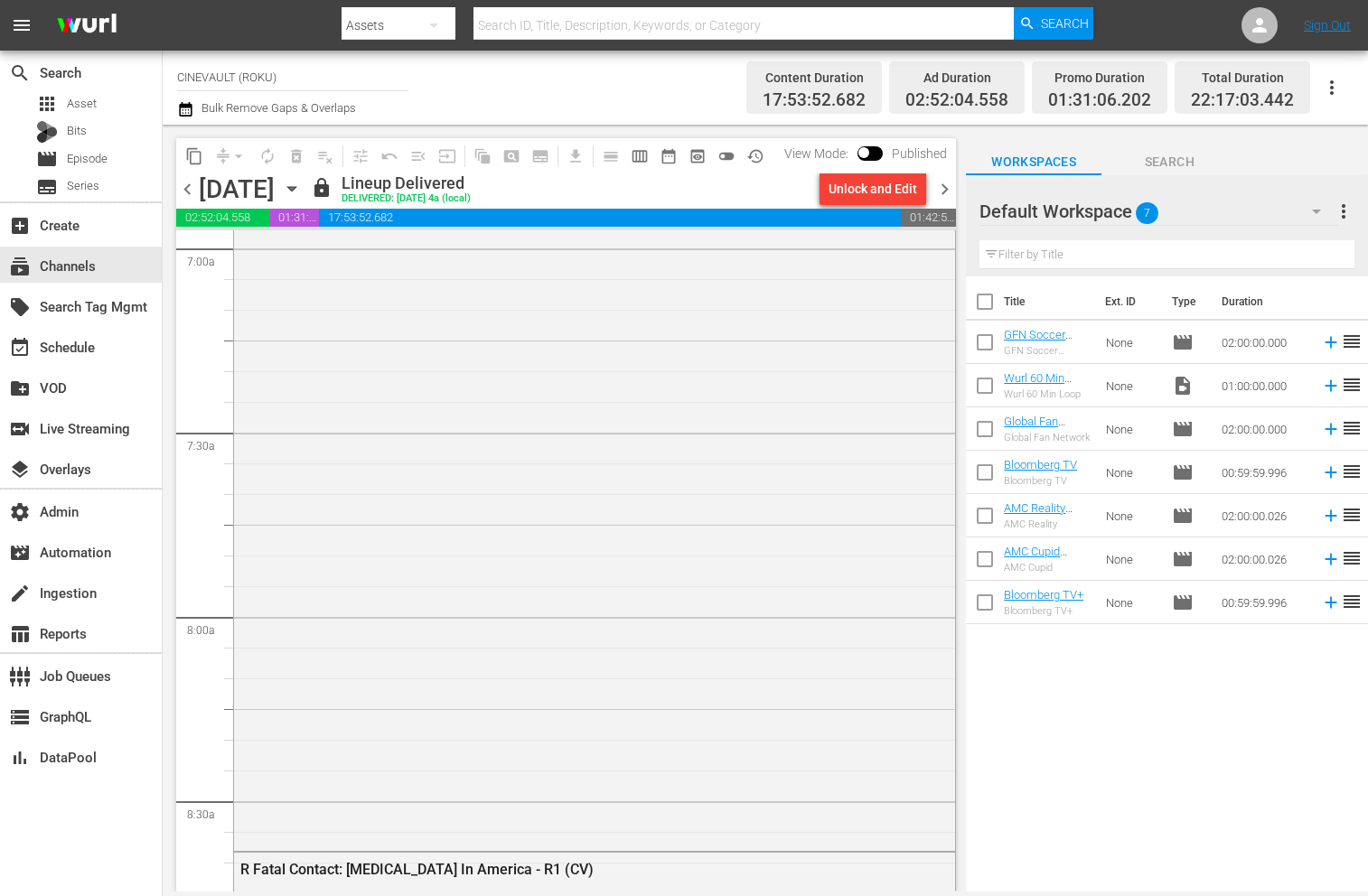
scroll to position [3038, 0]
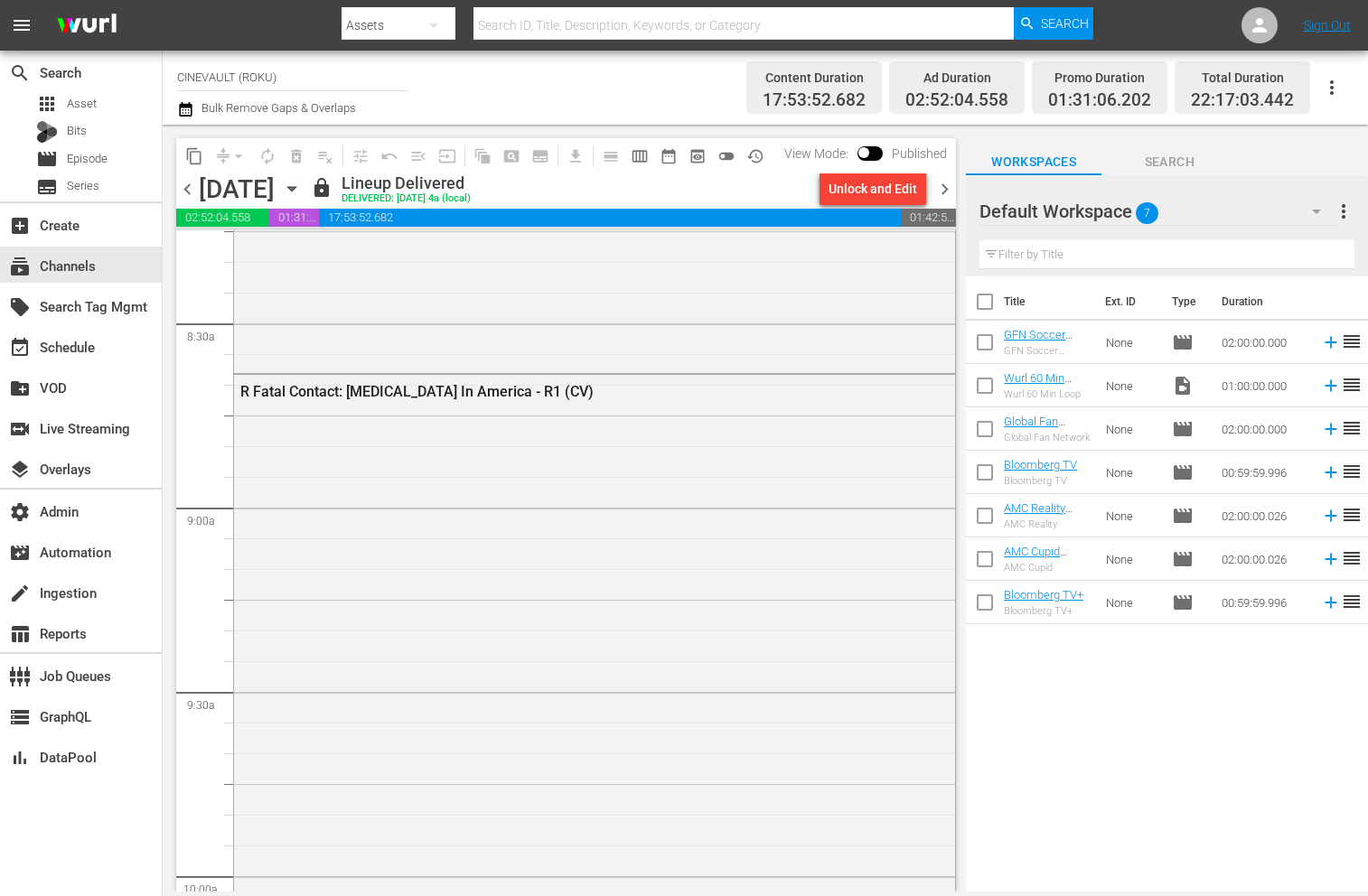
click at [391, 459] on div "R Fatal Contact: [MEDICAL_DATA] In America - R1 (CV)" at bounding box center [595, 698] width 721 height 646
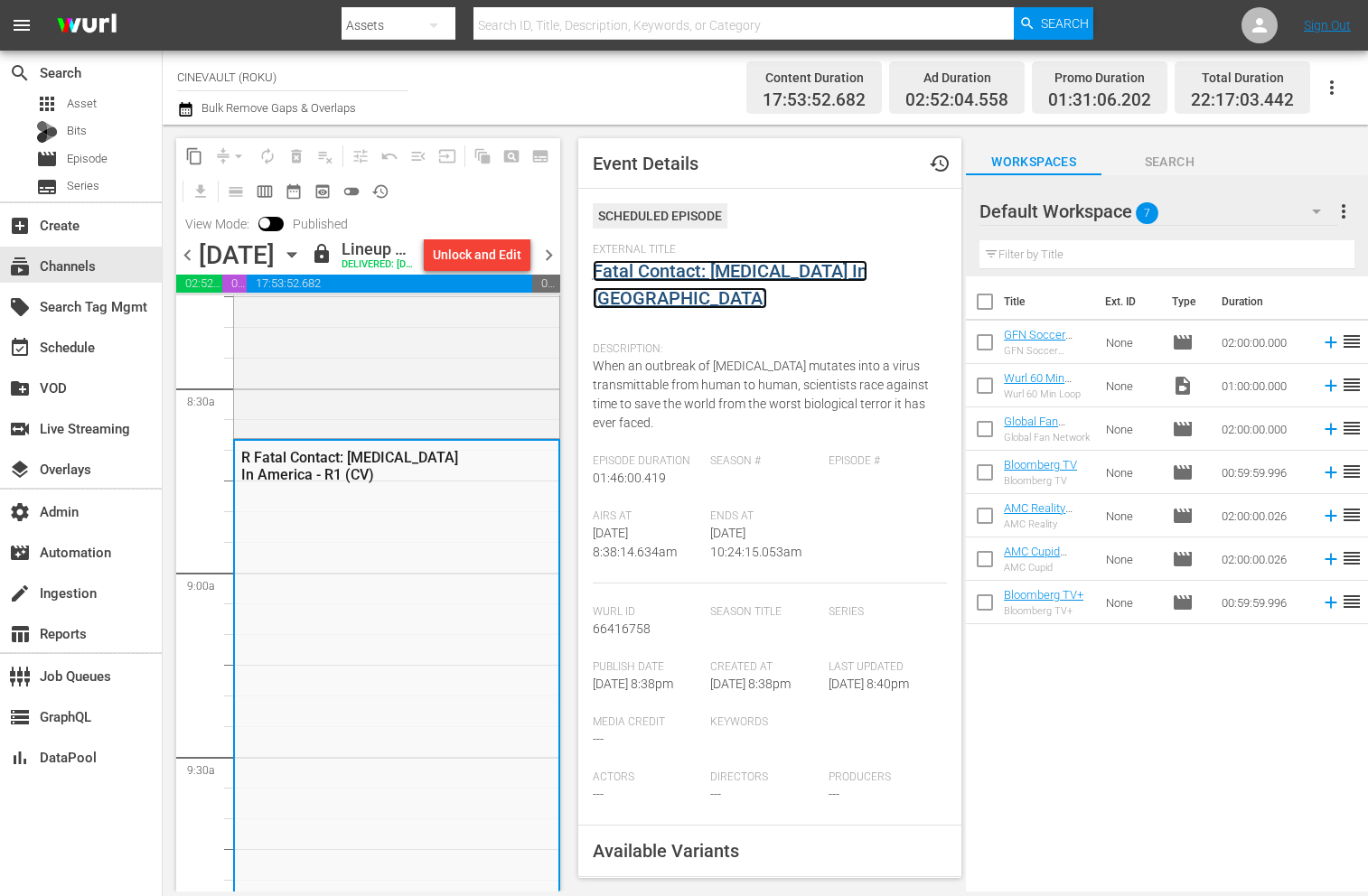
click at [706, 263] on link "Fatal Contact: [MEDICAL_DATA] In [GEOGRAPHIC_DATA]" at bounding box center [729, 284] width 274 height 49
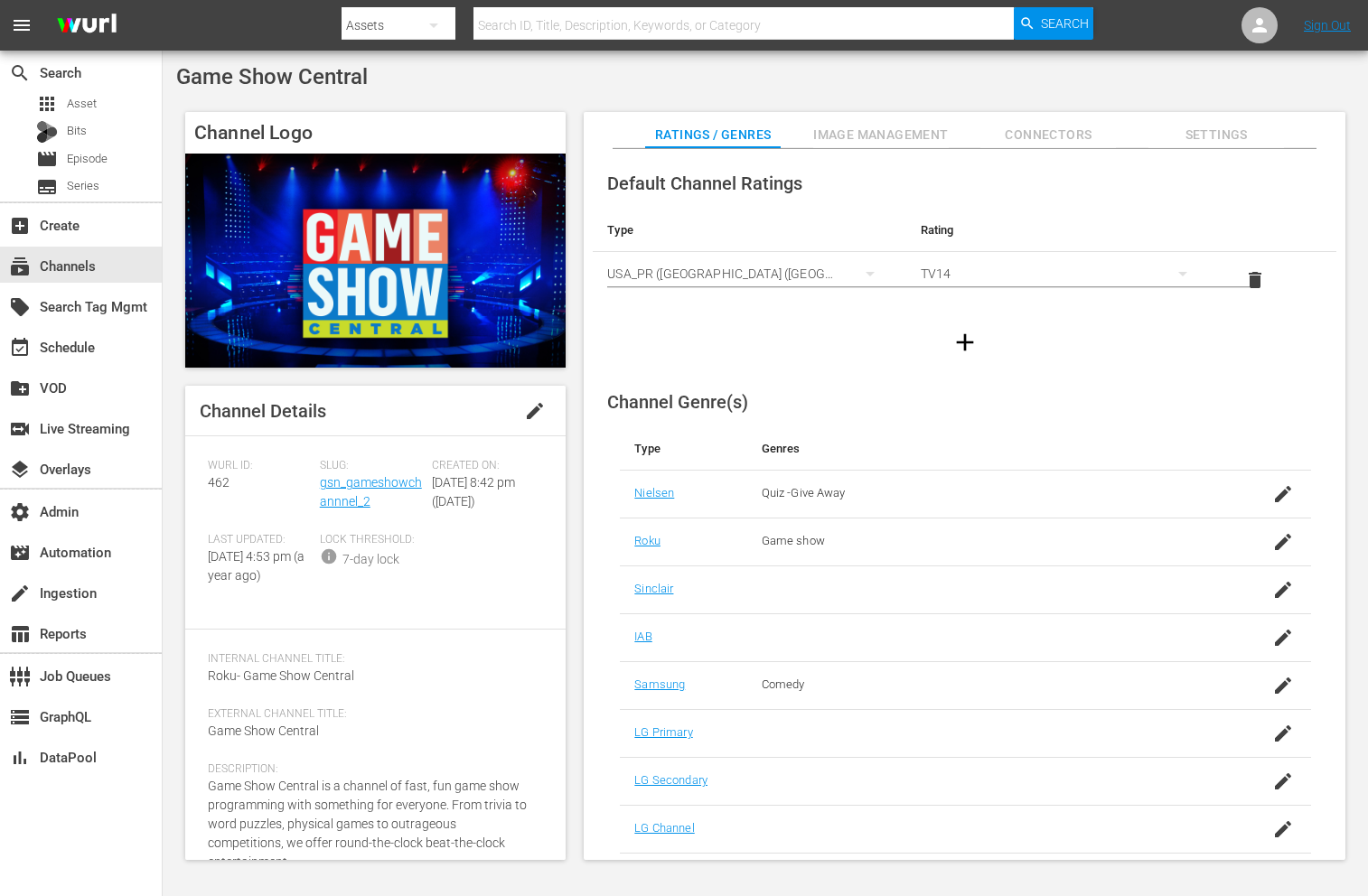
scroll to position [72, 0]
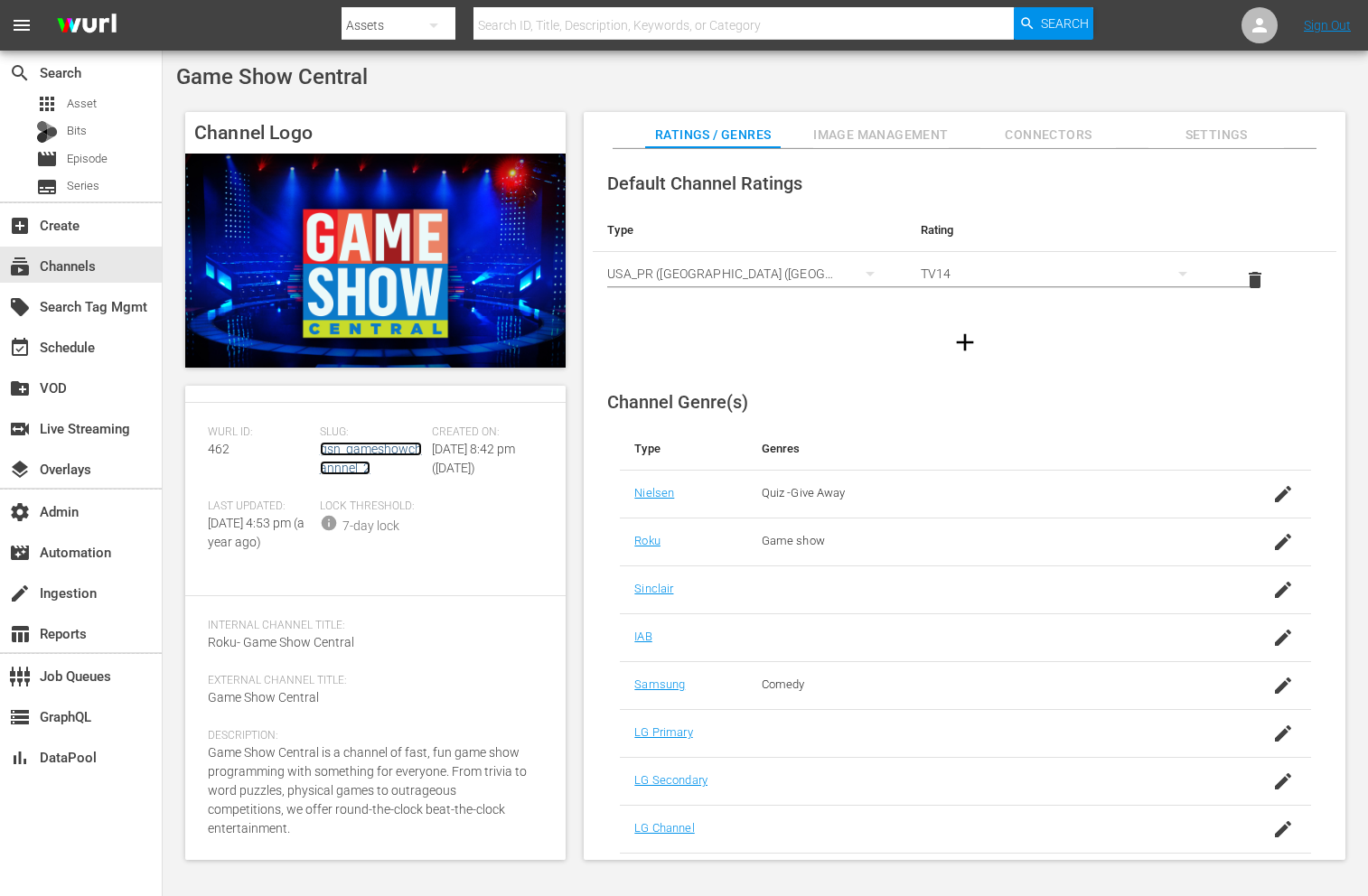
click at [353, 441] on link "gsn_gameshowchannnel_2" at bounding box center [371, 458] width 102 height 33
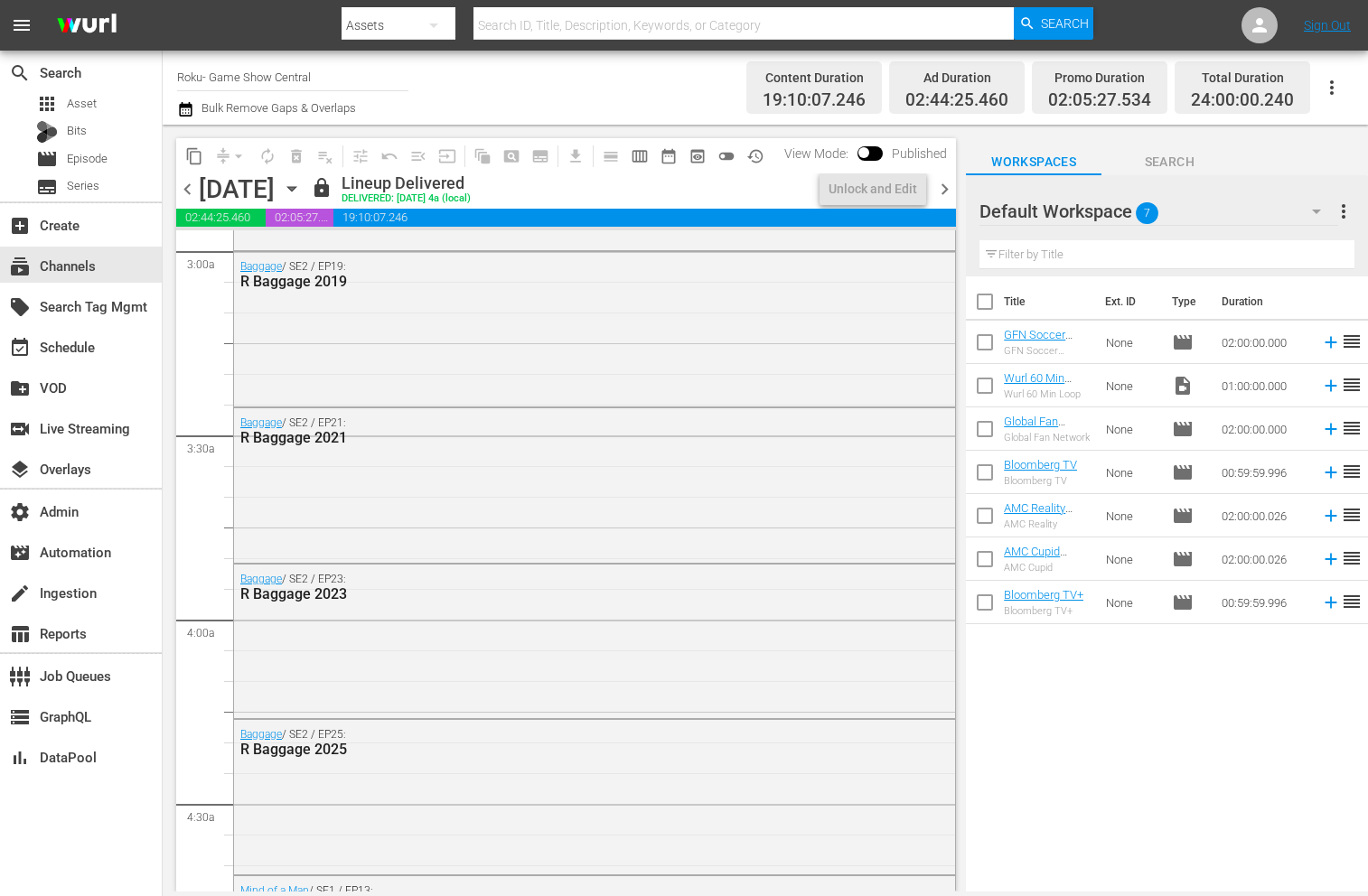
scroll to position [2069, 0]
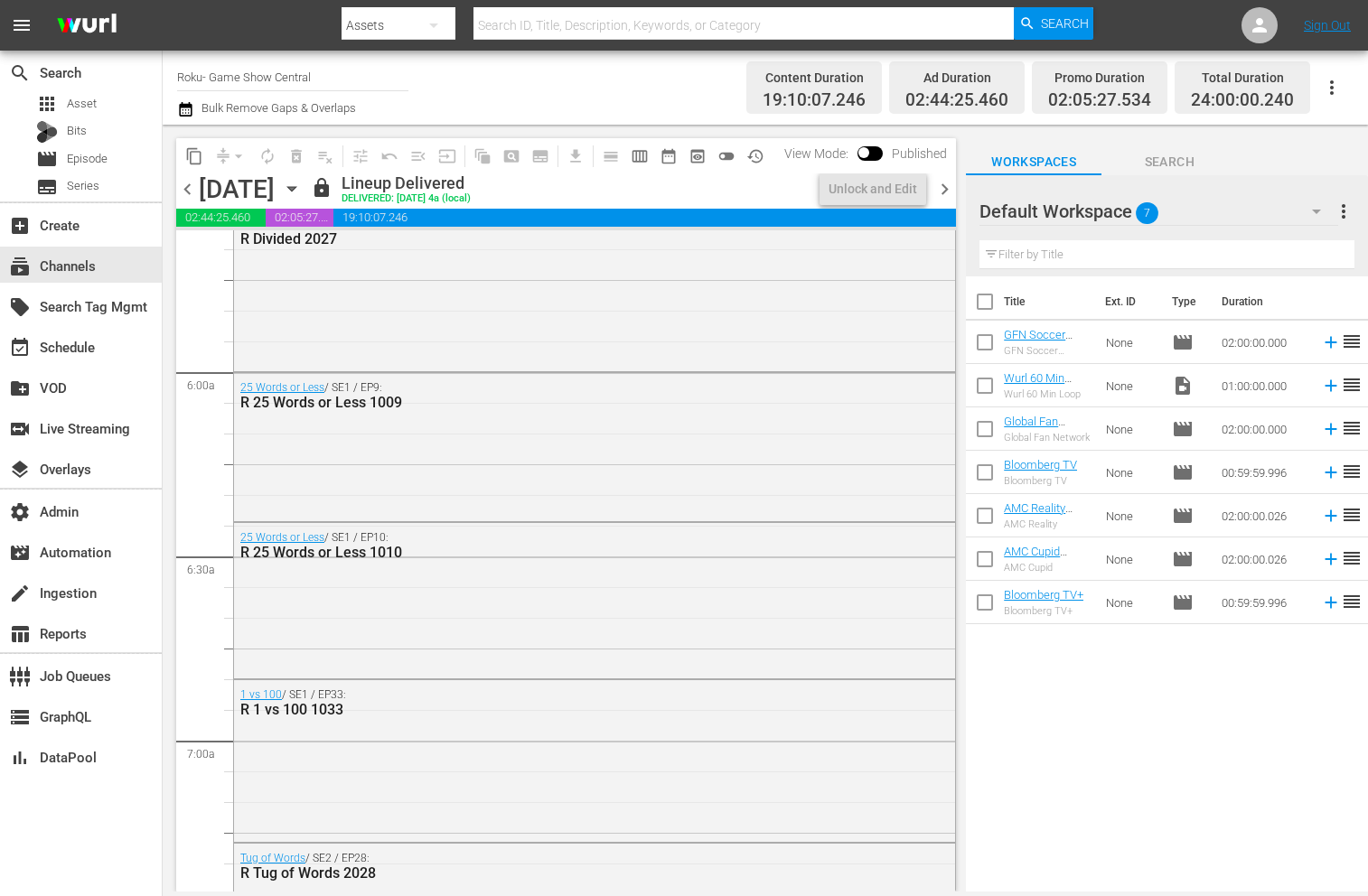
click at [380, 533] on div "25 Words or Less / SE1 / EP10: R 25 Words or Less 1010" at bounding box center [547, 546] width 613 height 29
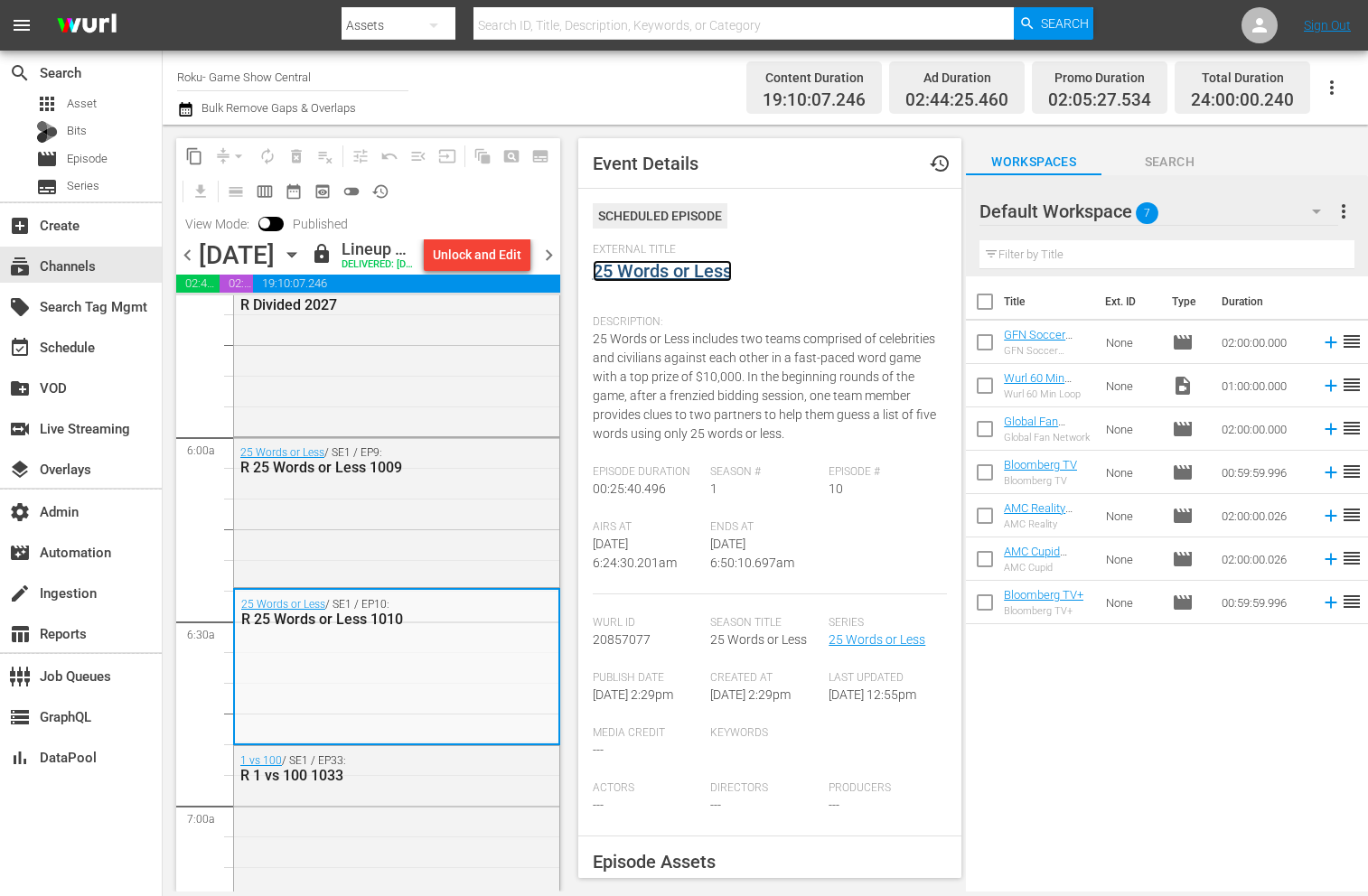
click at [662, 273] on link "25 Words or Less" at bounding box center [662, 271] width 139 height 22
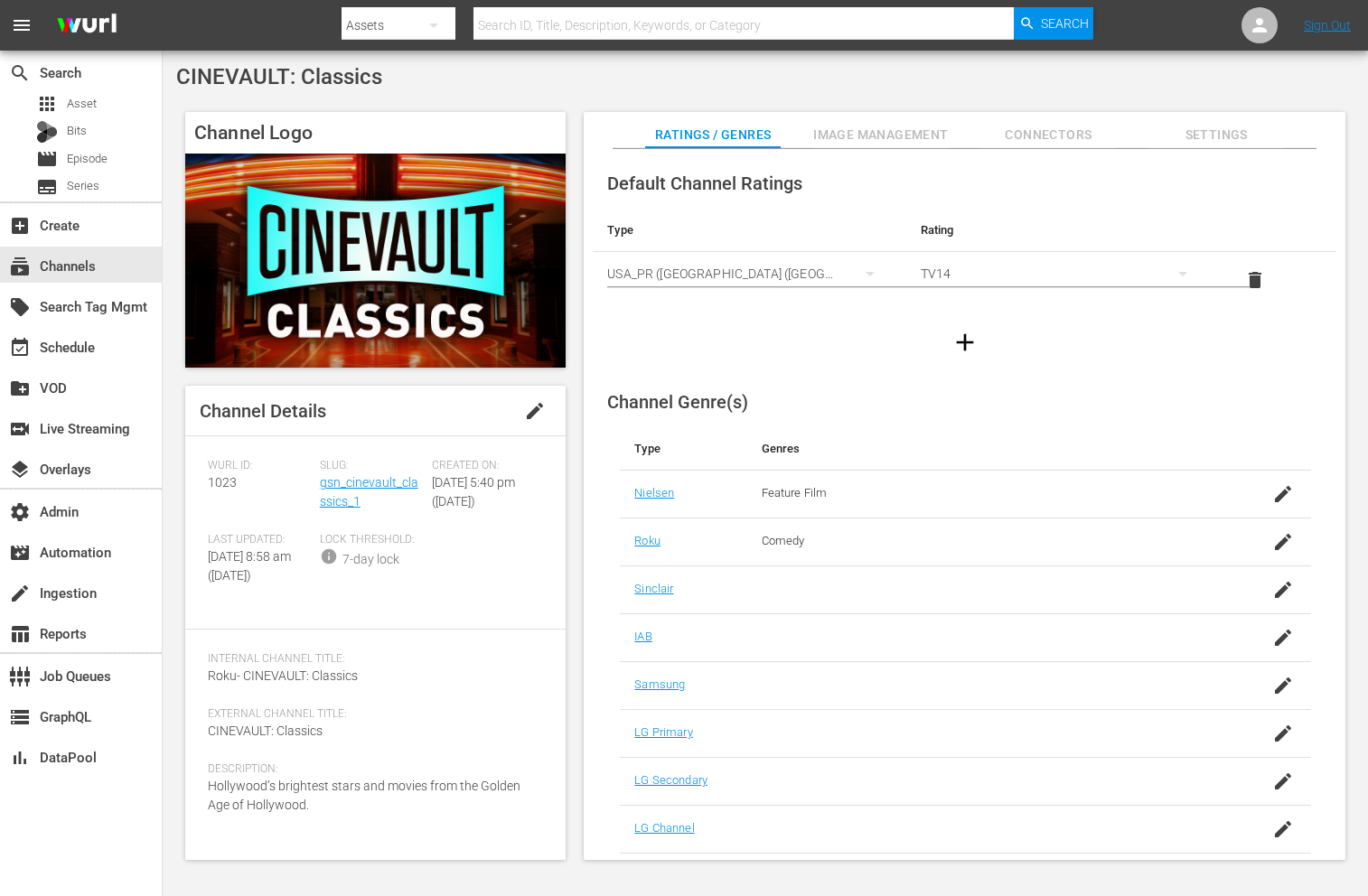
scroll to position [15, 0]
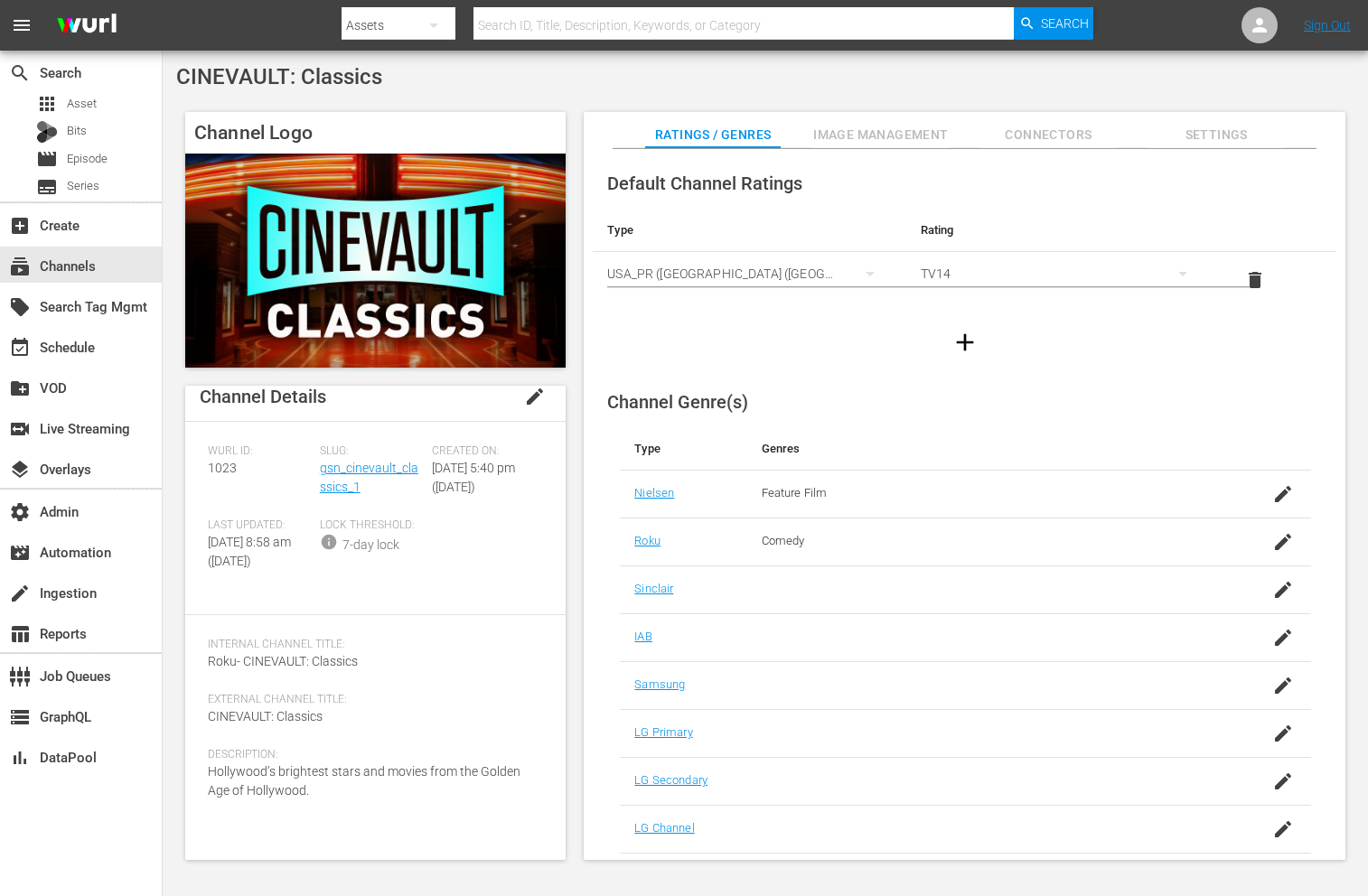
click at [326, 479] on div "Slug: gsn_cinevault_classics_1" at bounding box center [376, 481] width 112 height 74
click at [327, 484] on link "gsn_cinevault_classics_1" at bounding box center [369, 477] width 98 height 33
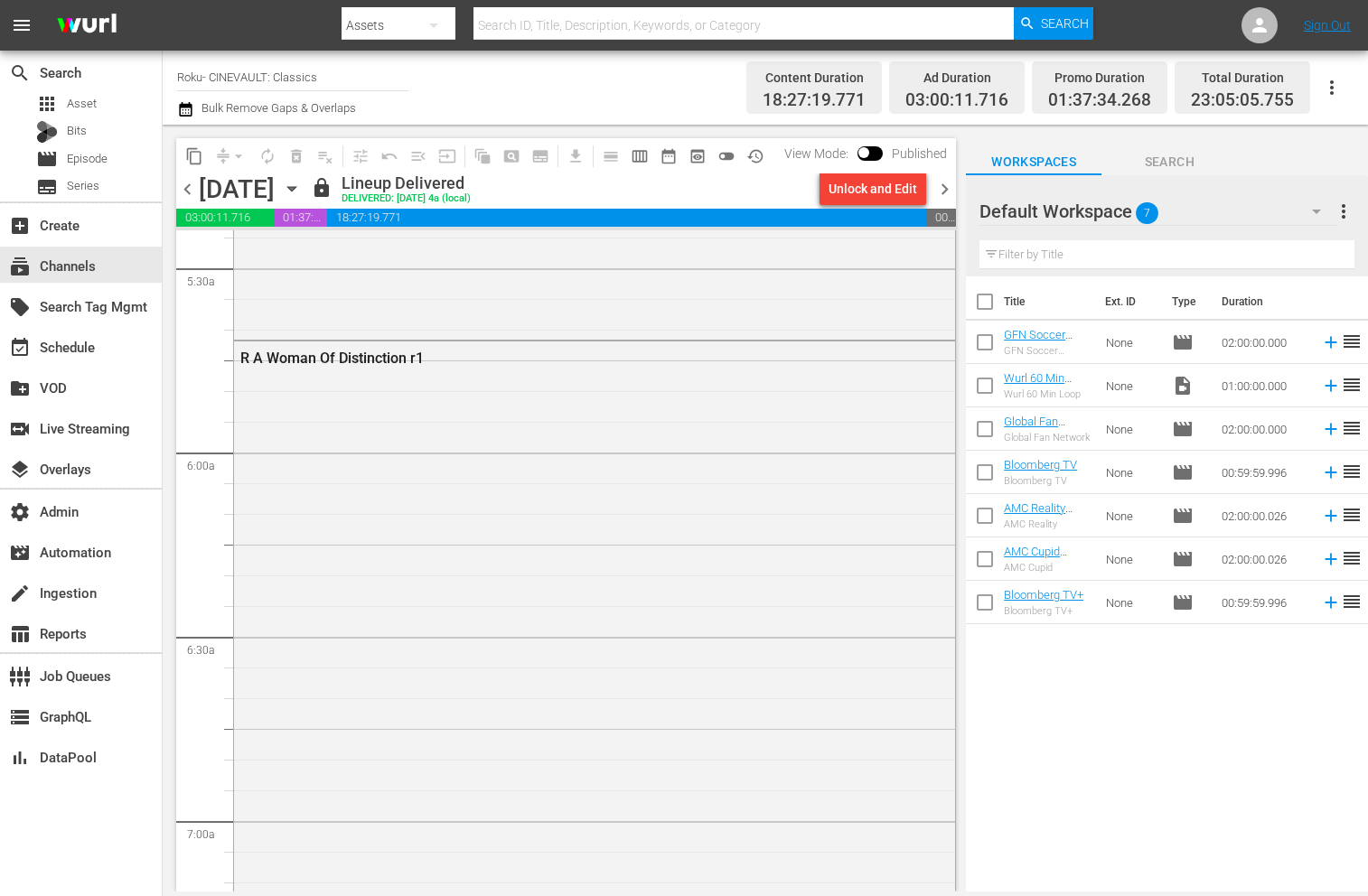
scroll to position [2361, 0]
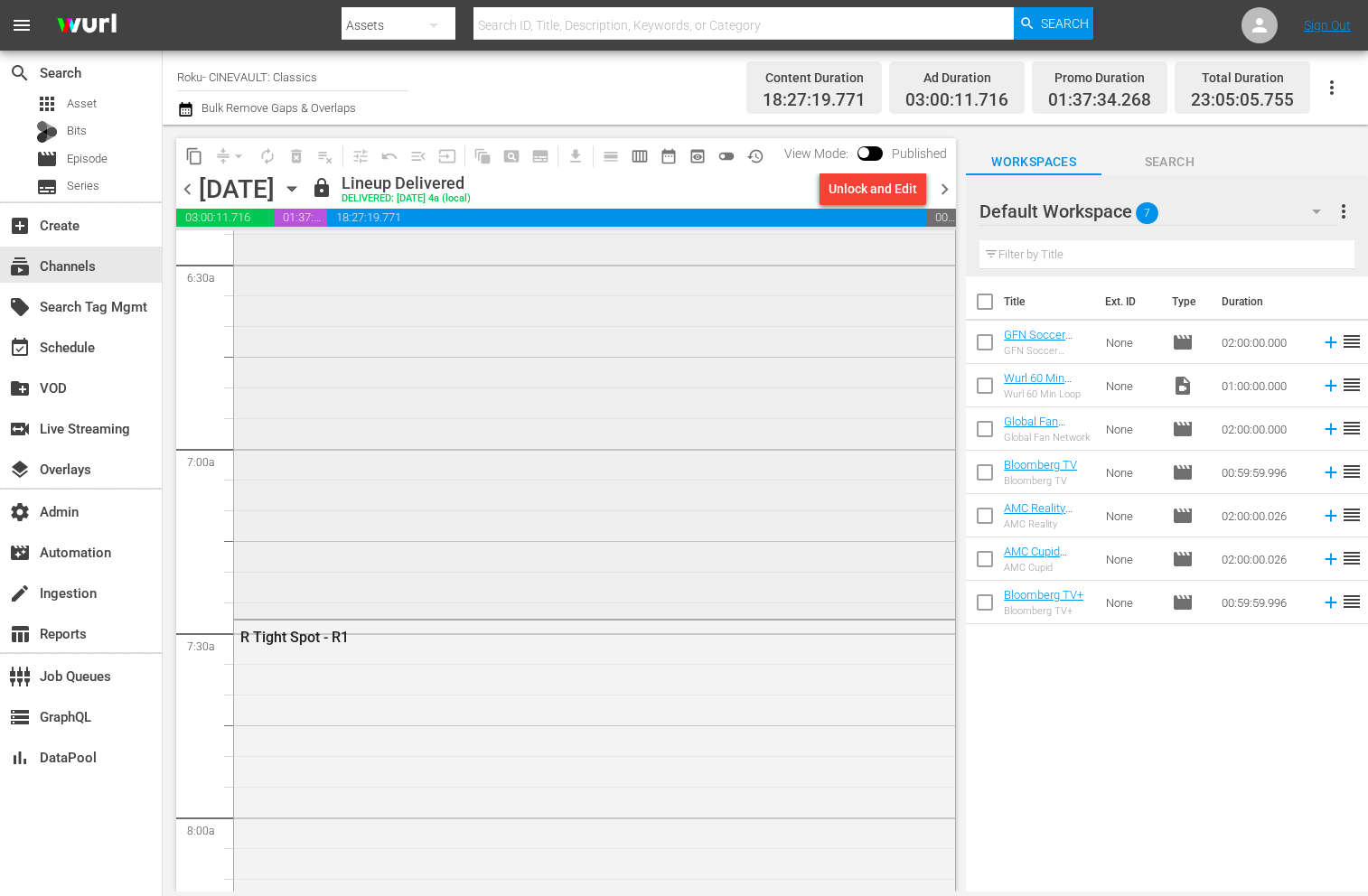
click at [370, 425] on div "R A Woman Of Distinction r1" at bounding box center [595, 293] width 721 height 646
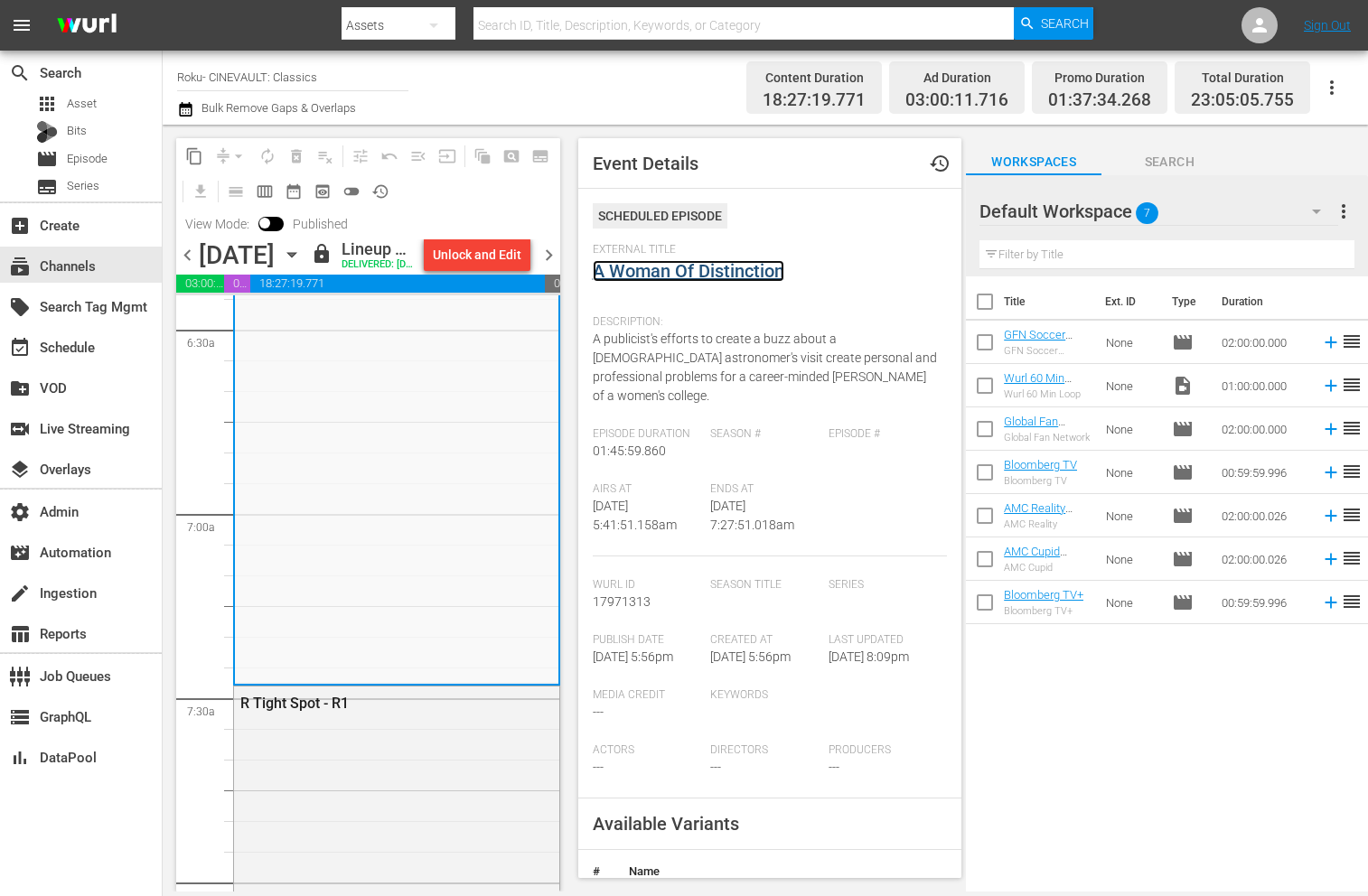
click at [708, 265] on link "A Woman Of Distinction" at bounding box center [688, 271] width 192 height 22
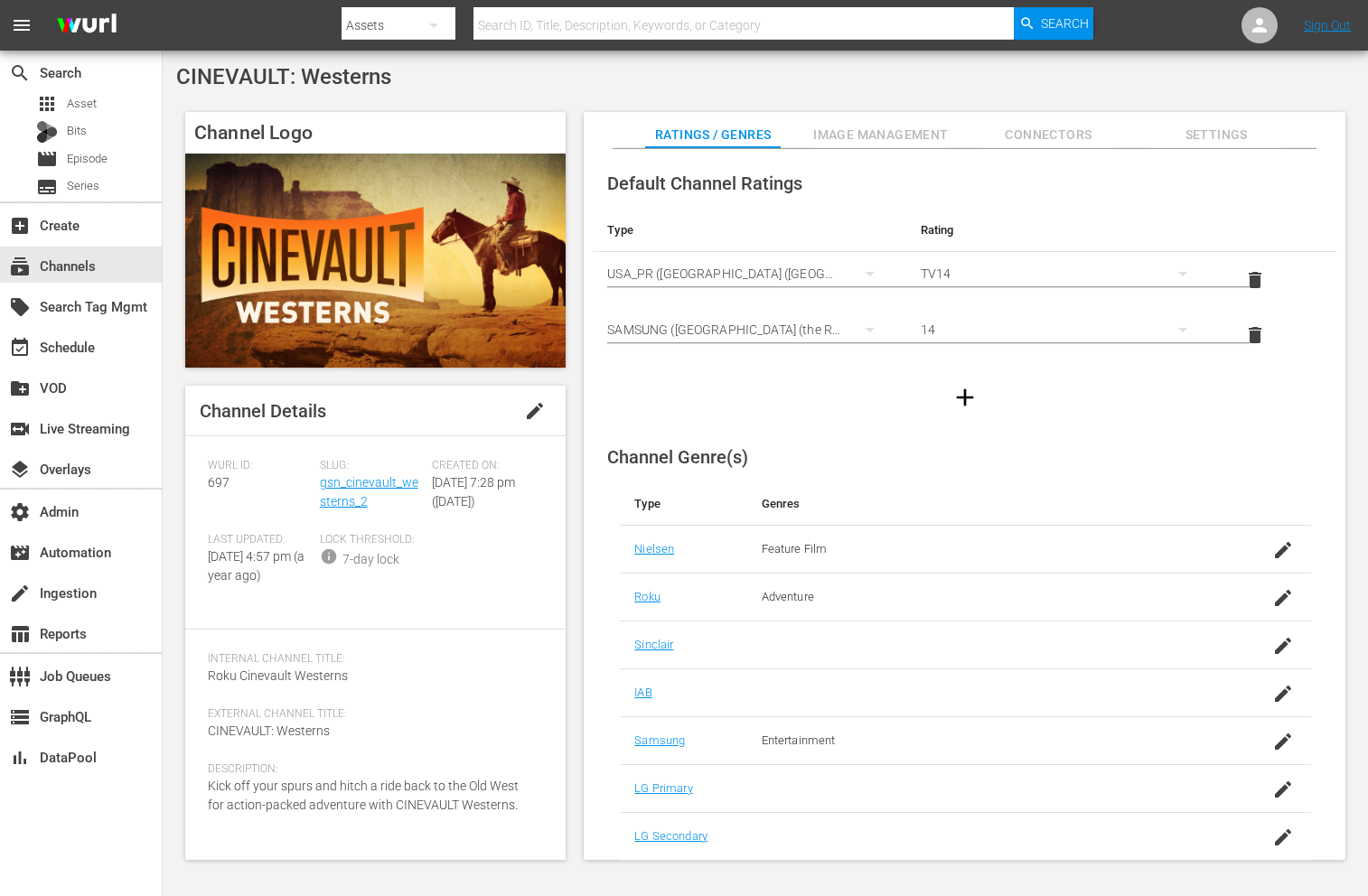
scroll to position [15, 0]
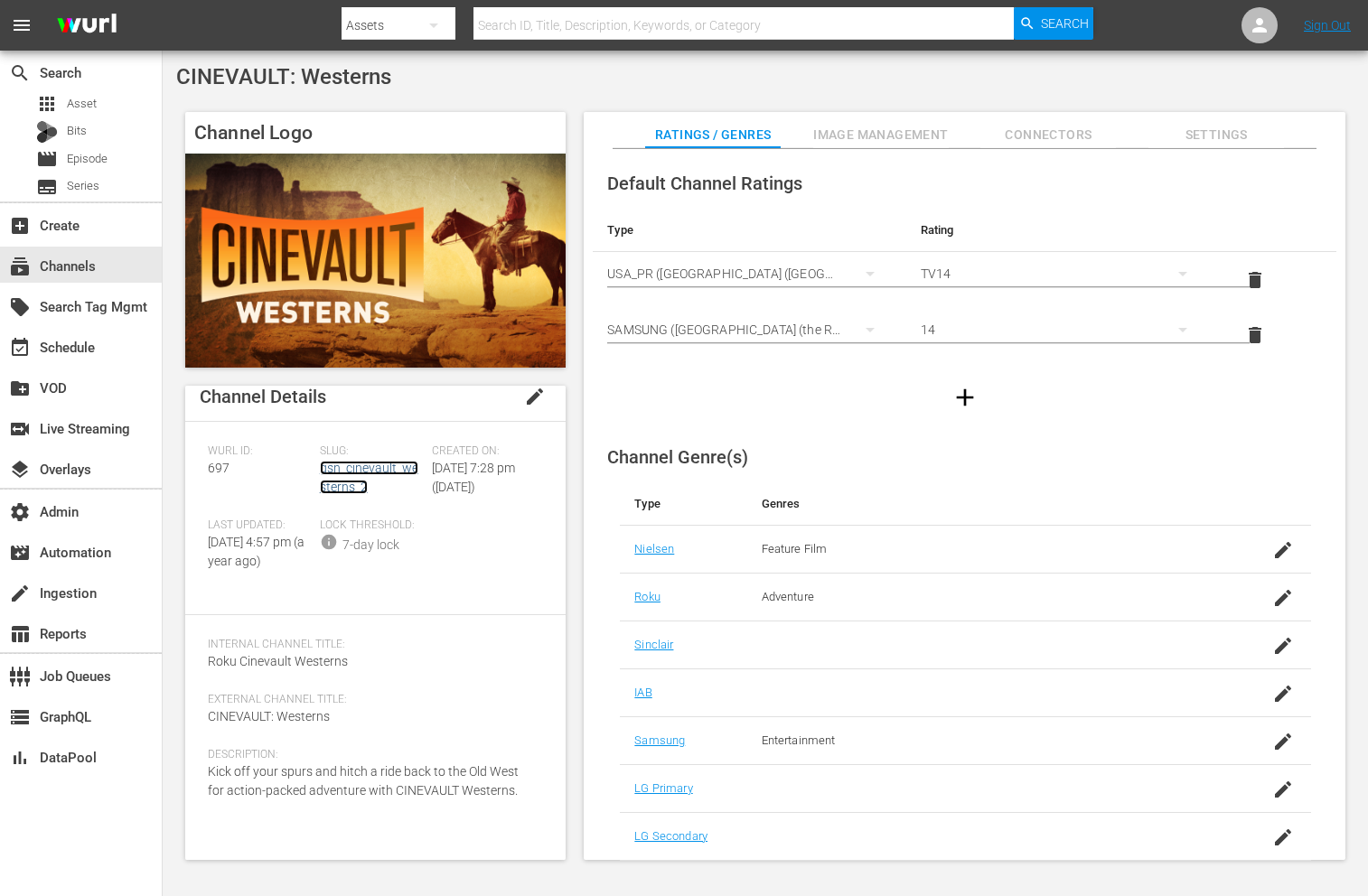
click at [335, 480] on link "gsn_cinevault_westerns_2" at bounding box center [369, 477] width 98 height 33
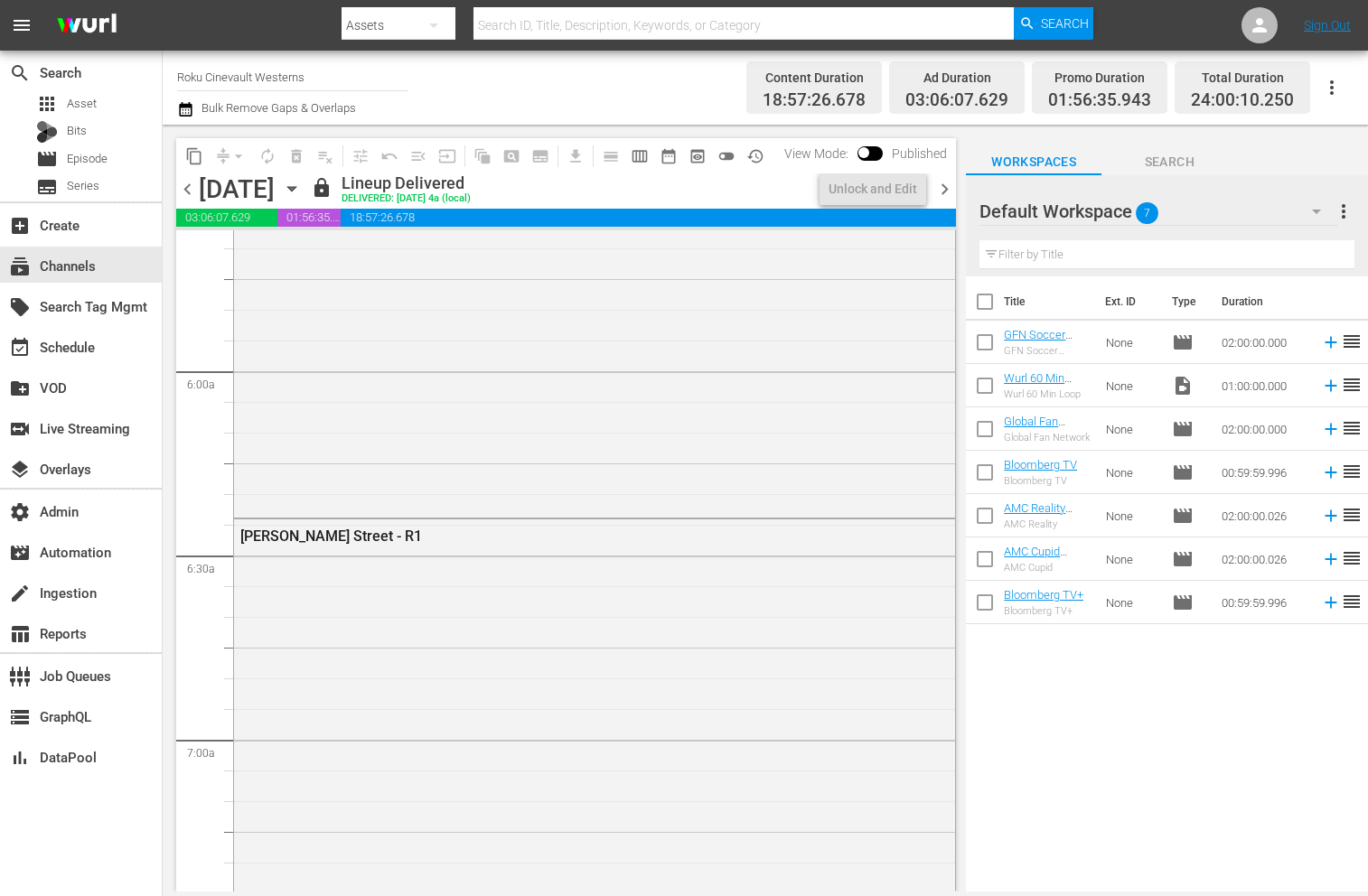
scroll to position [2109, 0]
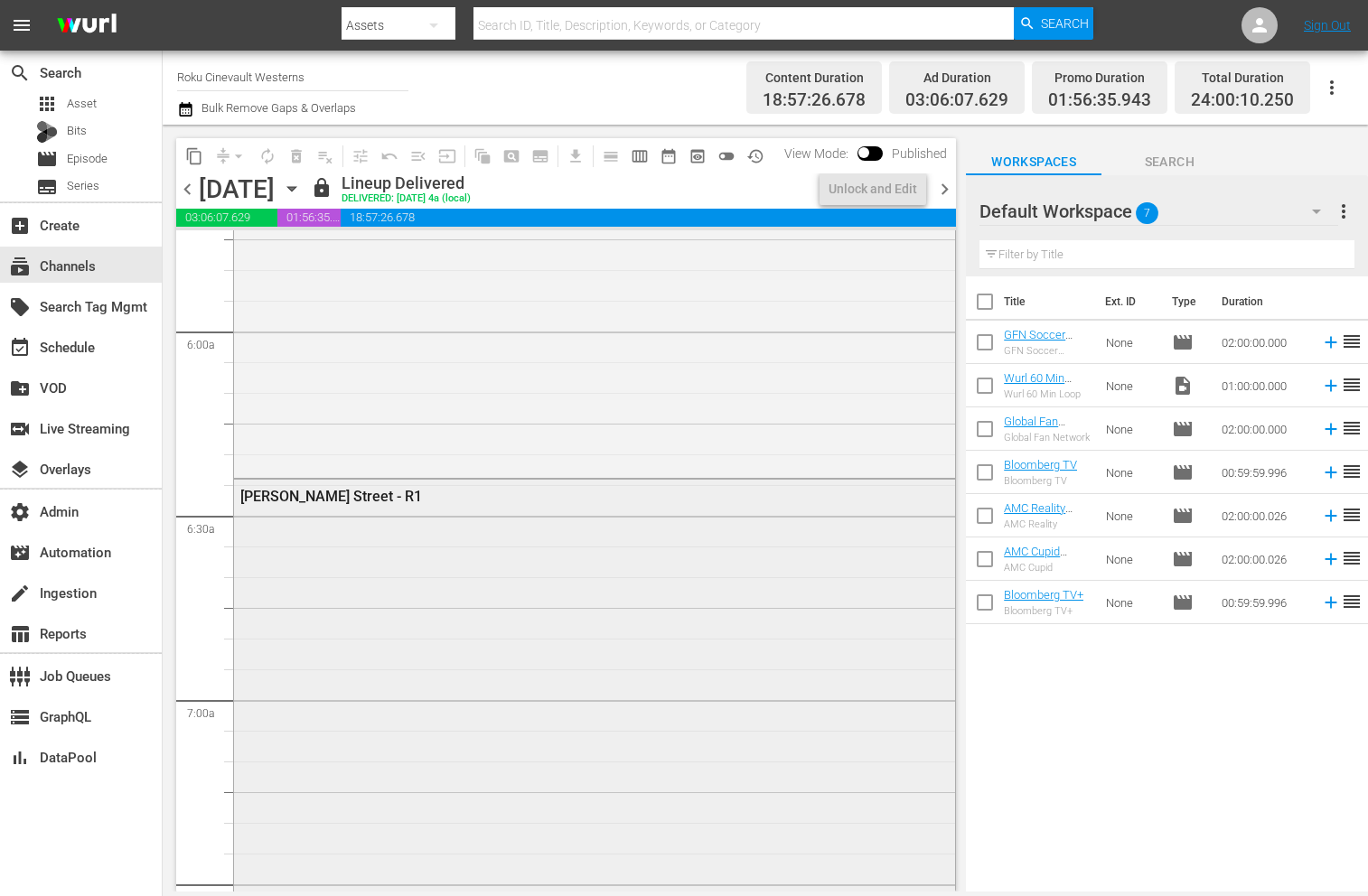
click at [335, 500] on div "R A Lawless Street - R1" at bounding box center [547, 496] width 613 height 17
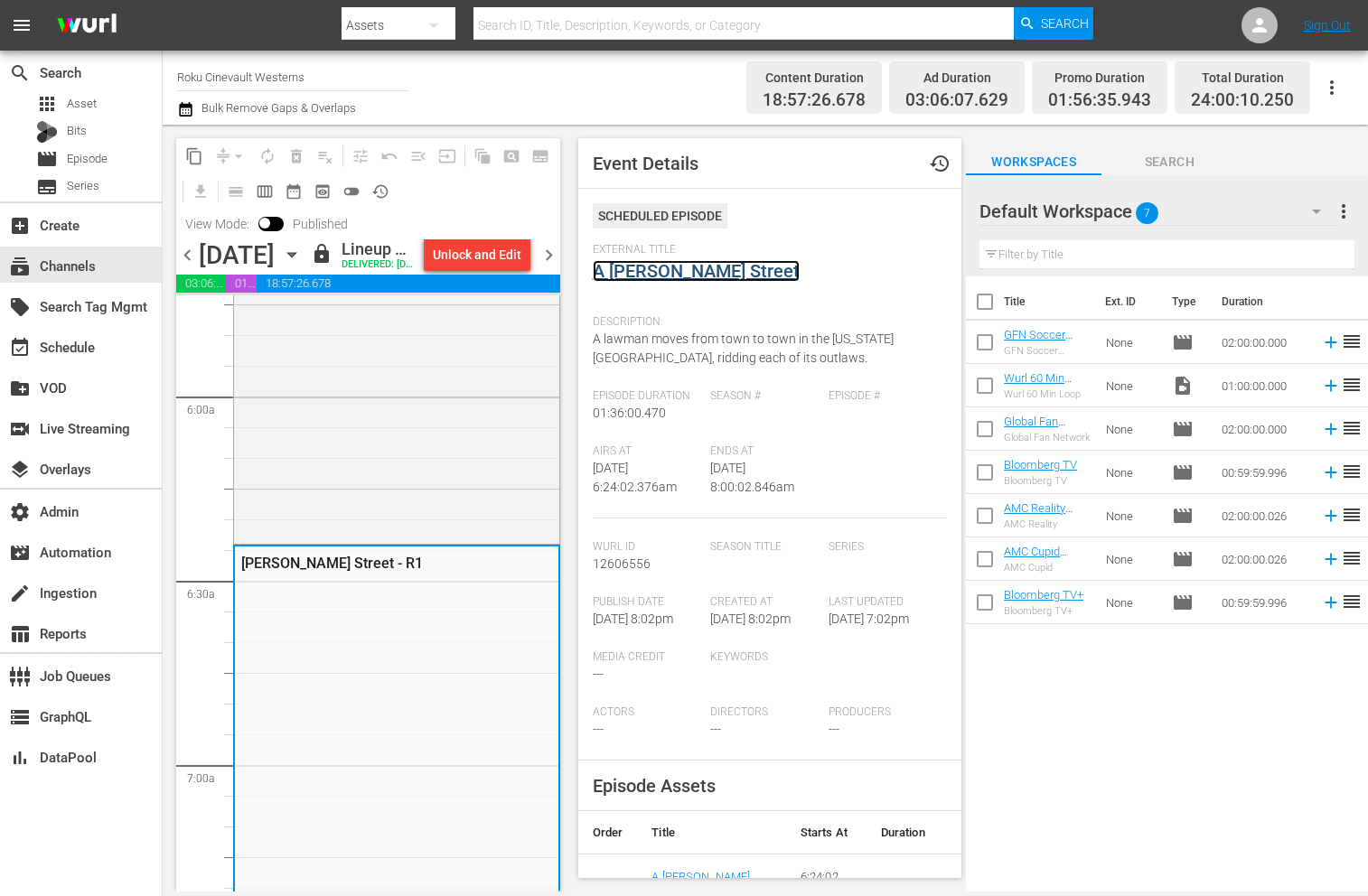
click at [714, 264] on link "A Lawless Street" at bounding box center [695, 271] width 206 height 22
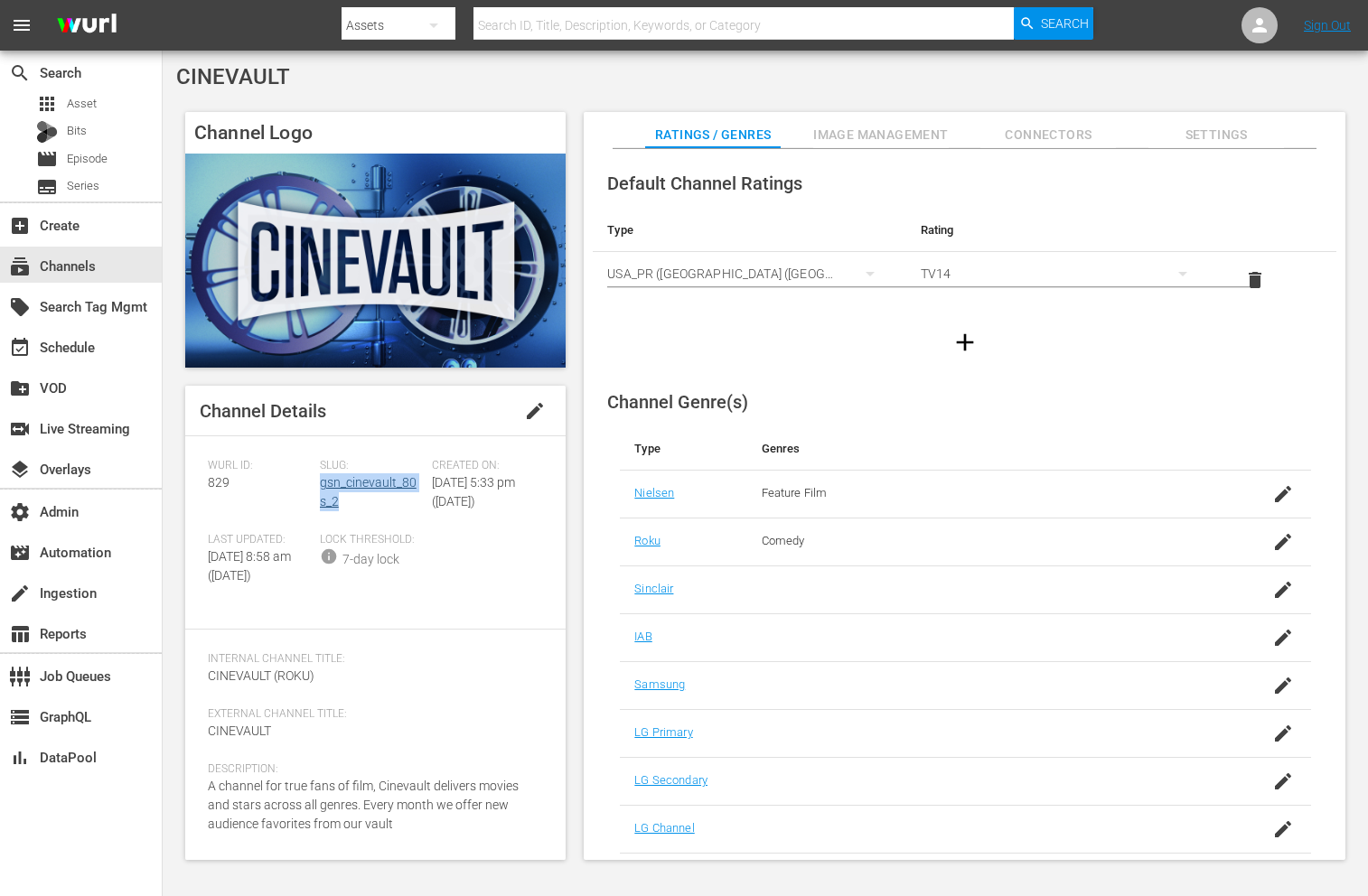
drag, startPoint x: 342, startPoint y: 503, endPoint x: 320, endPoint y: 488, distance: 26.6
click at [320, 488] on div "Slug: gsn_cinevault_80s_2" at bounding box center [376, 495] width 112 height 74
copy link "gsn_cinevault_80s_2"
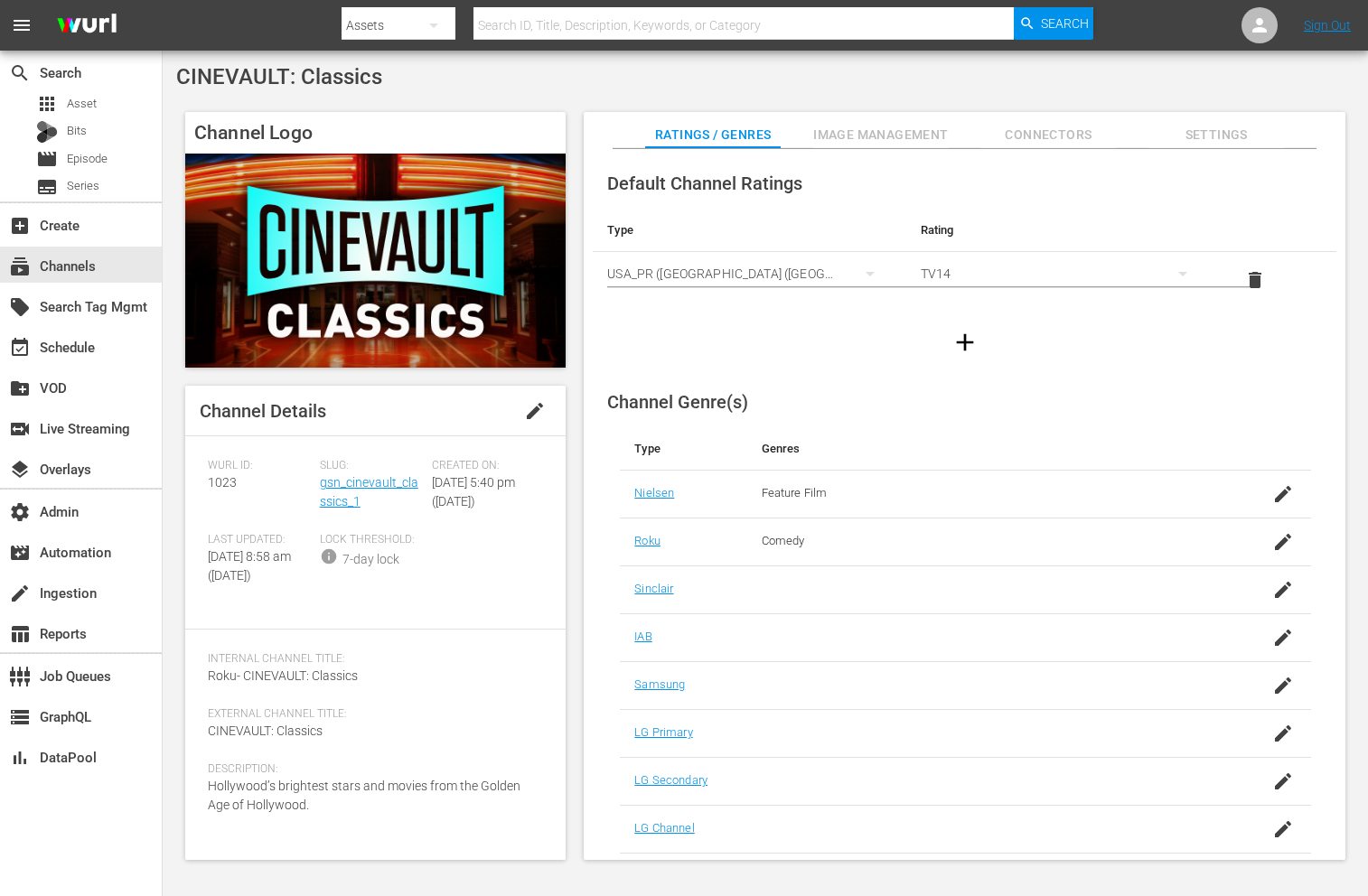
click at [231, 479] on span "1023" at bounding box center [222, 482] width 29 height 15
copy span "1023"
drag, startPoint x: 393, startPoint y: 507, endPoint x: 320, endPoint y: 486, distance: 76.0
click at [320, 486] on div "Slug: gsn_cinevault_classics_1" at bounding box center [376, 495] width 112 height 74
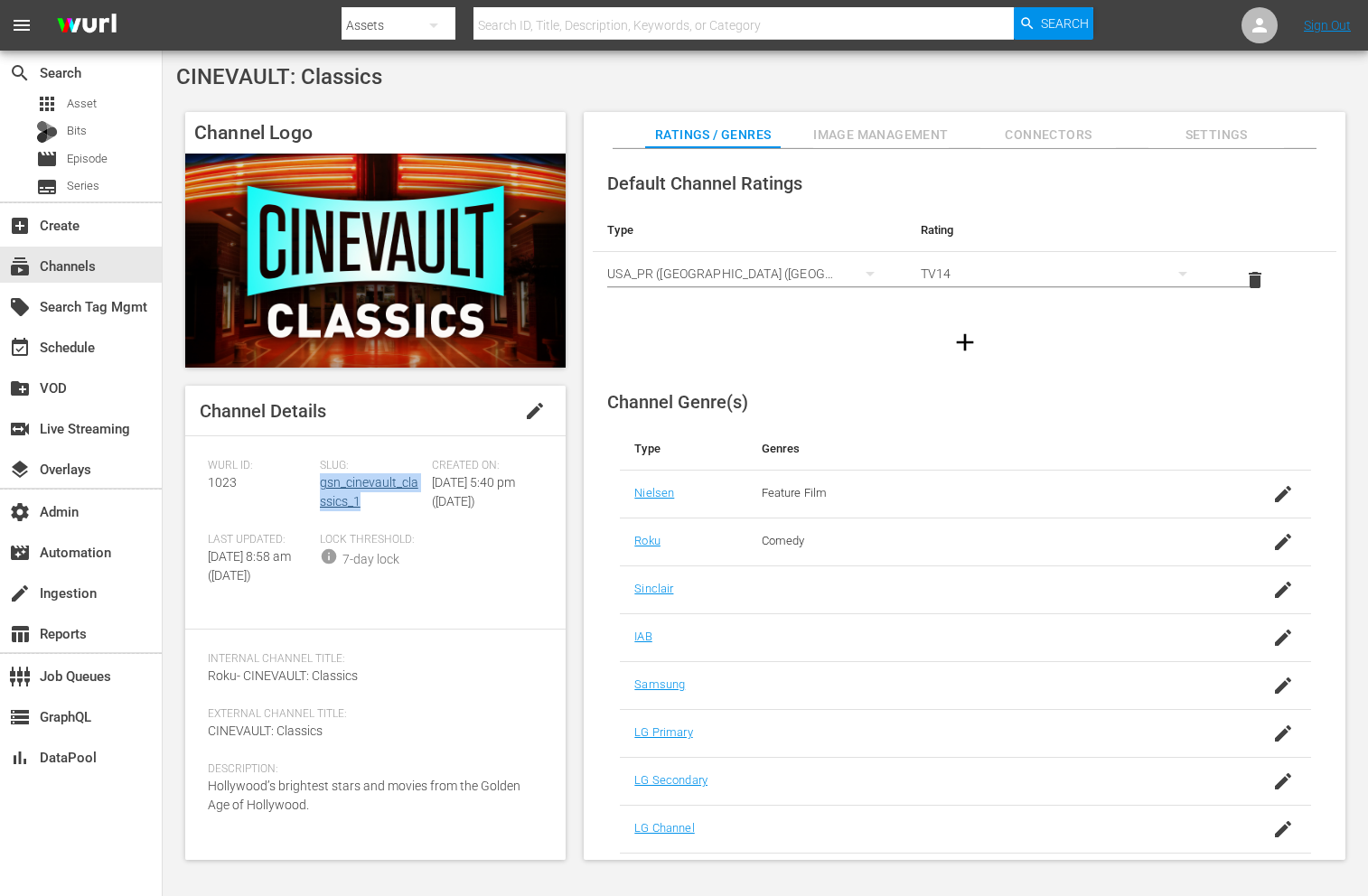
copy link "gsn_cinevault_classics_1"
click at [375, 509] on div "Slug: gsn_cinevault_classics_1" at bounding box center [376, 495] width 112 height 74
drag, startPoint x: 377, startPoint y: 509, endPoint x: 319, endPoint y: 492, distance: 60.4
click at [320, 492] on div "Slug: gsn_cinevault_classics_1" at bounding box center [376, 495] width 112 height 74
copy link "gsn_cinevault_classics_1"
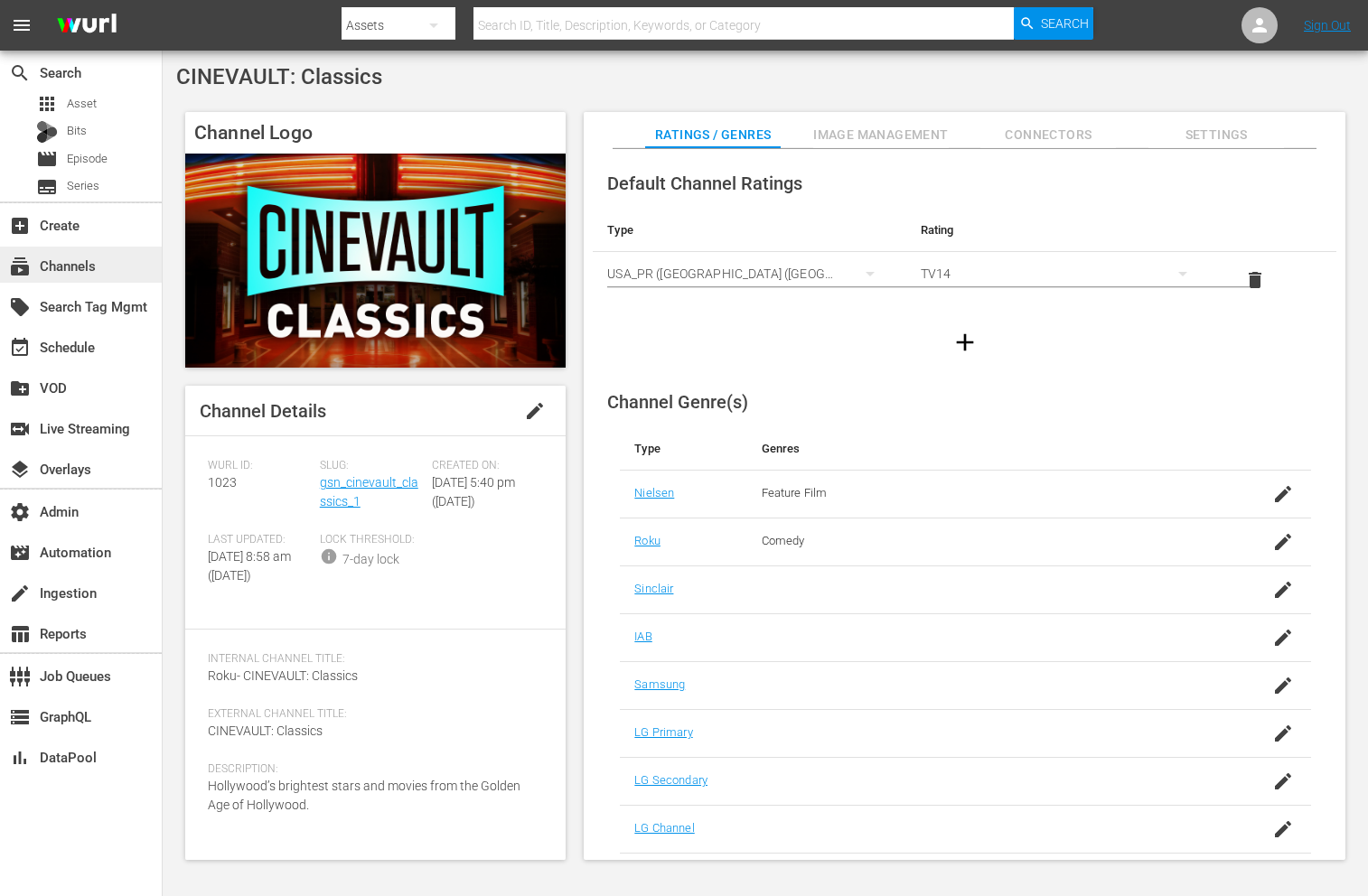
click at [91, 263] on div "subscriptions Channels" at bounding box center [50, 263] width 101 height 17
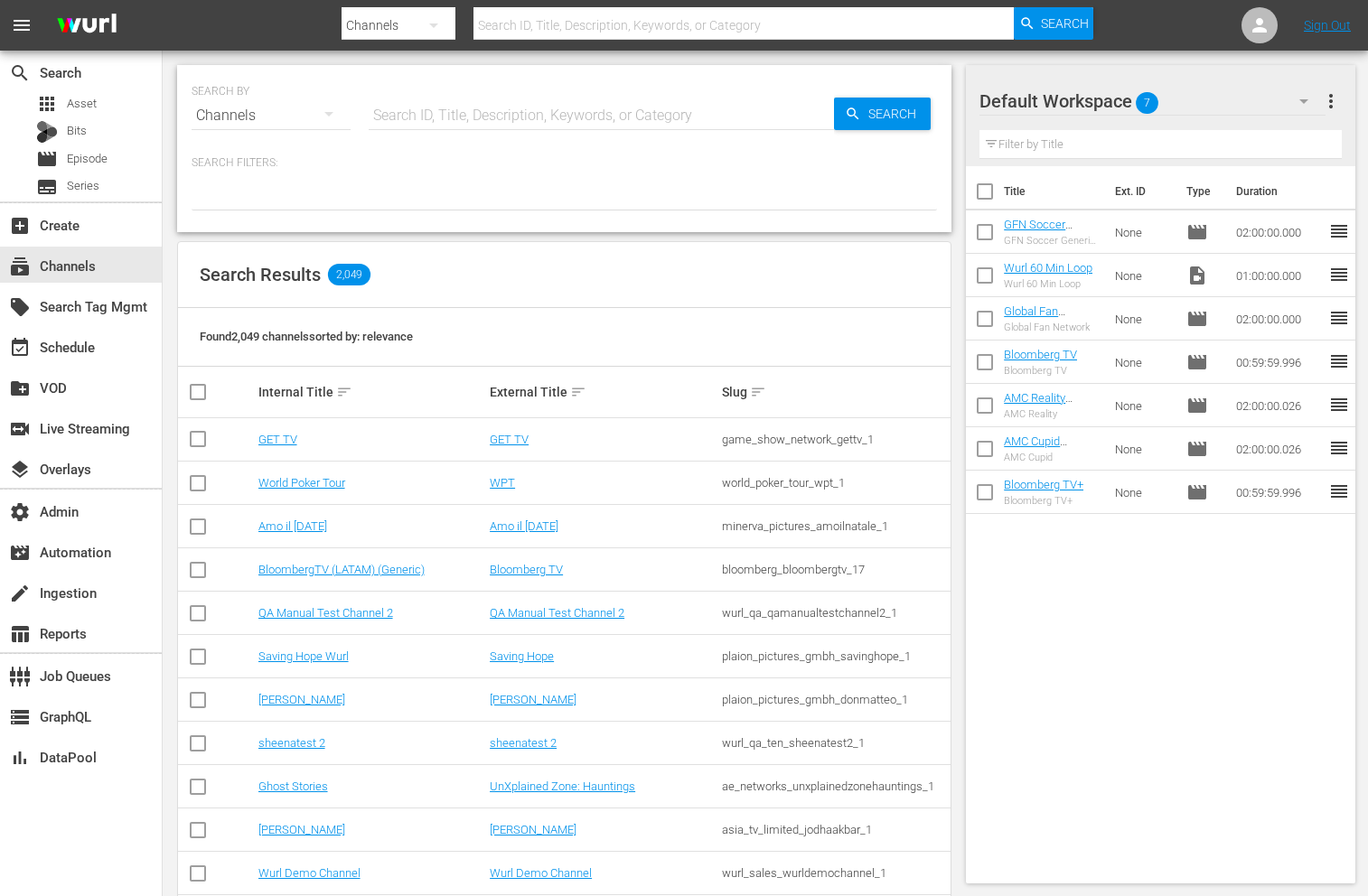
click at [436, 105] on input "text" at bounding box center [601, 115] width 465 height 43
type input "game show"
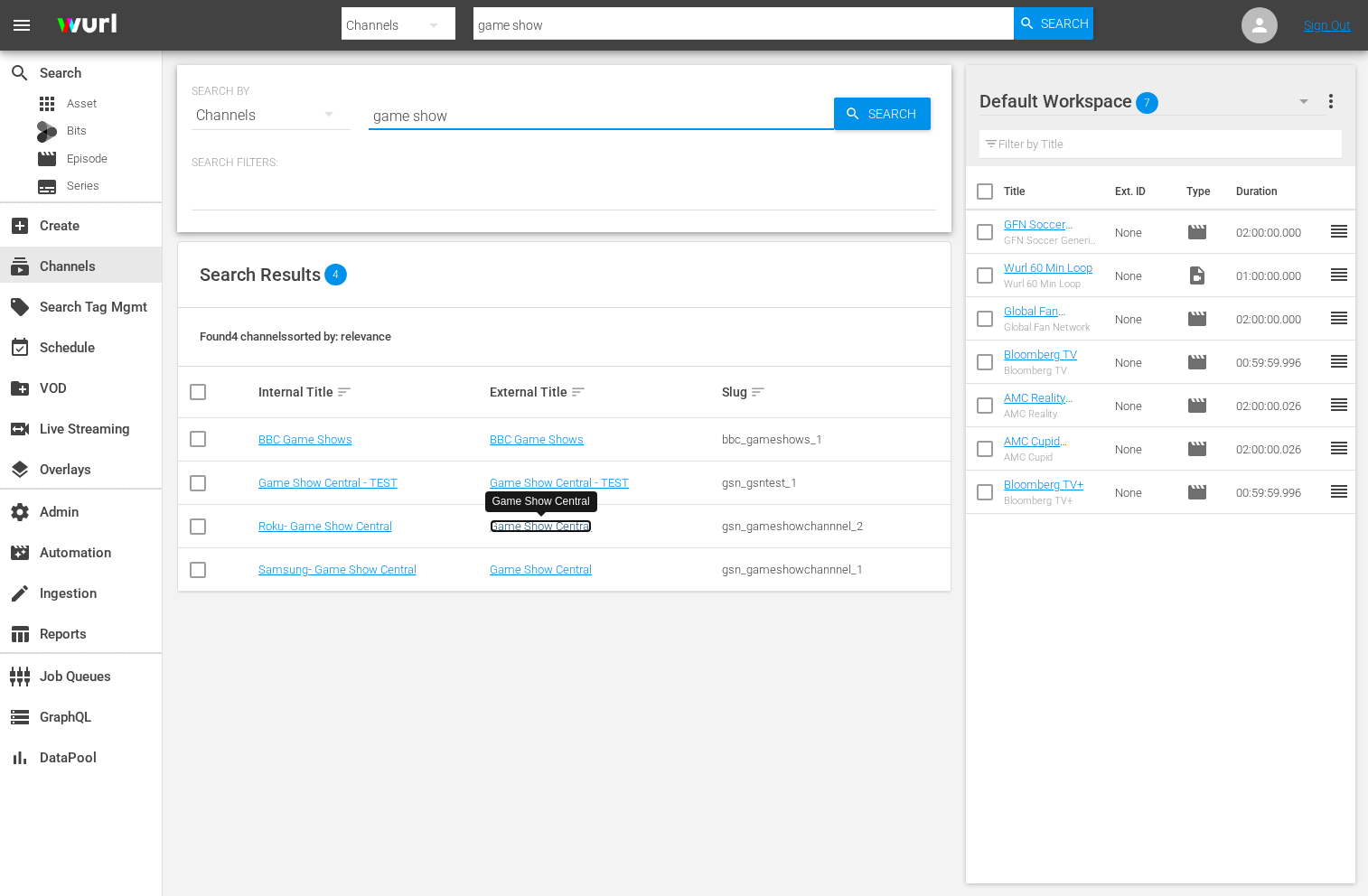
click at [518, 525] on link "Game Show Central" at bounding box center [540, 525] width 102 height 14
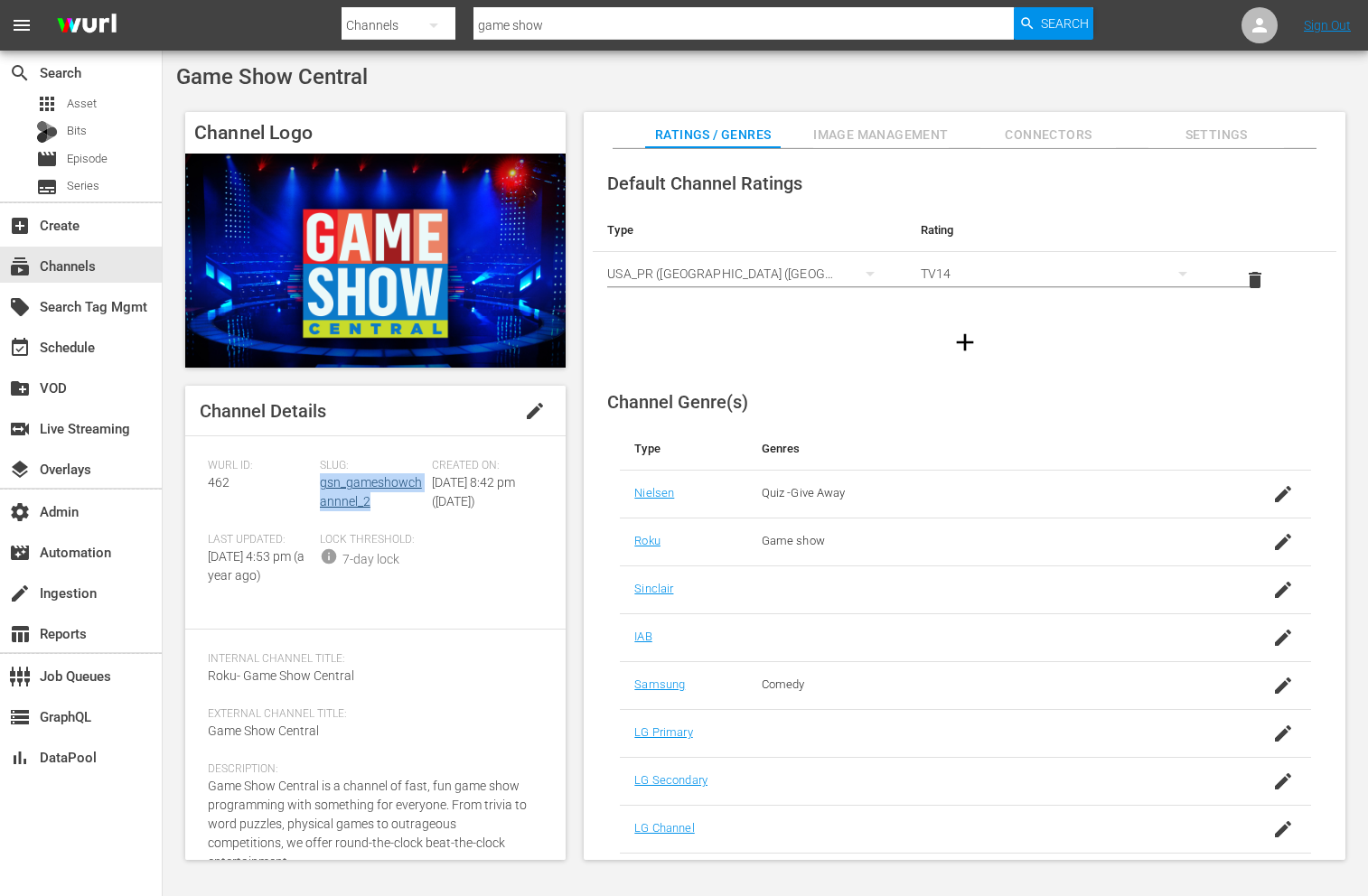
drag, startPoint x: 397, startPoint y: 503, endPoint x: 319, endPoint y: 485, distance: 80.0
click at [320, 485] on div "Slug: gsn_gameshowchannnel_2" at bounding box center [376, 495] width 112 height 74
copy link "gsn_gameshowchannnel_2"
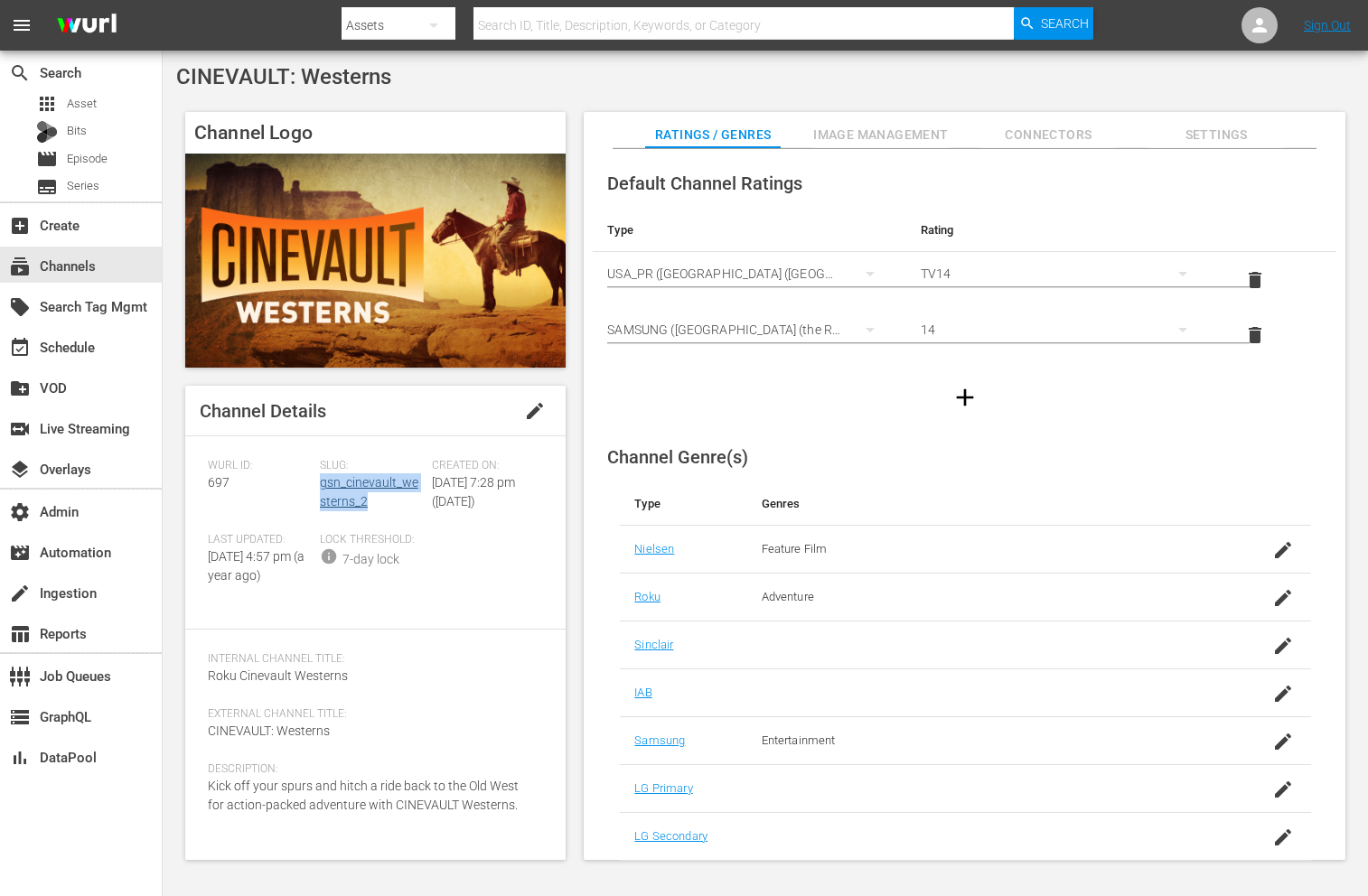
drag, startPoint x: 386, startPoint y: 498, endPoint x: 320, endPoint y: 477, distance: 69.3
click at [320, 477] on div "Slug: gsn_cinevault_westerns_2" at bounding box center [376, 495] width 112 height 74
copy link "gsn_cinevault_westerns_2"
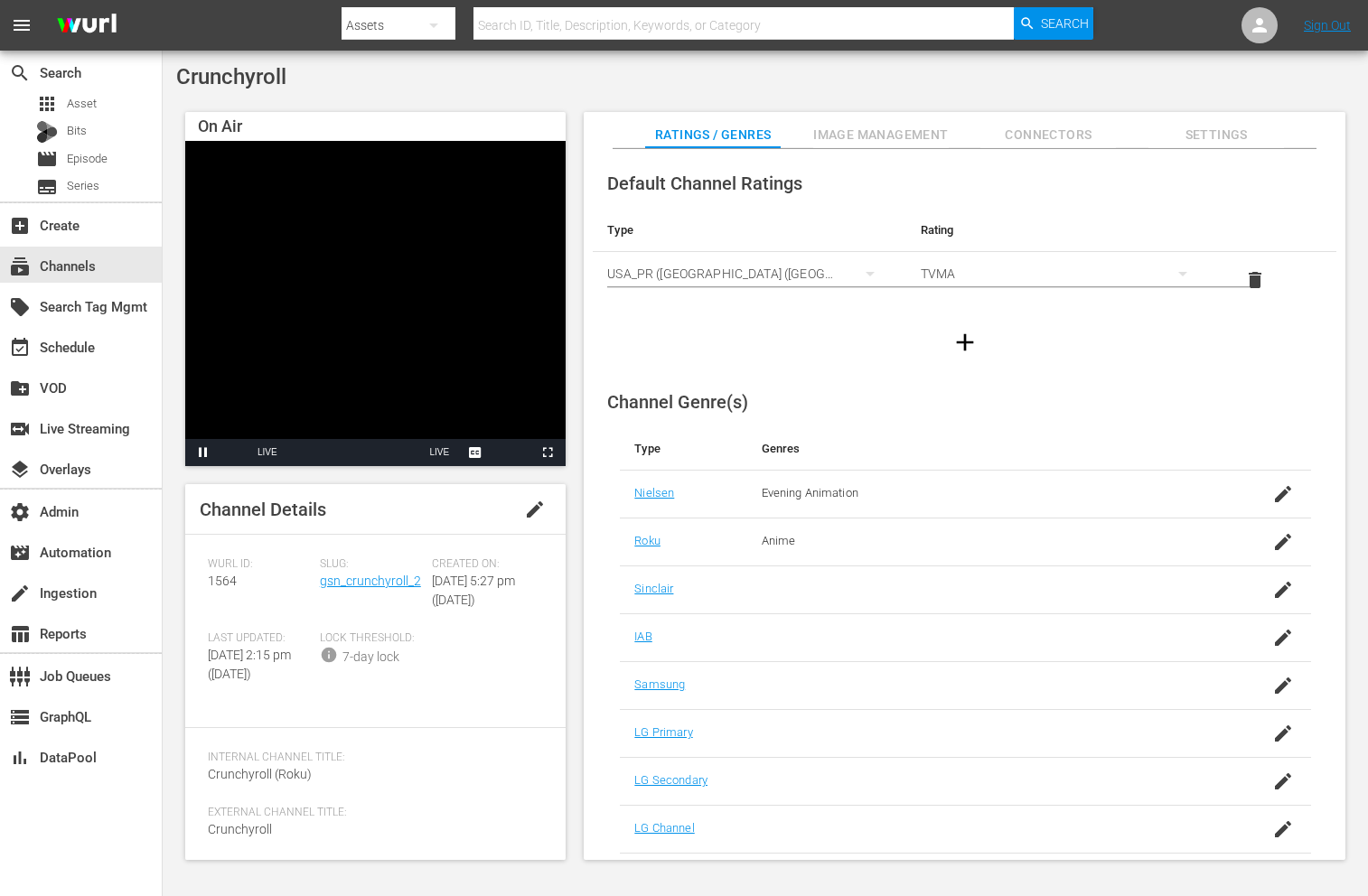
click at [215, 586] on span "1564" at bounding box center [222, 581] width 29 height 15
copy span "1564"
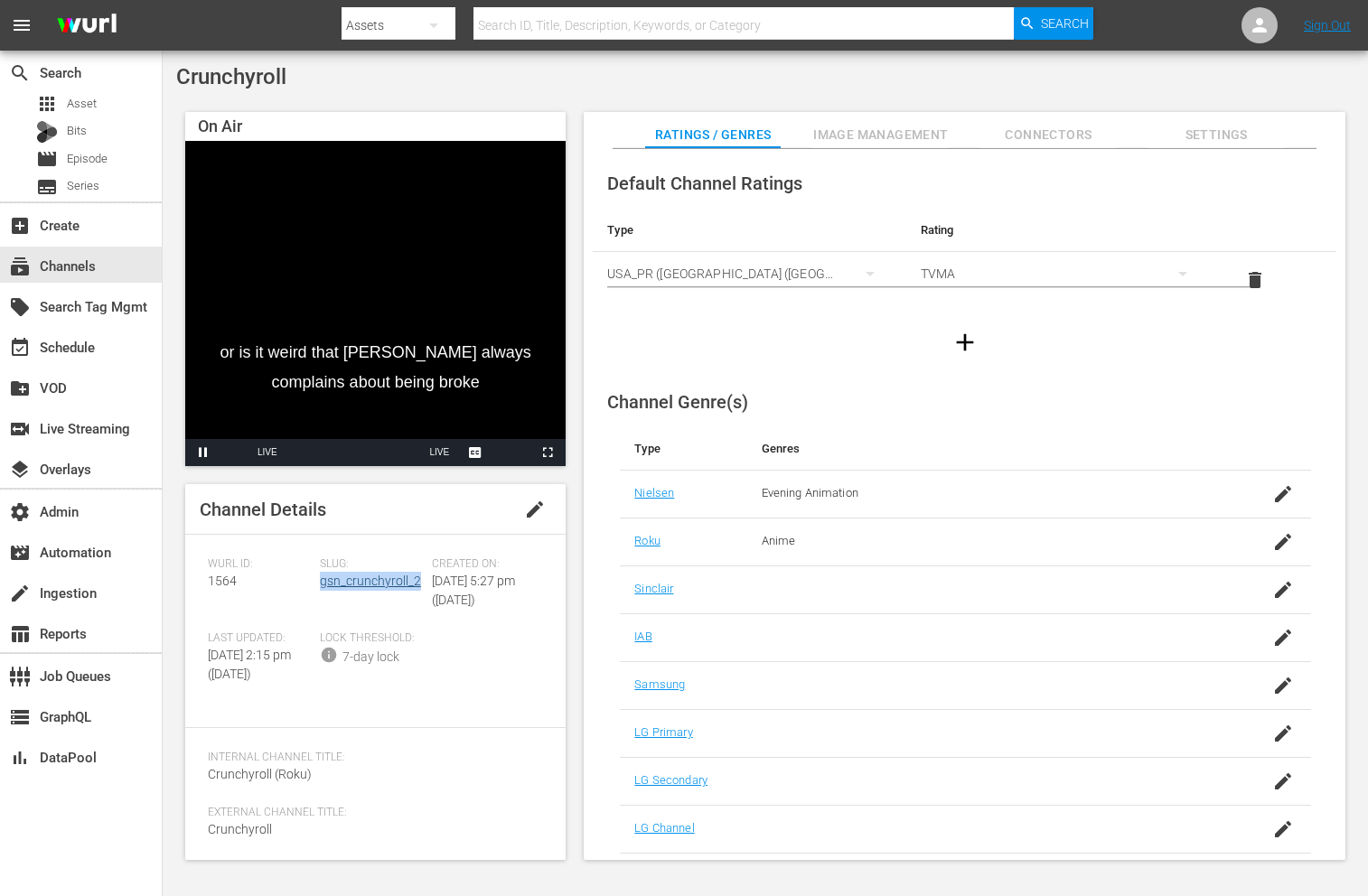
drag, startPoint x: 426, startPoint y: 581, endPoint x: 317, endPoint y: 585, distance: 109.1
click at [320, 585] on div "Slug: gsn_crunchyroll_2" at bounding box center [376, 593] width 112 height 74
copy link "gsn_crunchyroll_2"
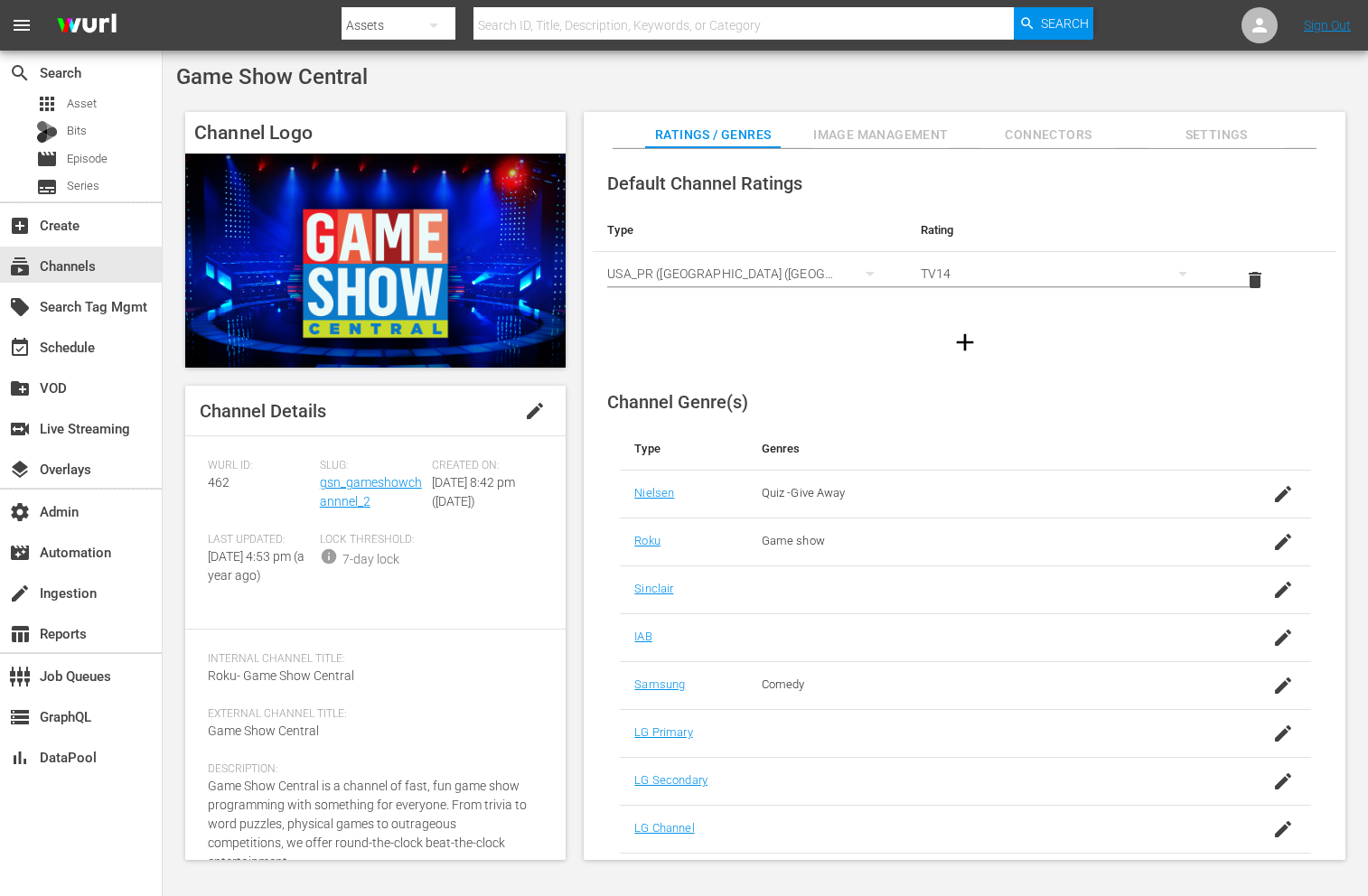
click at [217, 482] on span "462" at bounding box center [218, 482] width 22 height 15
copy span "462"
click at [108, 253] on div "subscriptions Channels" at bounding box center [81, 264] width 161 height 36
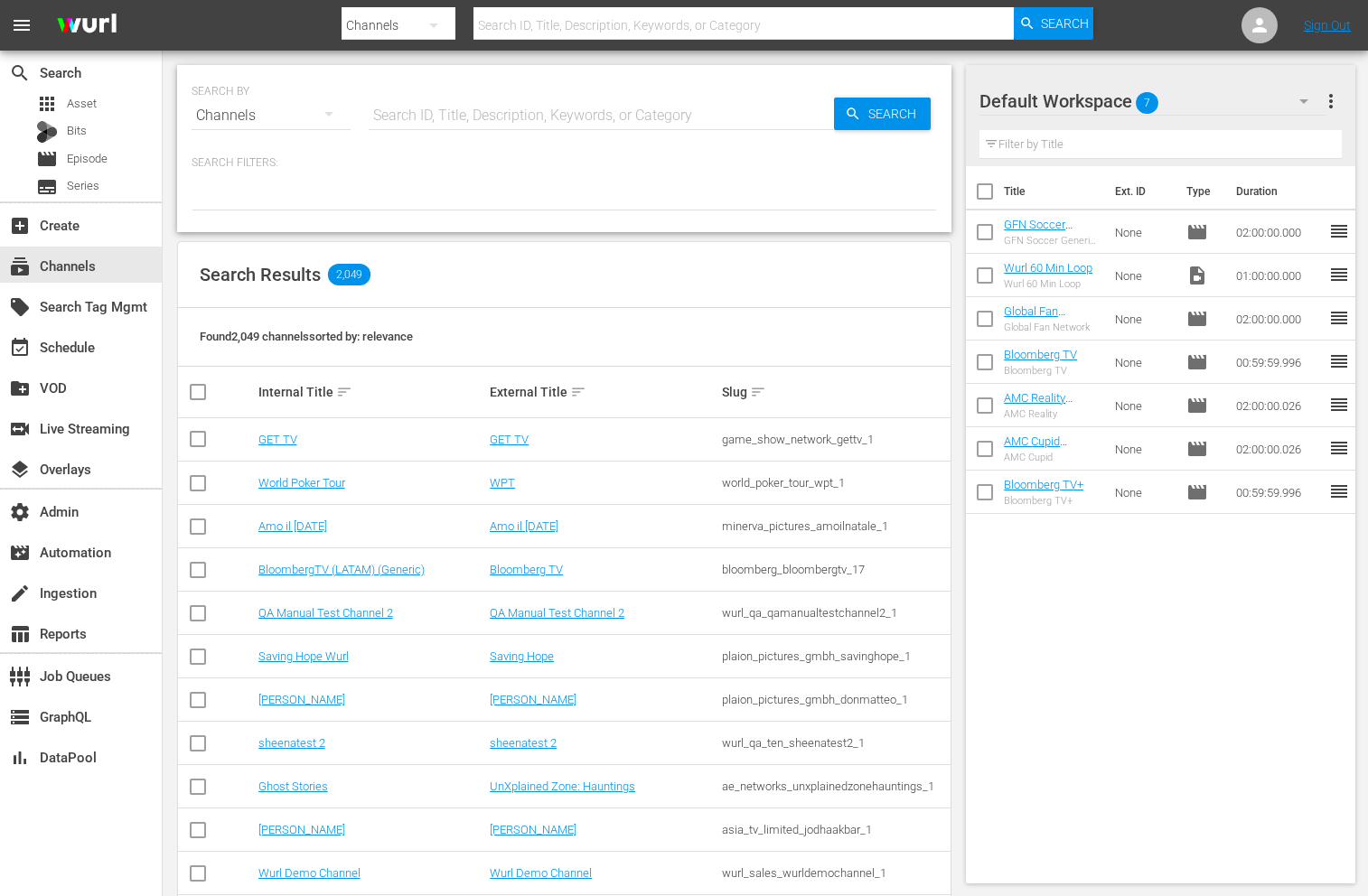
click at [530, 114] on input "text" at bounding box center [601, 115] width 465 height 43
type input "get comedy"
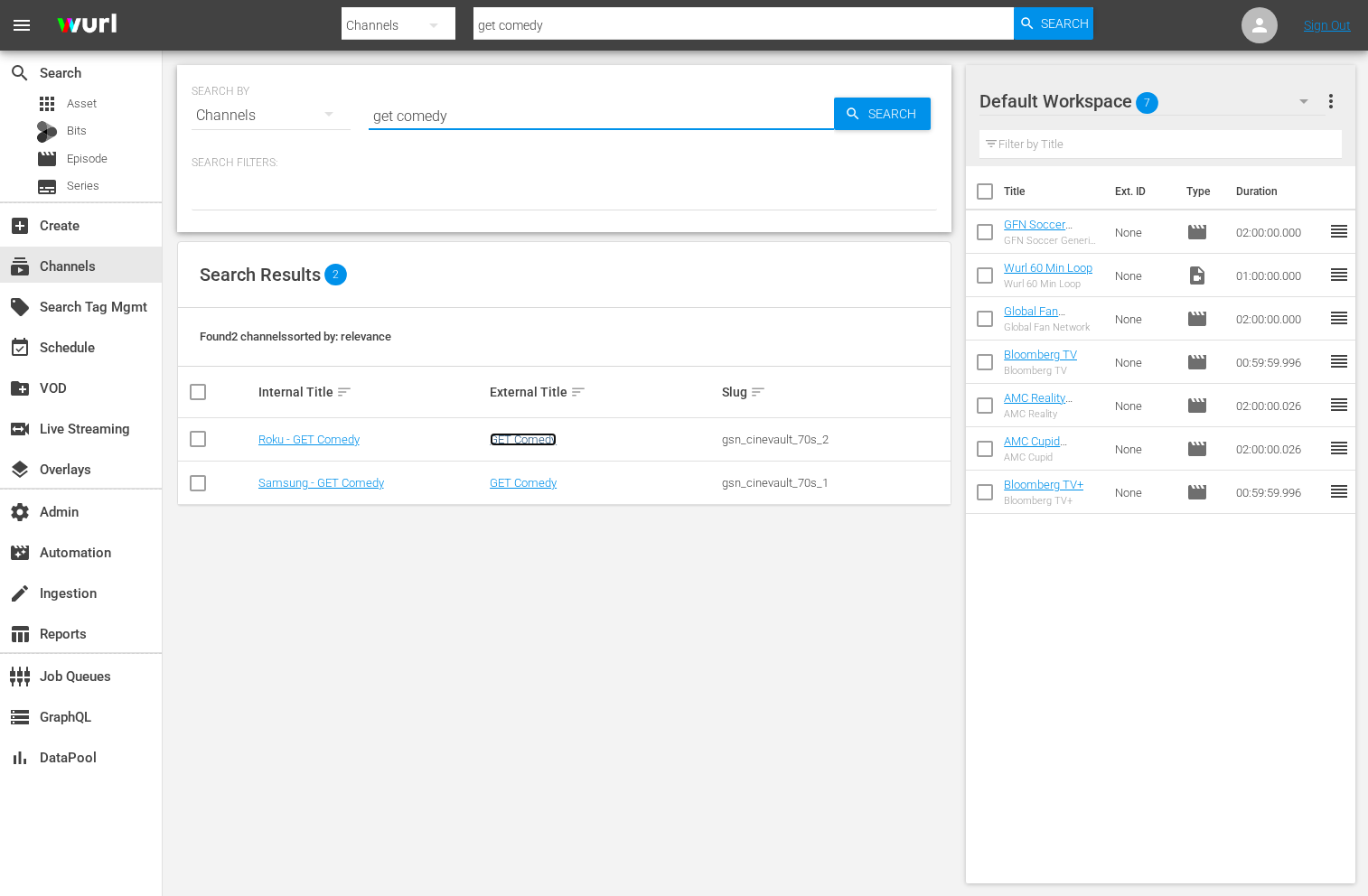
click at [512, 438] on link "GET Comedy" at bounding box center [523, 439] width 67 height 14
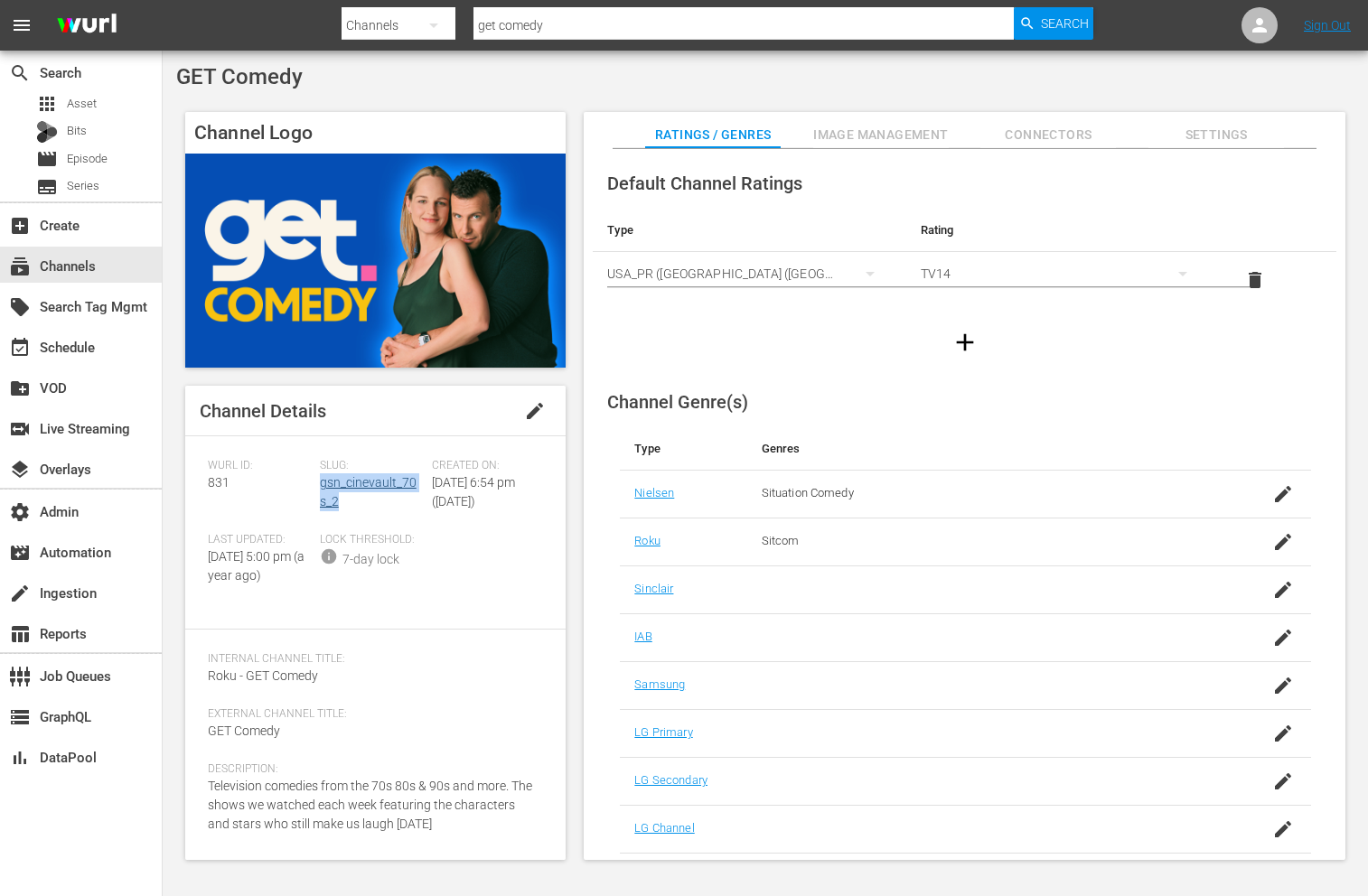
drag, startPoint x: 360, startPoint y: 494, endPoint x: 318, endPoint y: 489, distance: 42.3
click at [320, 489] on div "Slug: gsn_cinevault_70s_2" at bounding box center [376, 495] width 112 height 74
copy link "gsn_cinevault_70s_2"
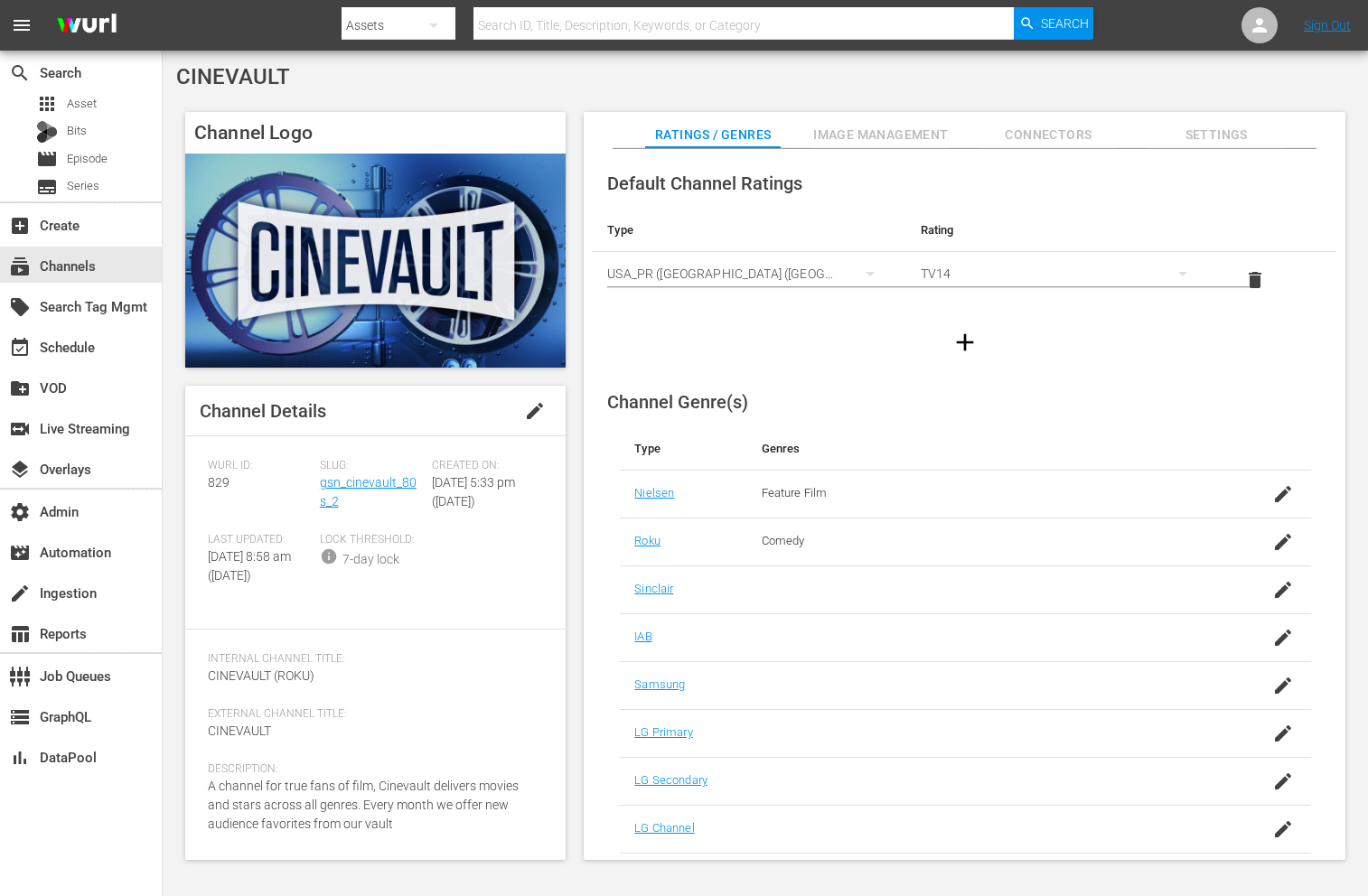
click at [218, 487] on span "829" at bounding box center [218, 482] width 22 height 15
copy span "829"
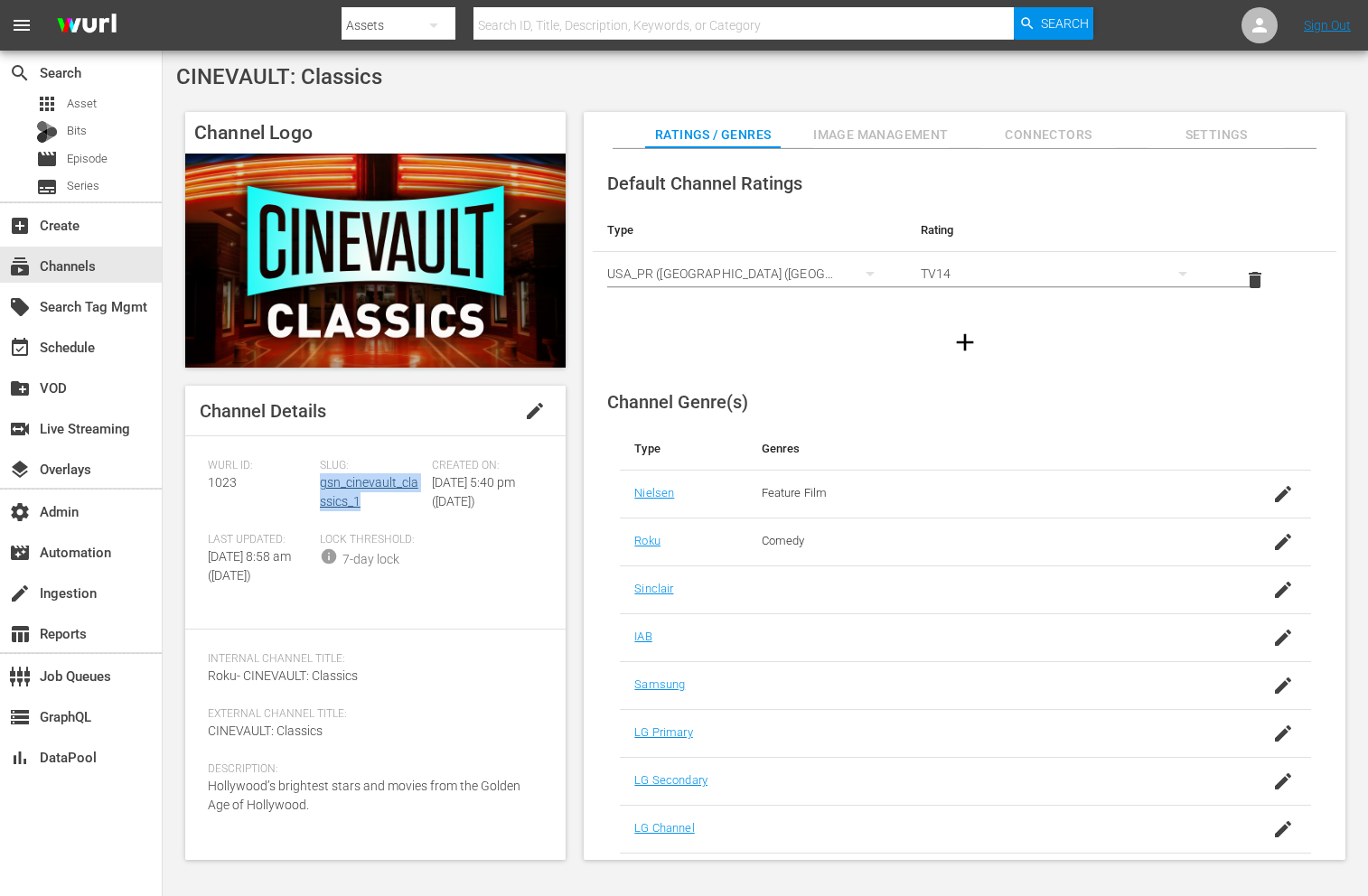
drag, startPoint x: 375, startPoint y: 494, endPoint x: 318, endPoint y: 489, distance: 57.2
click at [320, 489] on div "Slug: gsn_cinevault_classics_1" at bounding box center [376, 495] width 112 height 74
copy link "gsn_cinevault_classics_1"
